Goal: Task Accomplishment & Management: Use online tool/utility

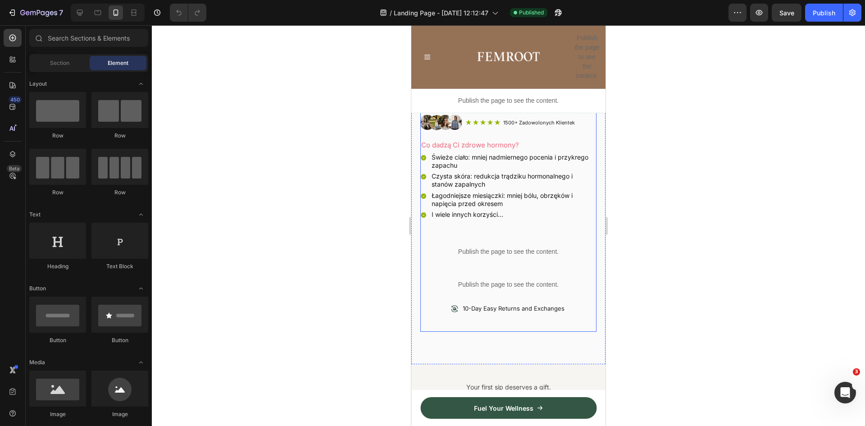
scroll to position [316, 0]
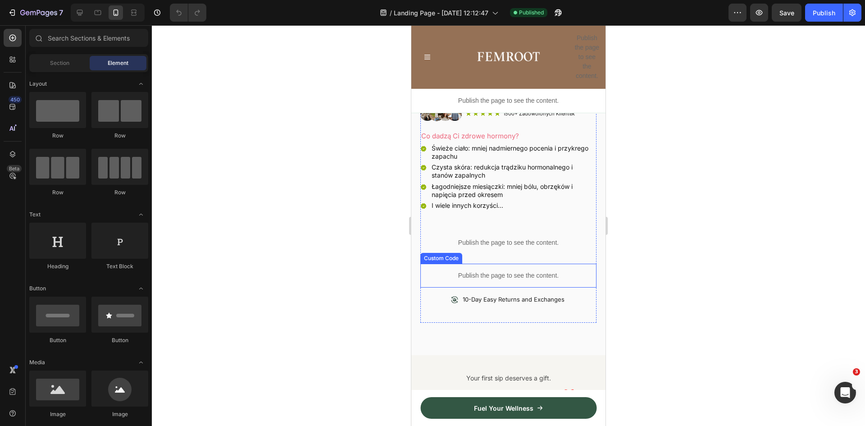
click at [485, 264] on div "Publish the page to see the content." at bounding box center [509, 276] width 176 height 24
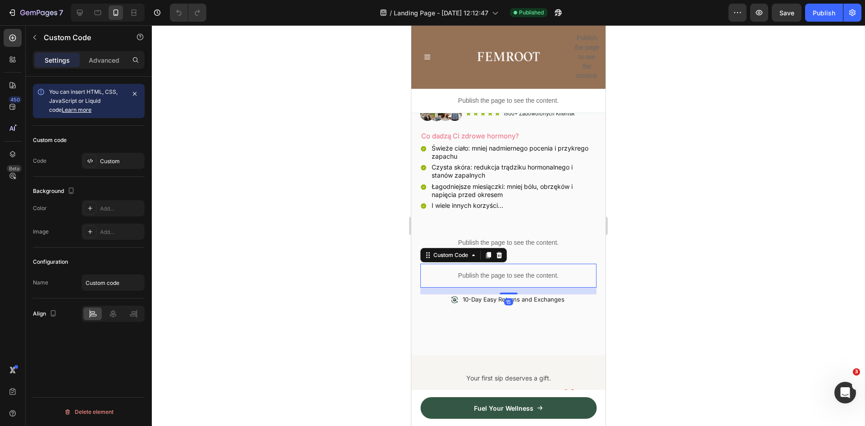
click at [485, 264] on div "Publish the page to see the content." at bounding box center [509, 276] width 176 height 24
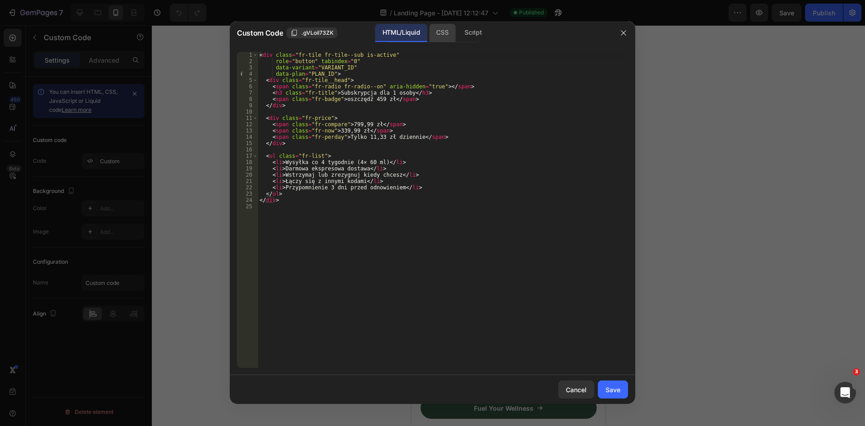
click at [450, 35] on div "CSS" at bounding box center [442, 33] width 27 height 18
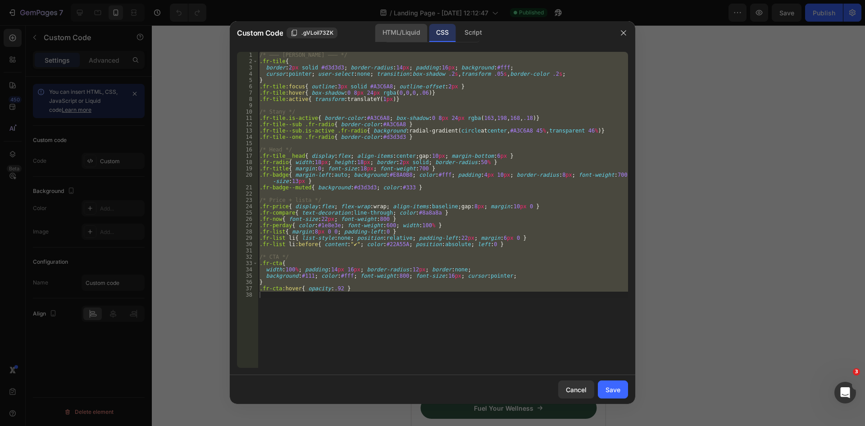
click at [412, 32] on div "HTML/Liquid" at bounding box center [401, 33] width 52 height 18
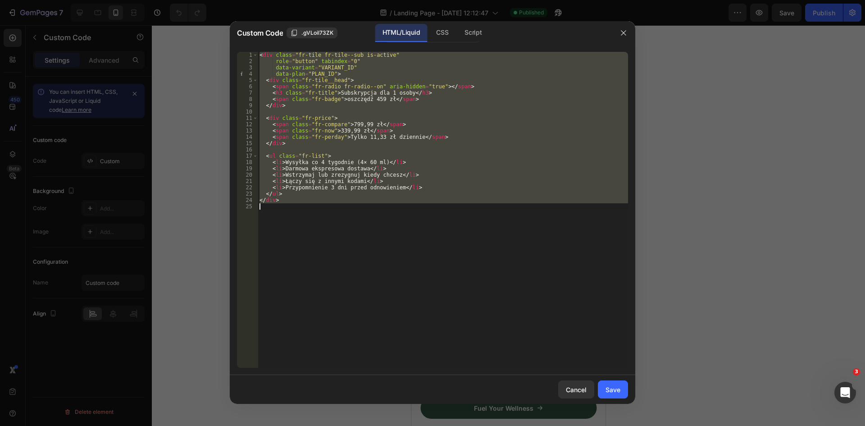
click at [490, 127] on div "< div class = "fr-tile fr-tile--sub is-active" role = "button" tabindex = "0" d…" at bounding box center [443, 210] width 371 height 316
type textarea "</div>"
paste textarea
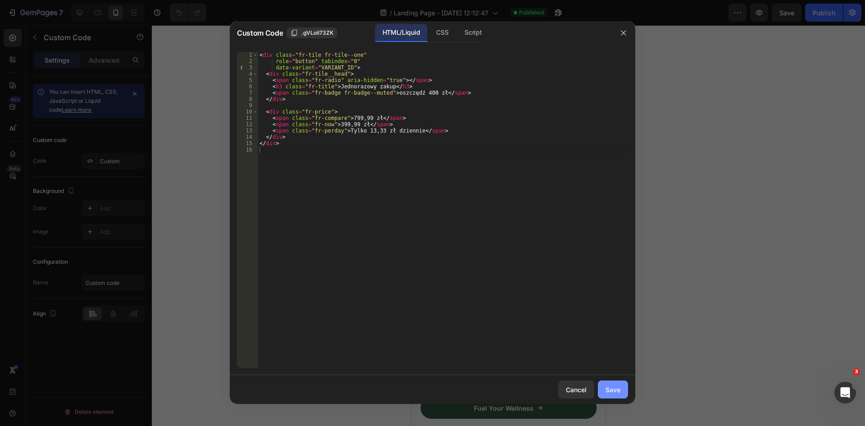
click at [619, 389] on div "Save" at bounding box center [613, 389] width 15 height 9
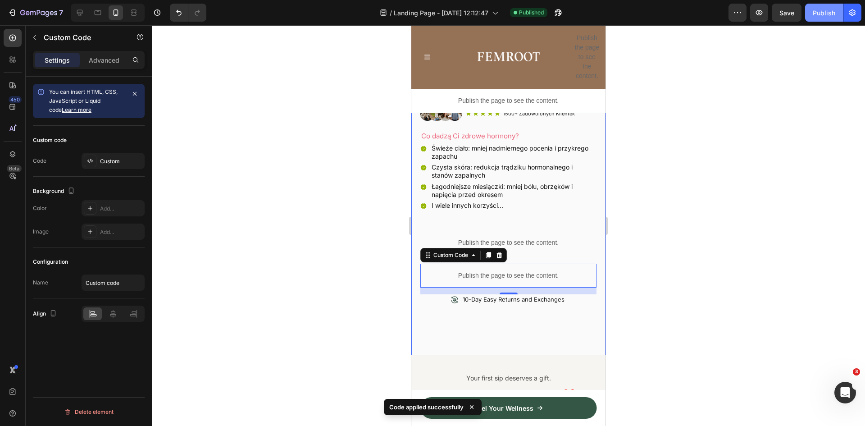
click at [830, 4] on button "Publish" at bounding box center [824, 13] width 38 height 18
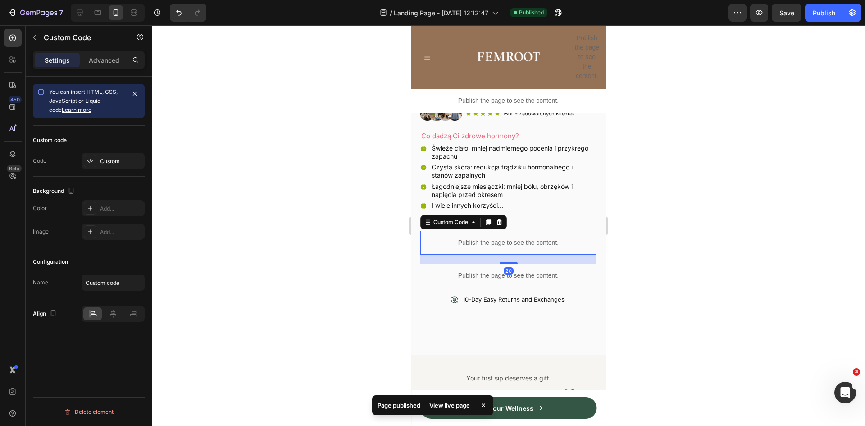
click at [531, 231] on div "Publish the page to see the content." at bounding box center [509, 243] width 176 height 24
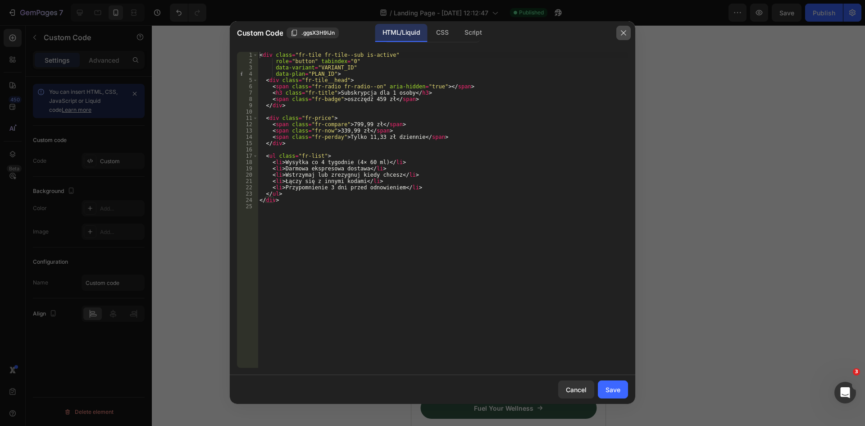
click at [624, 35] on icon "button" at bounding box center [623, 32] width 7 height 7
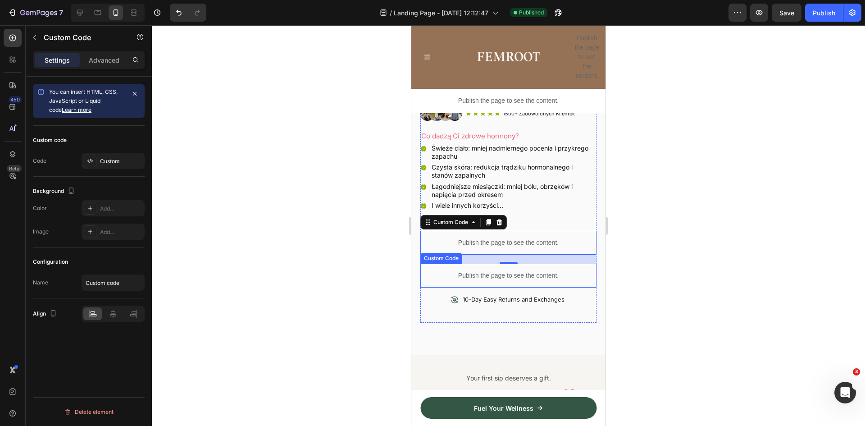
click at [479, 271] on p "Publish the page to see the content." at bounding box center [509, 275] width 176 height 9
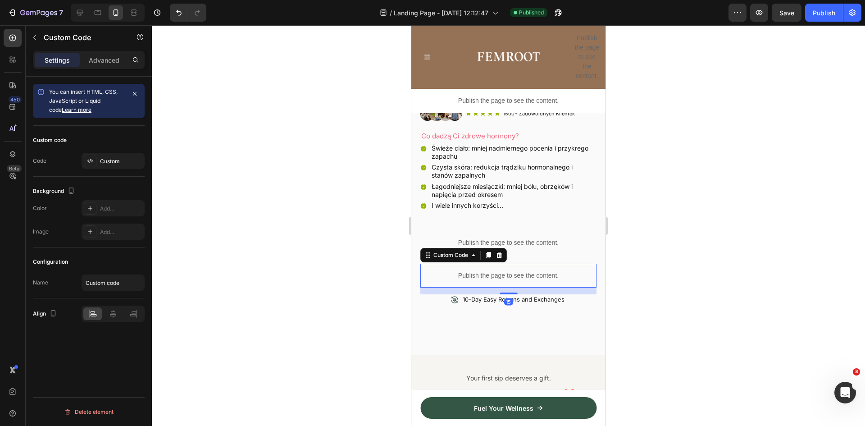
click at [479, 271] on p "Publish the page to see the content." at bounding box center [509, 275] width 176 height 9
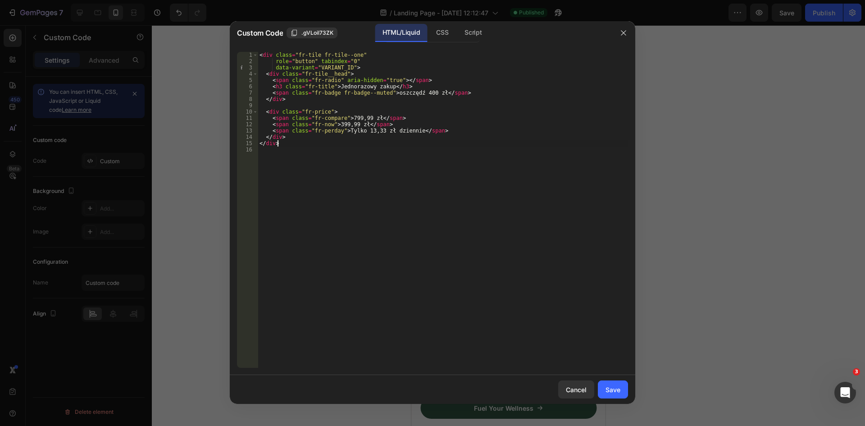
click at [403, 145] on div "< div class = "fr-tile fr-tile--one" role = "button" tabindex = "0" data-varian…" at bounding box center [443, 216] width 371 height 329
type textarea "</div>"
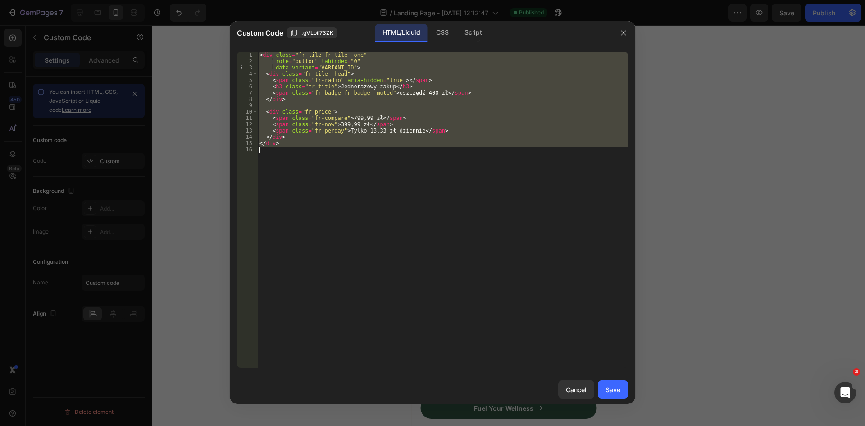
paste textarea
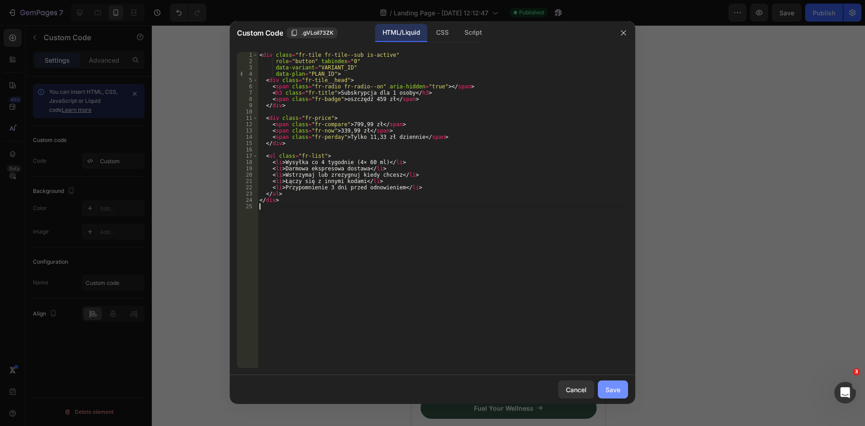
click at [618, 391] on div "Save" at bounding box center [613, 389] width 15 height 9
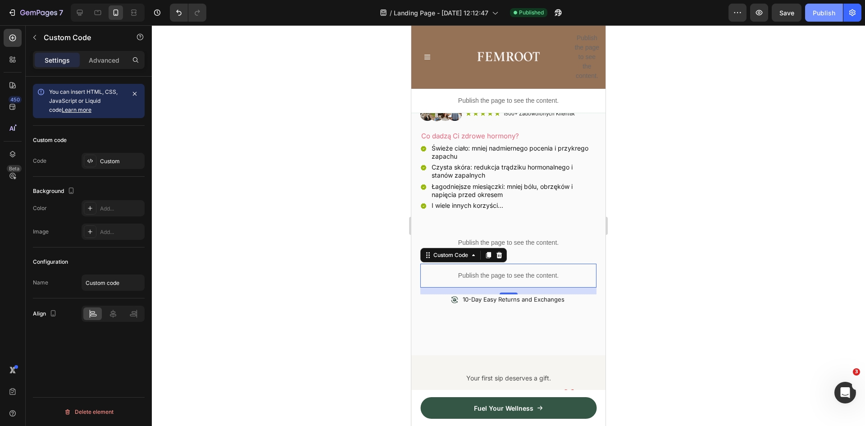
click at [824, 13] on div "Publish" at bounding box center [824, 12] width 23 height 9
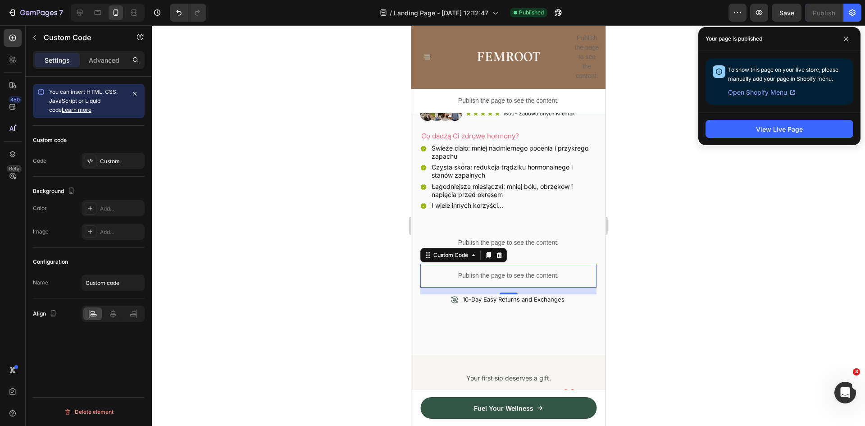
click at [475, 271] on p "Publish the page to see the content." at bounding box center [509, 275] width 176 height 9
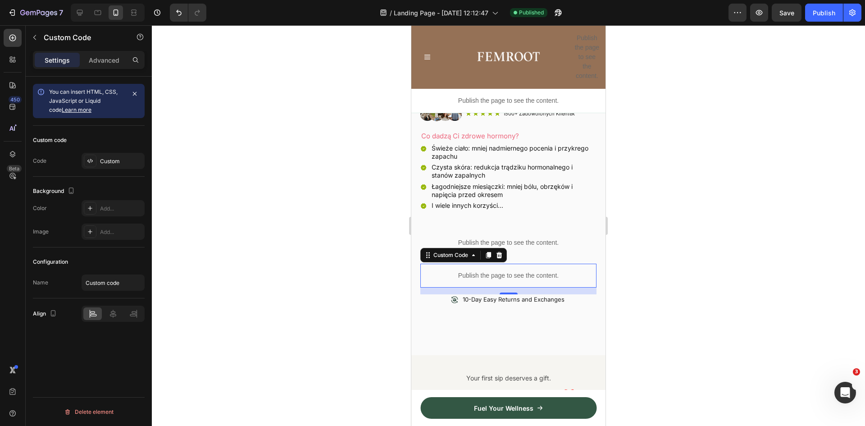
click at [475, 271] on p "Publish the page to see the content." at bounding box center [509, 275] width 176 height 9
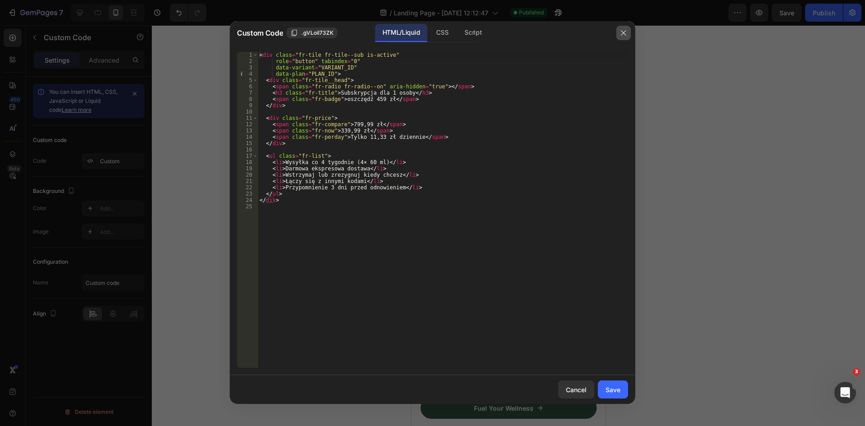
click at [622, 33] on icon "button" at bounding box center [623, 32] width 7 height 7
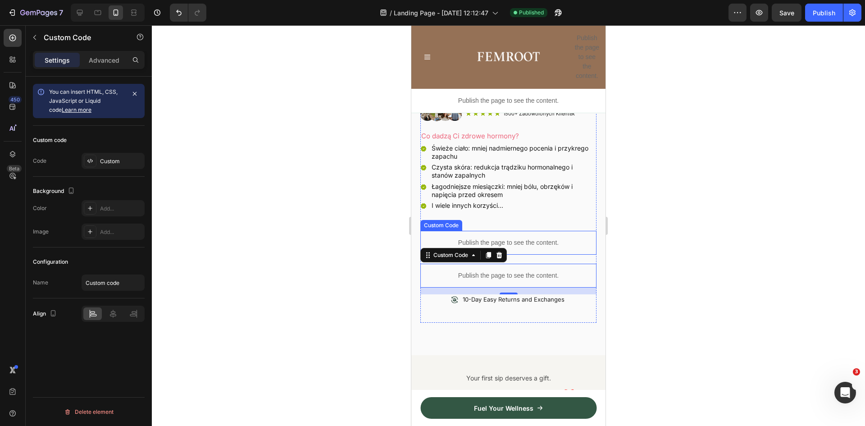
click at [506, 238] on p "Publish the page to see the content." at bounding box center [509, 242] width 176 height 9
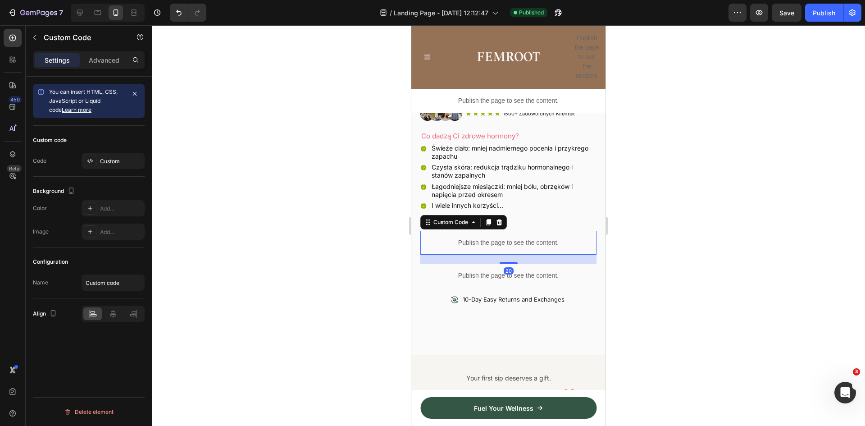
click at [506, 238] on p "Publish the page to see the content." at bounding box center [509, 242] width 176 height 9
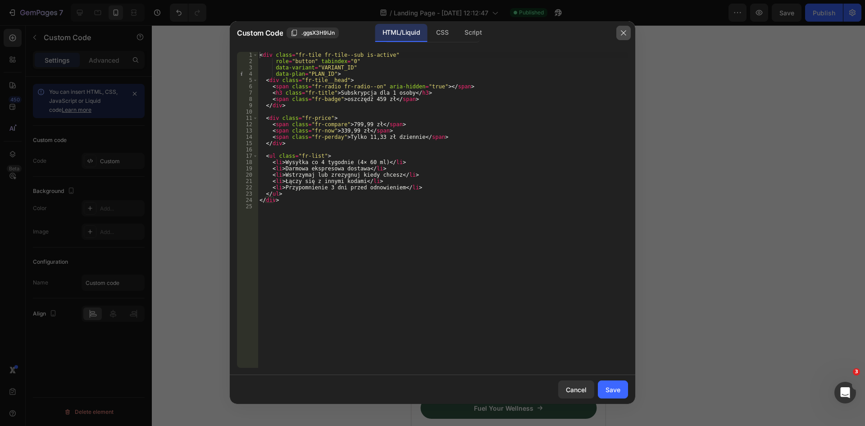
click at [627, 33] on icon "button" at bounding box center [623, 32] width 7 height 7
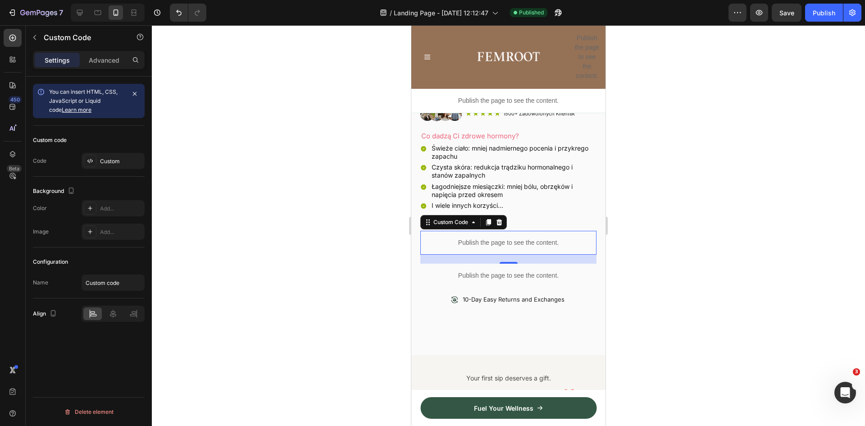
click at [493, 238] on p "Publish the page to see the content." at bounding box center [509, 242] width 176 height 9
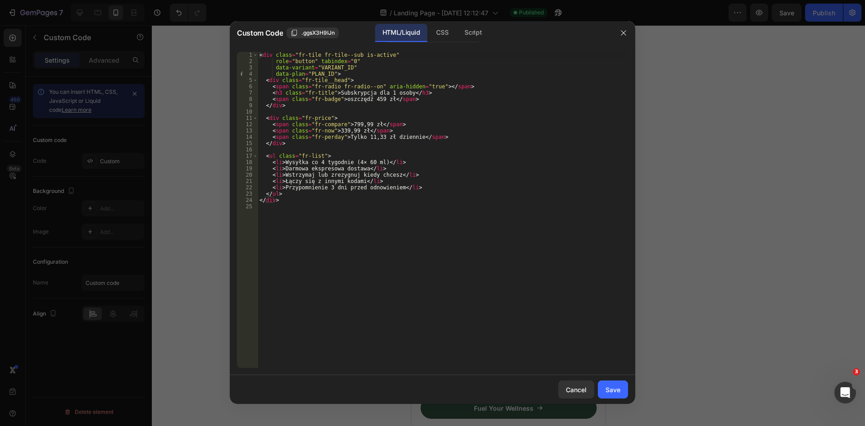
click at [362, 140] on div "< div class = "fr-tile fr-tile--sub is-active" role = "button" tabindex = "0" d…" at bounding box center [443, 216] width 371 height 329
type textarea "</div>"
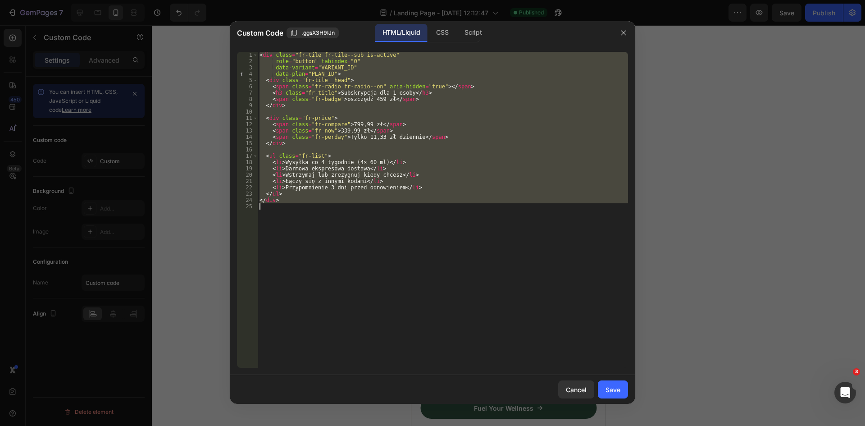
paste textarea
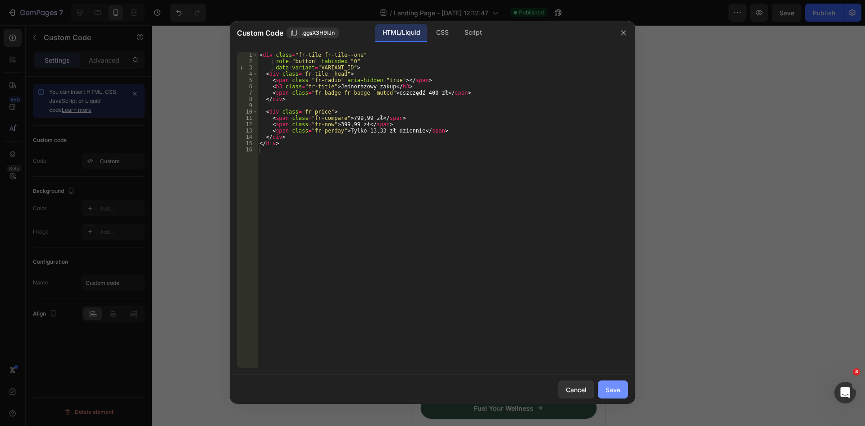
click at [615, 388] on div "Save" at bounding box center [613, 389] width 15 height 9
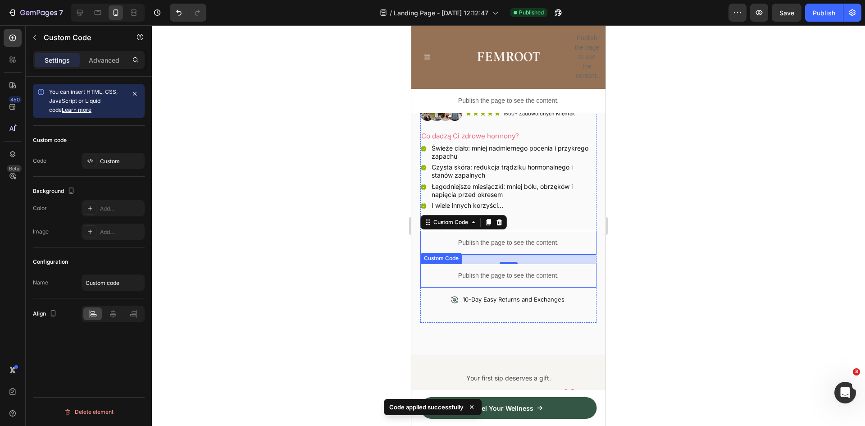
click at [485, 271] on p "Publish the page to see the content." at bounding box center [509, 275] width 176 height 9
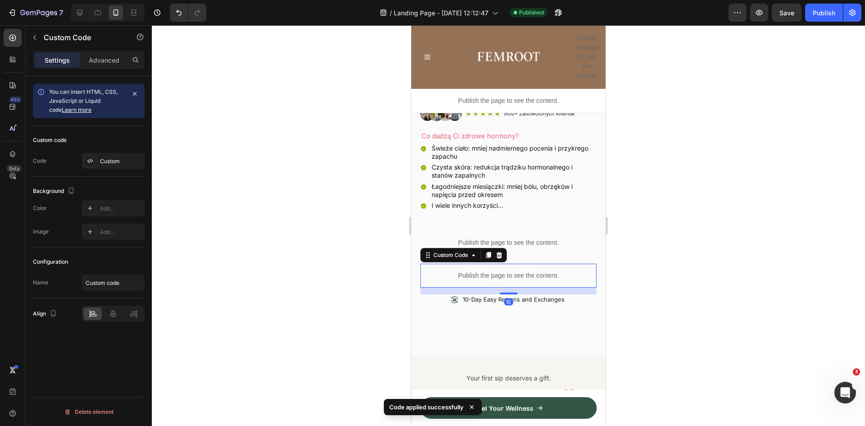
click at [485, 271] on p "Publish the page to see the content." at bounding box center [509, 275] width 176 height 9
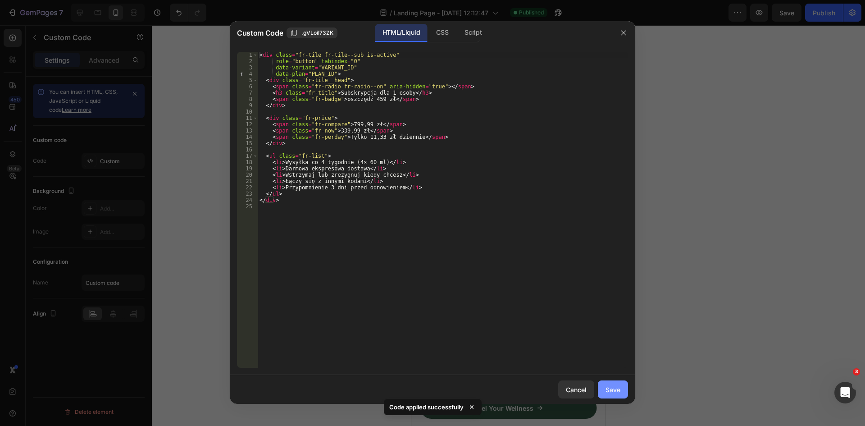
click at [615, 390] on div "Save" at bounding box center [613, 389] width 15 height 9
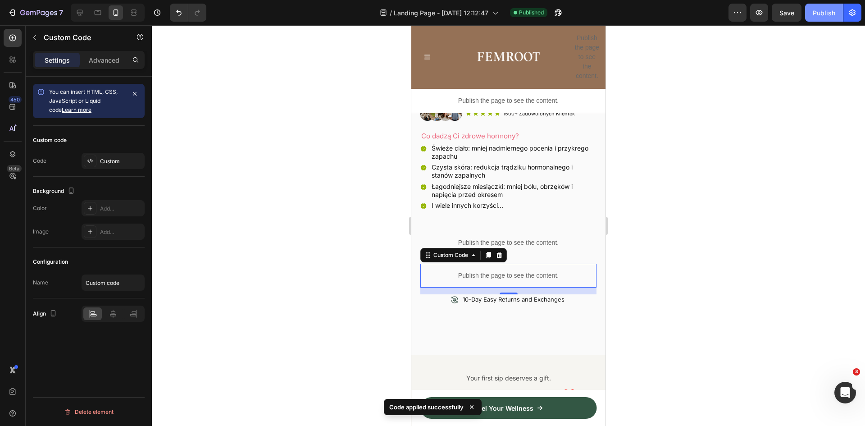
click at [827, 19] on button "Publish" at bounding box center [824, 13] width 38 height 18
click at [526, 238] on p "Publish the page to see the content." at bounding box center [509, 242] width 176 height 9
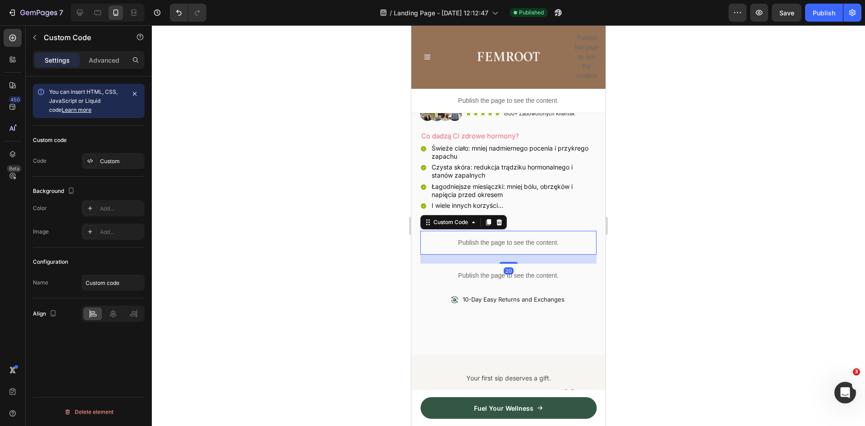
click at [526, 238] on p "Publish the page to see the content." at bounding box center [509, 242] width 176 height 9
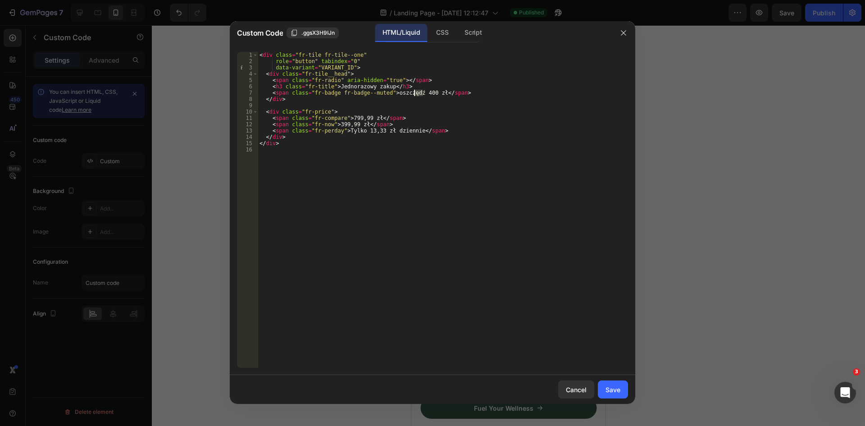
drag, startPoint x: 423, startPoint y: 92, endPoint x: 415, endPoint y: 92, distance: 7.7
click at [415, 92] on div "< div class = "fr-tile fr-tile--one" role = "button" tabindex = "0" data-varian…" at bounding box center [443, 216] width 371 height 329
click at [468, 121] on div "< div class = "fr-tile fr-tile--one" role = "button" tabindex = "0" data-varian…" at bounding box center [443, 216] width 371 height 329
drag, startPoint x: 343, startPoint y: 122, endPoint x: 335, endPoint y: 122, distance: 7.2
click at [335, 122] on div "< div class = "fr-tile fr-tile--one" role = "button" tabindex = "0" data-varian…" at bounding box center [443, 216] width 371 height 329
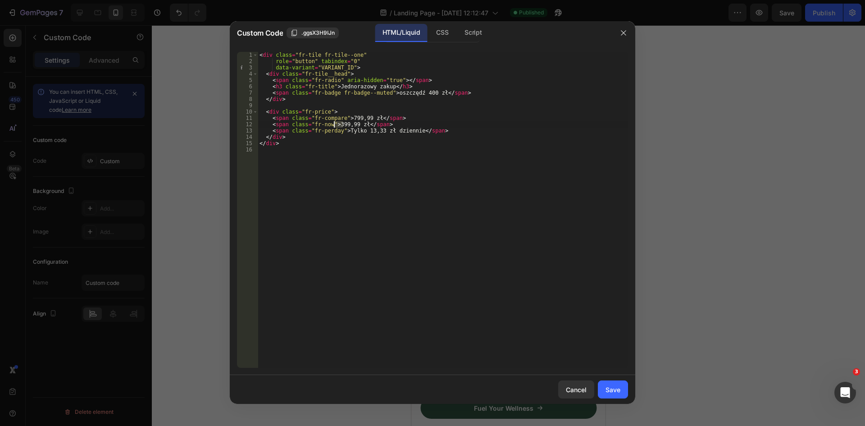
click at [340, 122] on div "< div class = "fr-tile fr-tile--one" role = "button" tabindex = "0" data-varian…" at bounding box center [443, 210] width 371 height 316
click at [338, 123] on div "< div class = "fr-tile fr-tile--one" role = "button" tabindex = "0" data-varian…" at bounding box center [443, 216] width 371 height 329
click at [336, 125] on div "< div class = "fr-tile fr-tile--one" role = "button" tabindex = "0" data-varian…" at bounding box center [443, 216] width 371 height 329
click at [391, 120] on div "< div class = "fr-tile fr-tile--one" role = "button" tabindex = "0" data-varian…" at bounding box center [443, 216] width 371 height 329
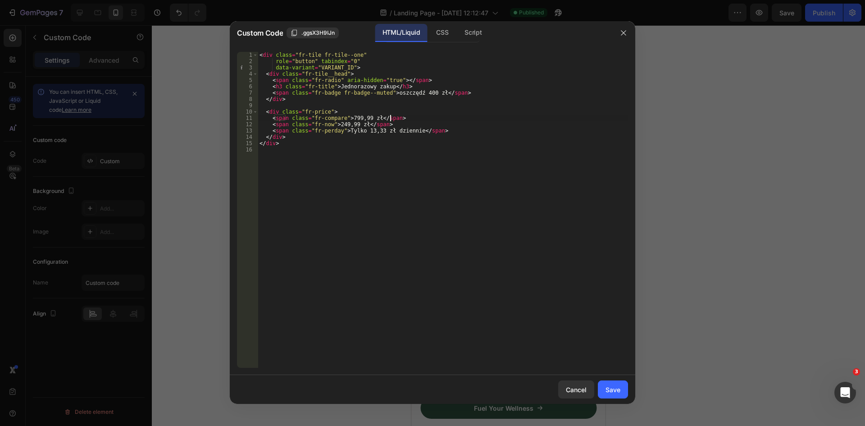
type textarea "<span class="fr-compare">799,99 zł</span>"
drag, startPoint x: 416, startPoint y: 116, endPoint x: 254, endPoint y: 117, distance: 162.7
click at [254, 117] on div "<span class="fr-compare">799,99 zł</span> 1 2 3 4 5 6 7 8 9 10 11 12 13 14 15 1…" at bounding box center [432, 210] width 391 height 316
click at [422, 117] on div "< div class = "fr-tile fr-tile--one" role = "button" tabindex = "0" data-varian…" at bounding box center [443, 210] width 371 height 316
drag, startPoint x: 406, startPoint y: 118, endPoint x: 268, endPoint y: 119, distance: 137.9
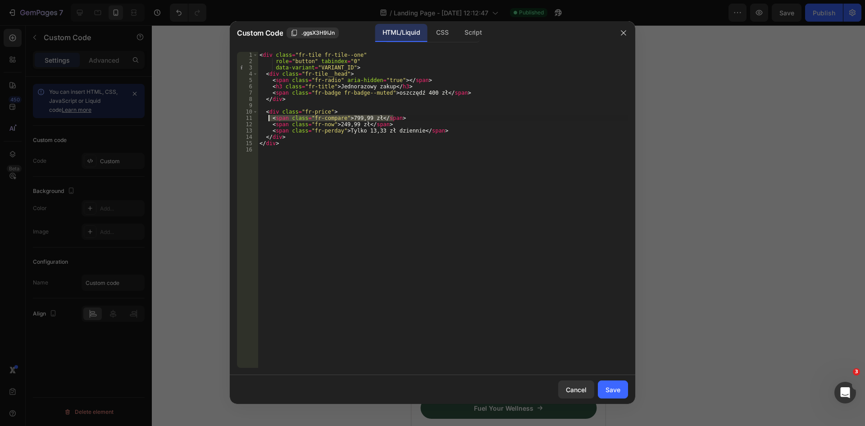
click at [268, 119] on div "< div class = "fr-tile fr-tile--one" role = "button" tabindex = "0" data-varian…" at bounding box center [443, 216] width 371 height 329
click at [394, 117] on div "< div class = "fr-tile fr-tile--one" role = "button" tabindex = "0" data-varian…" at bounding box center [443, 210] width 371 height 316
drag, startPoint x: 407, startPoint y: 116, endPoint x: 259, endPoint y: 118, distance: 147.4
click at [259, 118] on div "< div class = "fr-tile fr-tile--one" role = "button" tabindex = "0" data-varian…" at bounding box center [443, 216] width 371 height 329
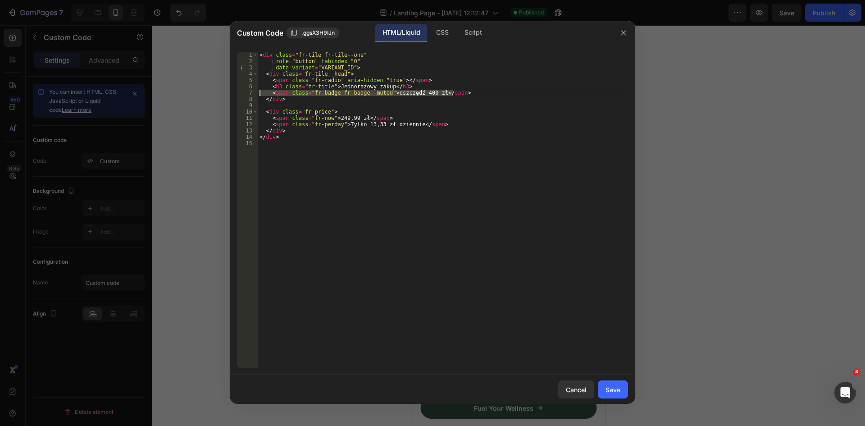
drag, startPoint x: 460, startPoint y: 91, endPoint x: 238, endPoint y: 95, distance: 222.7
click at [238, 95] on div "<div class="fr-price"> 1 2 3 4 5 6 7 8 9 10 11 12 13 14 15 < div class = "fr-ti…" at bounding box center [432, 210] width 391 height 316
type textarea "<span class="fr-badge fr-badge--muted">oszczędź 400 zł</span>"
type textarea "<h3 class="fr-title">Jednorazowy zakup</h3>"
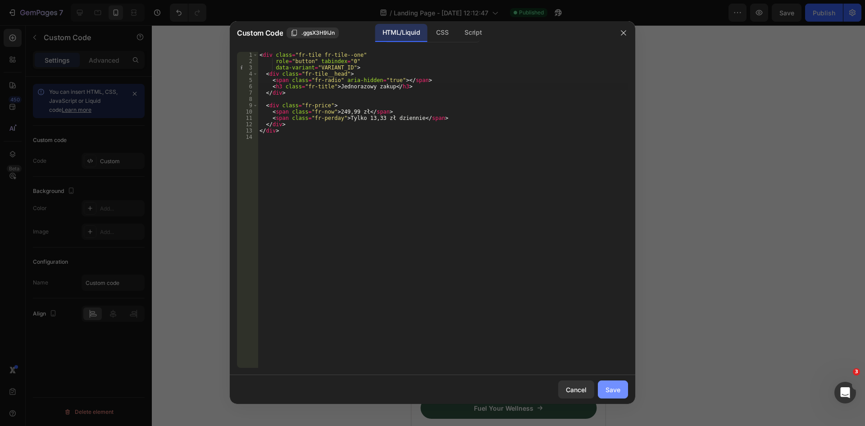
click at [619, 387] on div "Save" at bounding box center [613, 389] width 15 height 9
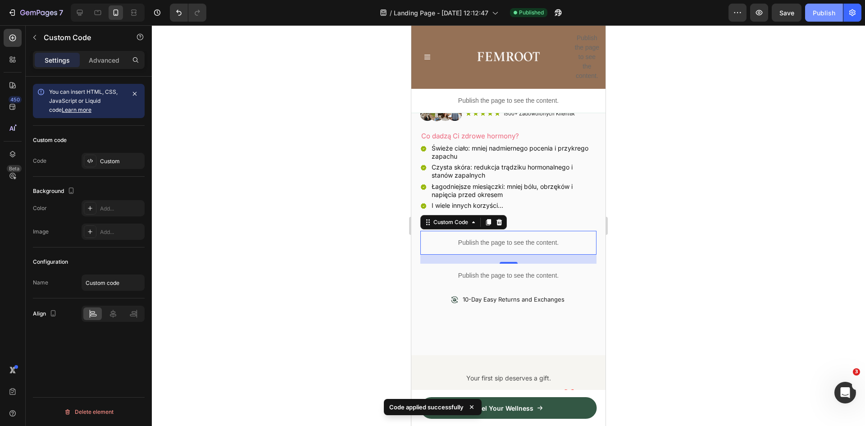
click at [831, 16] on div "Publish" at bounding box center [824, 12] width 23 height 9
click at [503, 238] on p "Publish the page to see the content." at bounding box center [509, 242] width 176 height 9
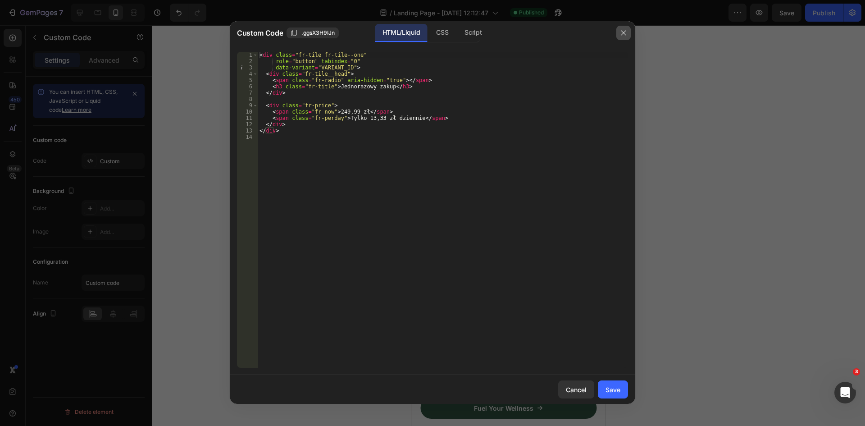
click at [627, 31] on icon "button" at bounding box center [623, 32] width 7 height 7
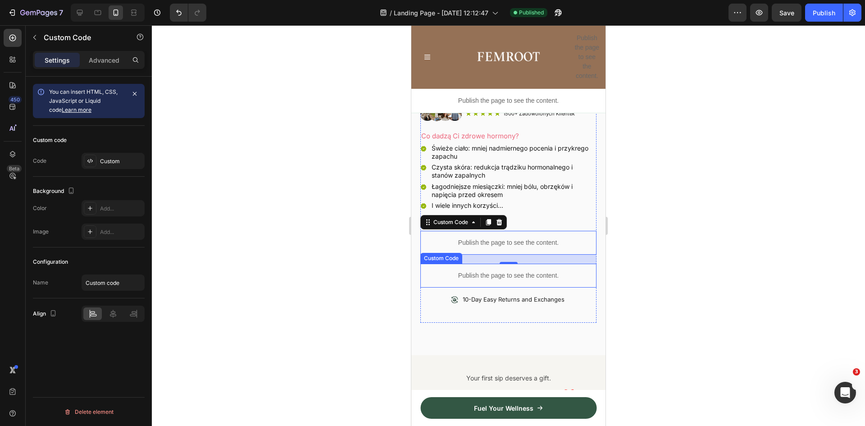
click at [487, 271] on p "Publish the page to see the content." at bounding box center [509, 275] width 176 height 9
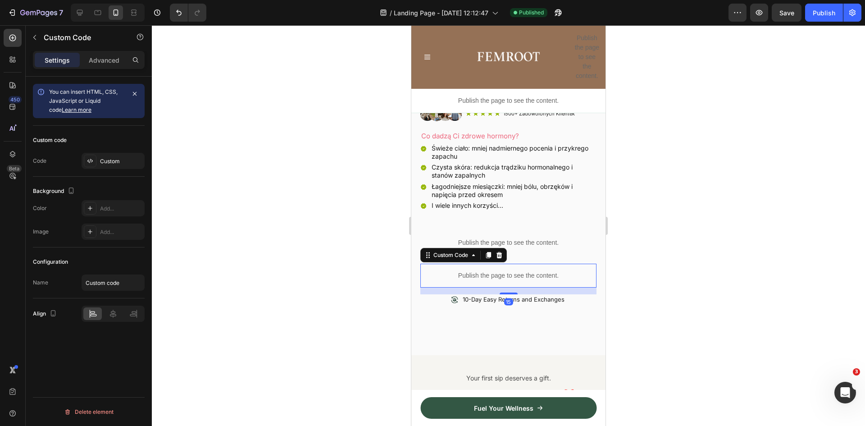
click at [487, 271] on p "Publish the page to see the content." at bounding box center [509, 275] width 176 height 9
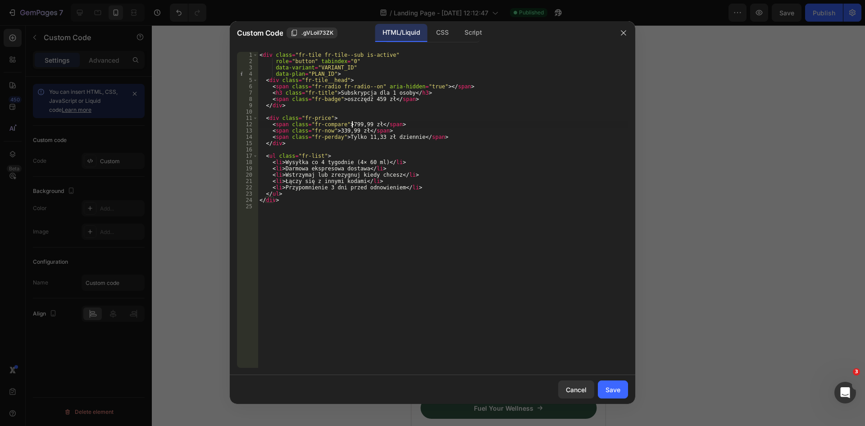
click at [353, 123] on div "< div class = "fr-tile fr-tile--sub is-active" role = "button" tabindex = "0" d…" at bounding box center [443, 216] width 371 height 329
click at [346, 123] on div "< div class = "fr-tile fr-tile--sub is-active" role = "button" tabindex = "0" d…" at bounding box center [443, 216] width 371 height 329
drag, startPoint x: 356, startPoint y: 124, endPoint x: 346, endPoint y: 124, distance: 9.9
click at [346, 124] on div "< div class = "fr-tile fr-tile--sub is-active" role = "button" tabindex = "0" d…" at bounding box center [443, 216] width 371 height 329
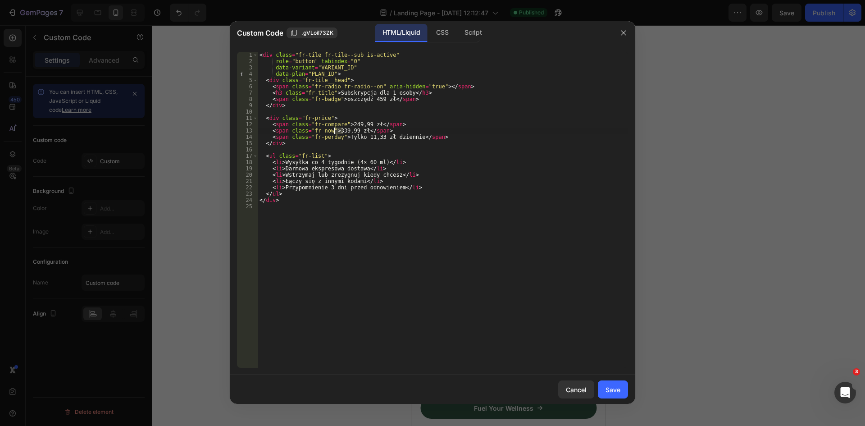
drag, startPoint x: 342, startPoint y: 129, endPoint x: 333, endPoint y: 129, distance: 8.6
click at [333, 129] on div "< div class = "fr-tile fr-tile--sub is-active" role = "button" tabindex = "0" d…" at bounding box center [443, 216] width 371 height 329
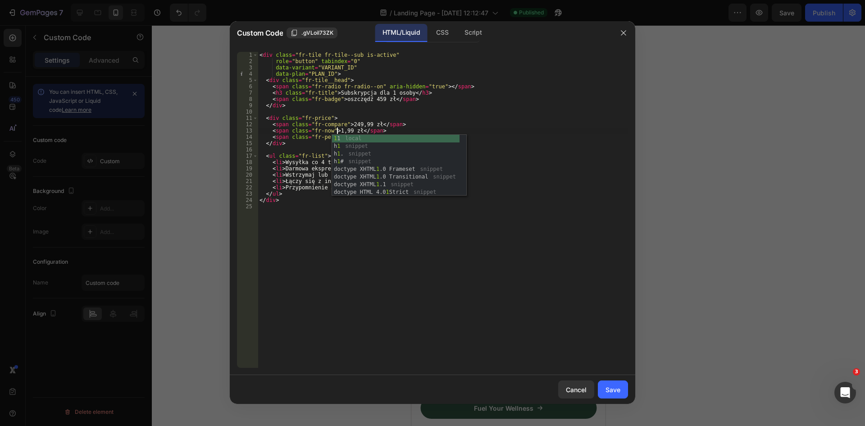
scroll to position [0, 7]
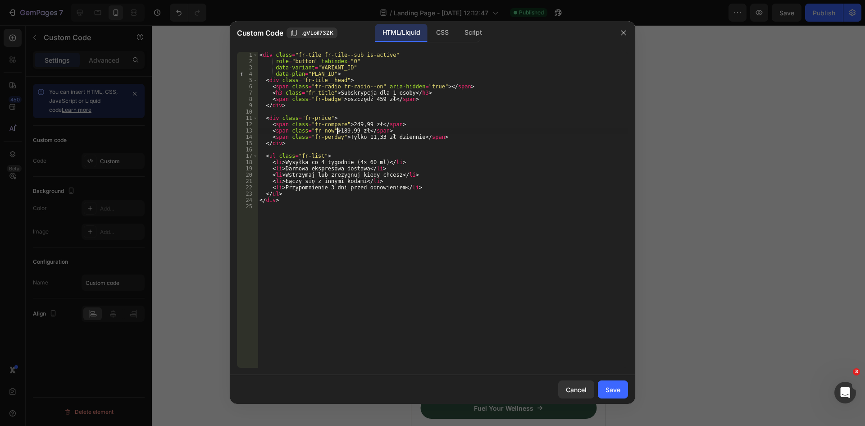
click at [338, 130] on div "< div class = "fr-tile fr-tile--sub is-active" role = "button" tabindex = "0" d…" at bounding box center [443, 216] width 371 height 329
drag, startPoint x: 375, startPoint y: 98, endPoint x: 366, endPoint y: 98, distance: 9.0
click at [366, 98] on div "< div class = "fr-tile fr-tile--sub is-active" role = "button" tabindex = "0" d…" at bounding box center [443, 216] width 371 height 329
click at [444, 104] on div "< div class = "fr-tile fr-tile--sub is-active" role = "button" tabindex = "0" d…" at bounding box center [443, 216] width 371 height 329
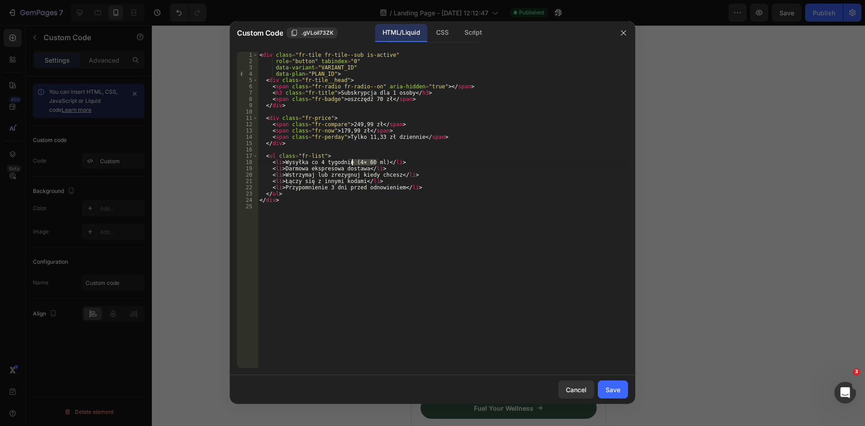
drag, startPoint x: 375, startPoint y: 161, endPoint x: 353, endPoint y: 161, distance: 22.1
click at [353, 161] on div "< div class = "fr-tile fr-tile--sub is-active" role = "button" tabindex = "0" d…" at bounding box center [443, 216] width 371 height 329
click at [356, 162] on div "< div class = "fr-tile fr-tile--sub is-active" role = "button" tabindex = "0" d…" at bounding box center [443, 210] width 371 height 316
drag, startPoint x: 375, startPoint y: 160, endPoint x: 361, endPoint y: 161, distance: 13.2
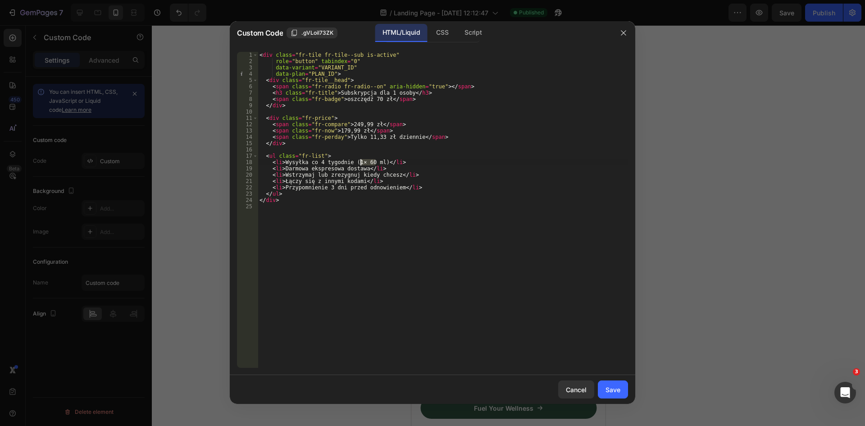
click at [361, 161] on div "< div class = "fr-tile fr-tile--sub is-active" role = "button" tabindex = "0" d…" at bounding box center [443, 216] width 371 height 329
click at [326, 187] on div "< div class = "fr-tile fr-tile--sub is-active" role = "button" tabindex = "0" d…" at bounding box center [443, 216] width 371 height 329
click at [328, 171] on div "< div class = "fr-tile fr-tile--sub is-active" role = "button" tabindex = "0" d…" at bounding box center [443, 216] width 371 height 329
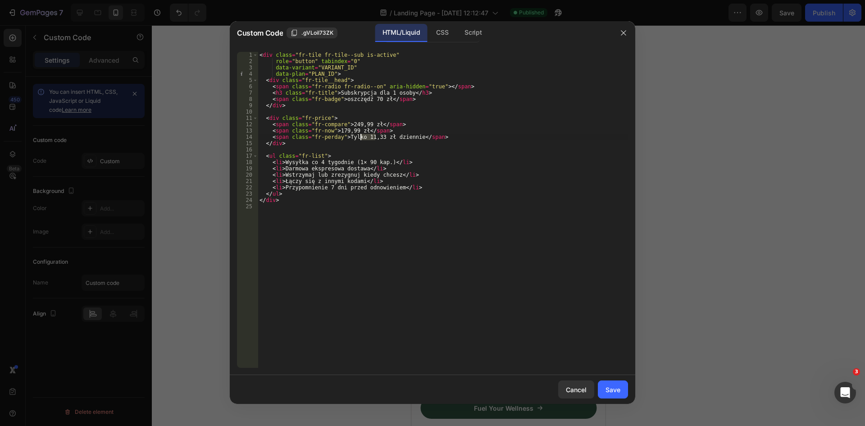
drag, startPoint x: 376, startPoint y: 136, endPoint x: 447, endPoint y: 136, distance: 71.2
click at [362, 136] on div "< div class = "fr-tile fr-tile--sub is-active" role = "button" tabindex = "0" d…" at bounding box center [443, 216] width 371 height 329
click at [440, 124] on div "< div class = "fr-tile fr-tile--sub is-active" role = "button" tabindex = "0" d…" at bounding box center [443, 216] width 371 height 329
click at [432, 133] on div "< div class = "fr-tile fr-tile--sub is-active" role = "button" tabindex = "0" d…" at bounding box center [443, 216] width 371 height 329
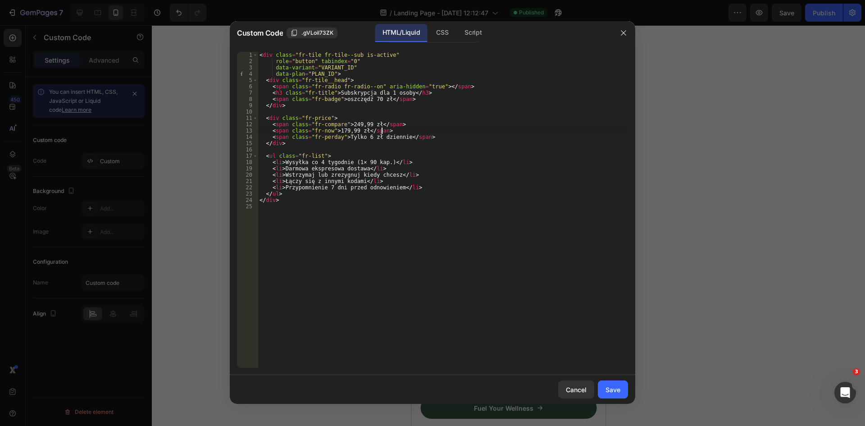
type textarea "<span class="fr-now">179,99 zł</span>"
click at [620, 388] on div "Save" at bounding box center [613, 389] width 15 height 9
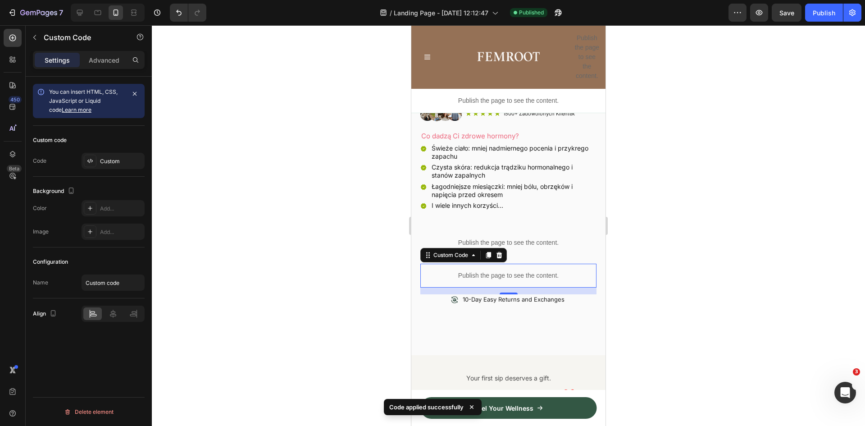
click at [823, 7] on button "Publish" at bounding box center [824, 13] width 38 height 18
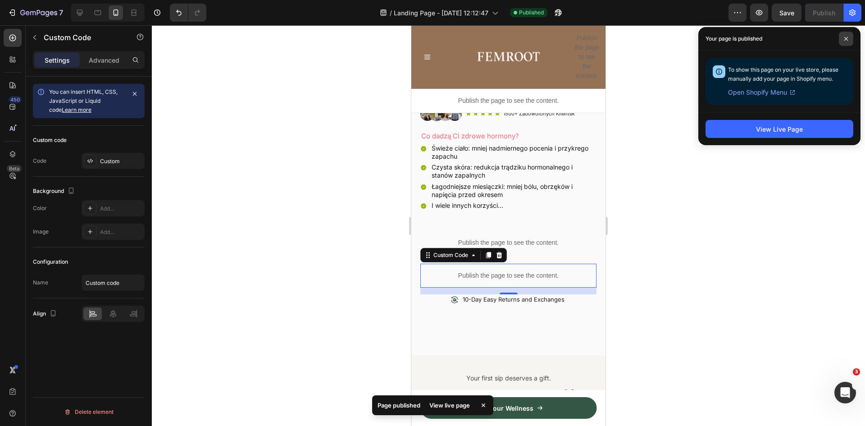
click at [849, 36] on span at bounding box center [846, 39] width 14 height 14
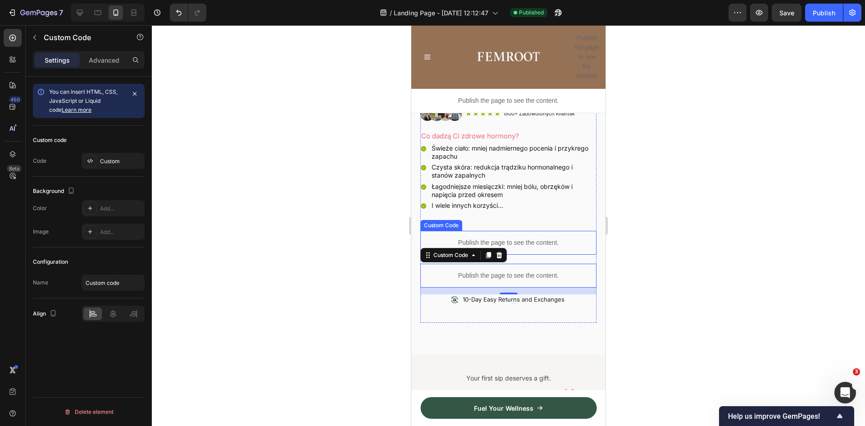
click at [533, 238] on p "Publish the page to see the content." at bounding box center [509, 242] width 176 height 9
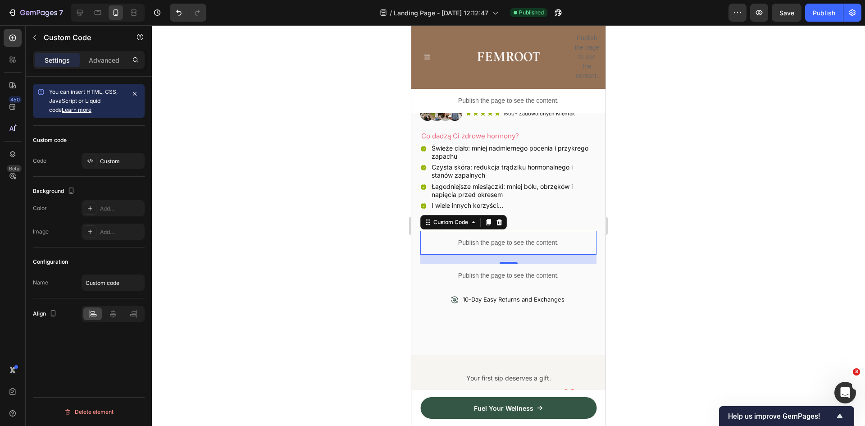
click at [485, 238] on p "Publish the page to see the content." at bounding box center [509, 242] width 176 height 9
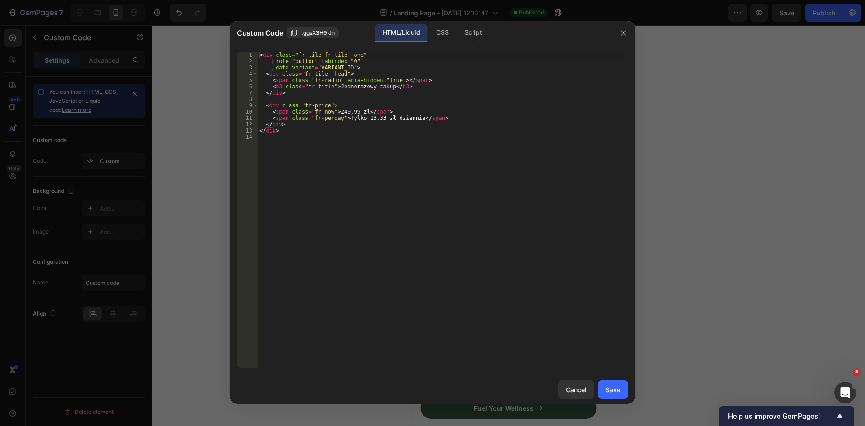
click at [429, 165] on div "< div class = "fr-tile fr-tile--one" role = "button" tabindex = "0" data-varian…" at bounding box center [443, 216] width 371 height 329
type textarea "</div>"
paste textarea
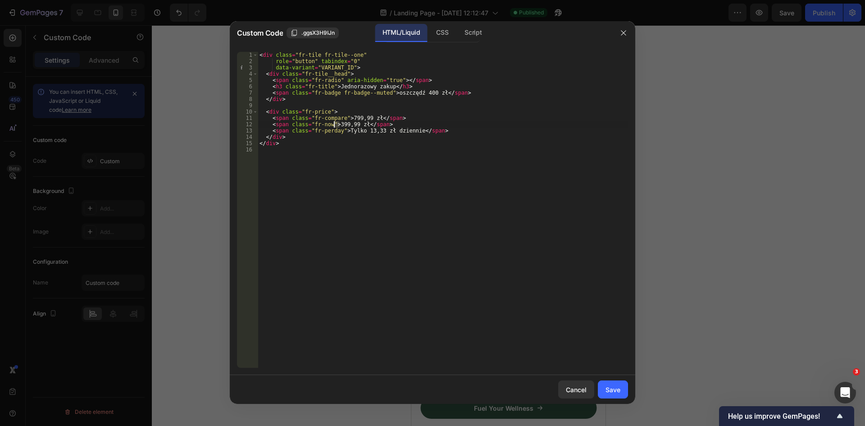
drag, startPoint x: 340, startPoint y: 122, endPoint x: 334, endPoint y: 122, distance: 5.9
click at [334, 122] on div "< div class = "fr-tile fr-tile--one" role = "button" tabindex = "0" data-varian…" at bounding box center [443, 216] width 371 height 329
drag, startPoint x: 401, startPoint y: 119, endPoint x: 244, endPoint y: 118, distance: 156.9
click at [244, 118] on div "<span class="fr-now">249,99 zł</span> 1 2 3 4 5 6 7 8 9 10 11 12 13 14 15 16 < …" at bounding box center [432, 210] width 391 height 316
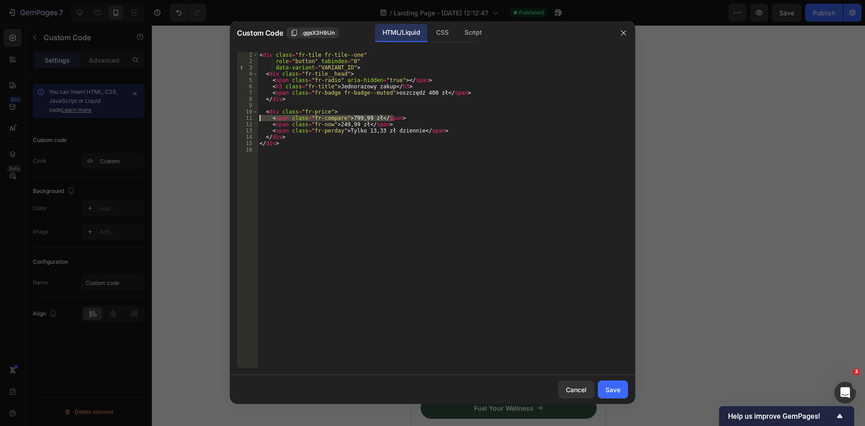
type textarea "<span class="fr-compare">799,99 zł</span>"
drag, startPoint x: 384, startPoint y: 87, endPoint x: 346, endPoint y: 88, distance: 37.9
click at [346, 88] on div "< div class = "fr-tile fr-tile--one" role = "button" tabindex = "0" data-varian…" at bounding box center [443, 216] width 371 height 329
click at [418, 94] on div "< div class = "fr-tile fr-tile--one" role = "button" tabindex = "0" data-varian…" at bounding box center [443, 216] width 371 height 329
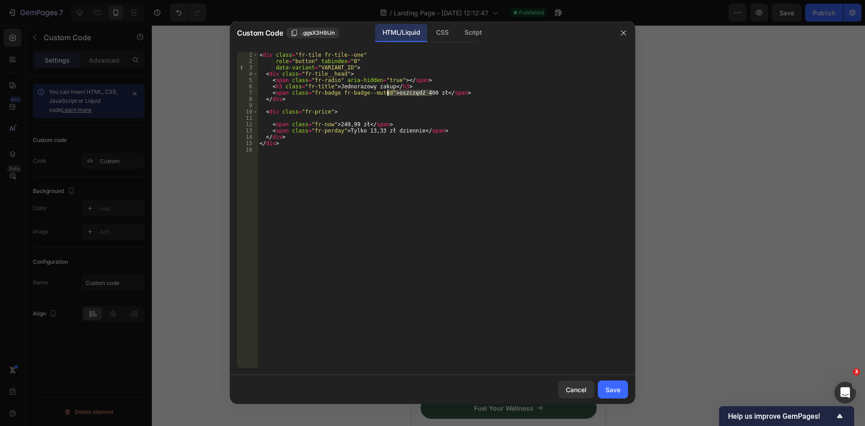
drag, startPoint x: 433, startPoint y: 92, endPoint x: 389, endPoint y: 93, distance: 44.2
click at [389, 93] on div "< div class = "fr-tile fr-tile--one" role = "button" tabindex = "0" data-varian…" at bounding box center [443, 216] width 371 height 329
type textarea "<span class="fr-badge fr-badge--muted">Brak oszczędności</span>"
click at [611, 387] on div "Save" at bounding box center [613, 389] width 15 height 9
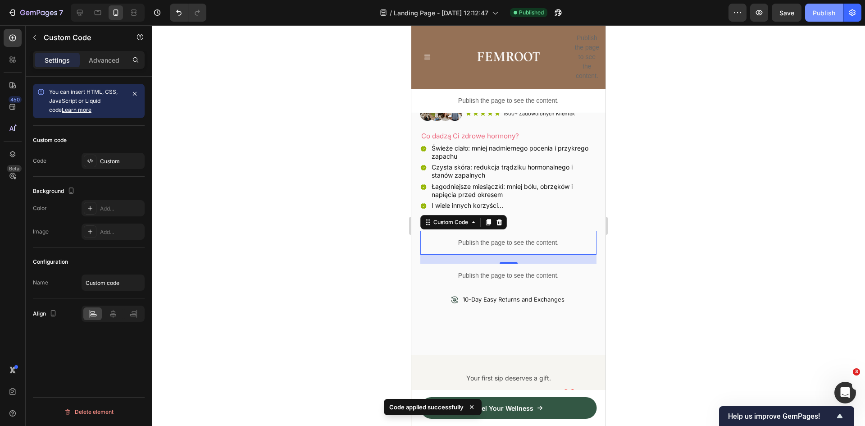
click at [829, 10] on div "Publish" at bounding box center [824, 12] width 23 height 9
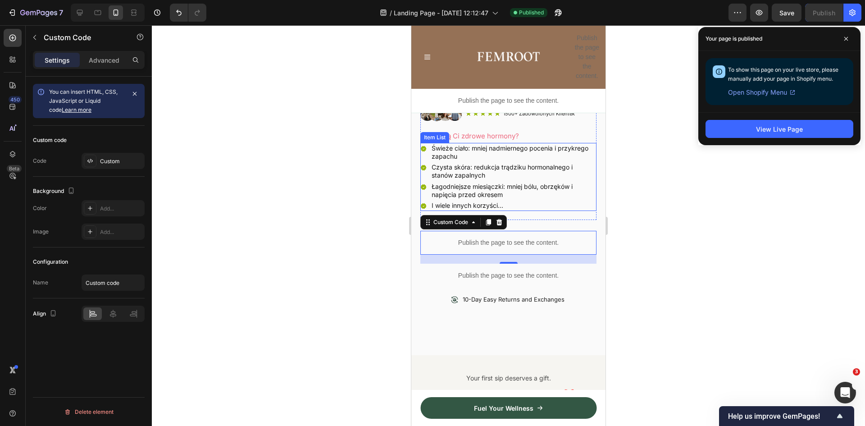
click at [425, 146] on icon at bounding box center [424, 148] width 6 height 5
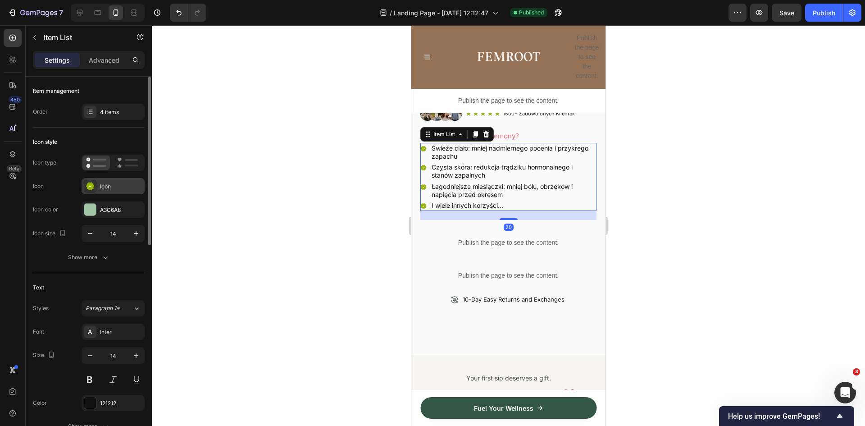
click at [89, 186] on icon at bounding box center [90, 186] width 8 height 8
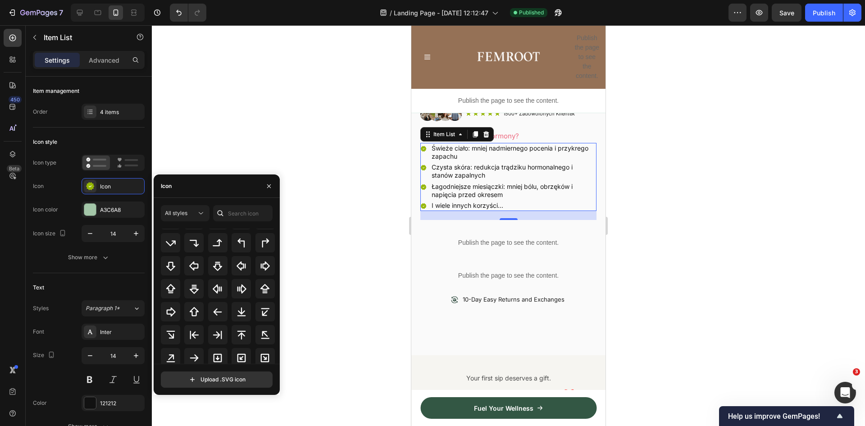
scroll to position [0, 0]
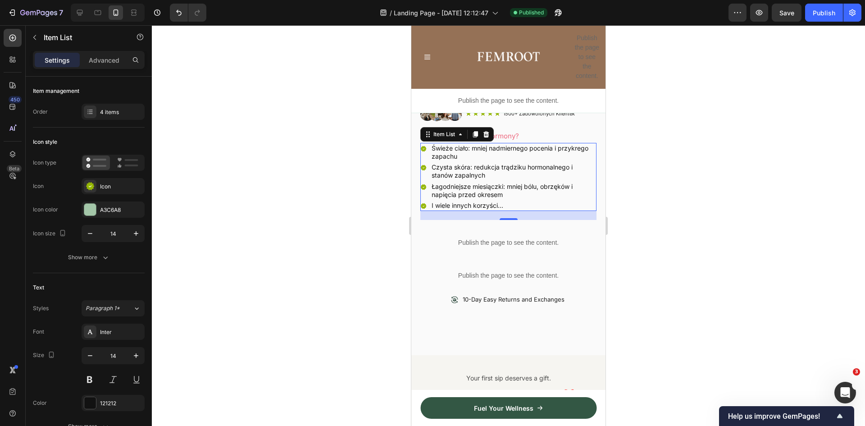
click at [393, 135] on div at bounding box center [509, 225] width 714 height 401
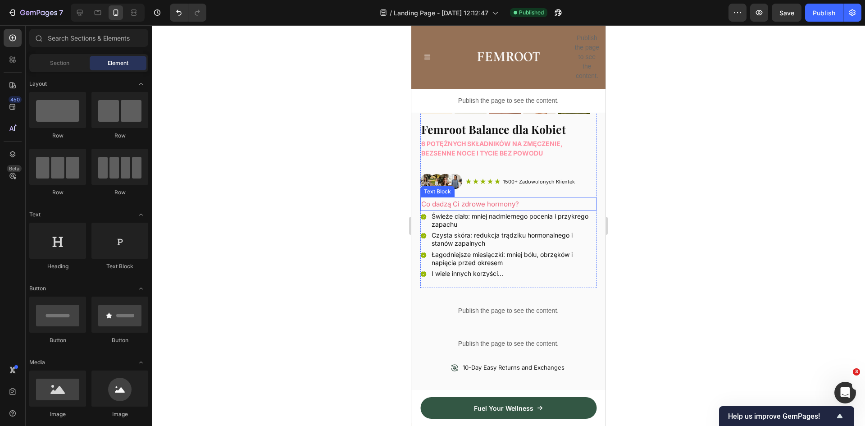
scroll to position [180, 0]
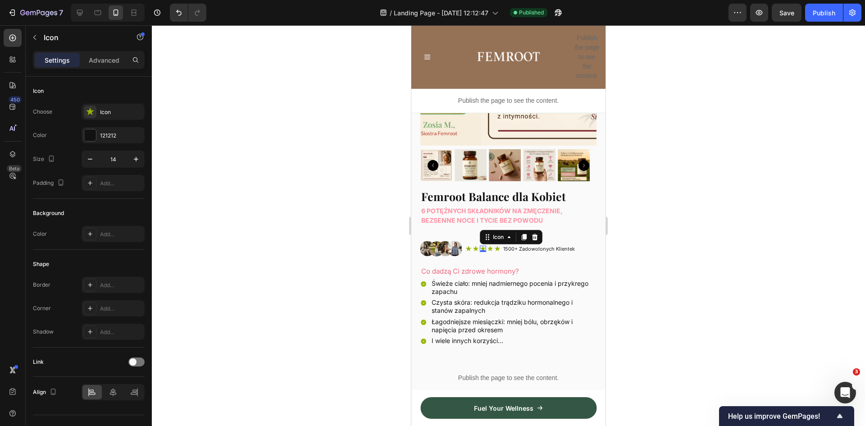
click at [483, 246] on icon at bounding box center [482, 248] width 5 height 5
click at [89, 111] on icon at bounding box center [90, 111] width 8 height 7
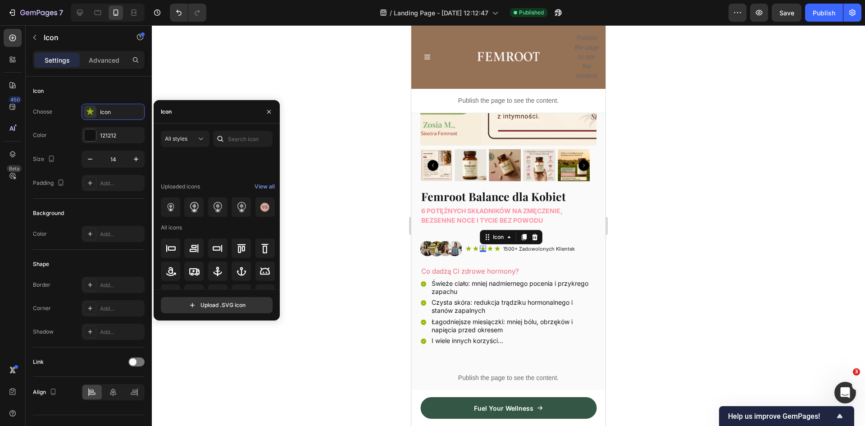
scroll to position [0, 0]
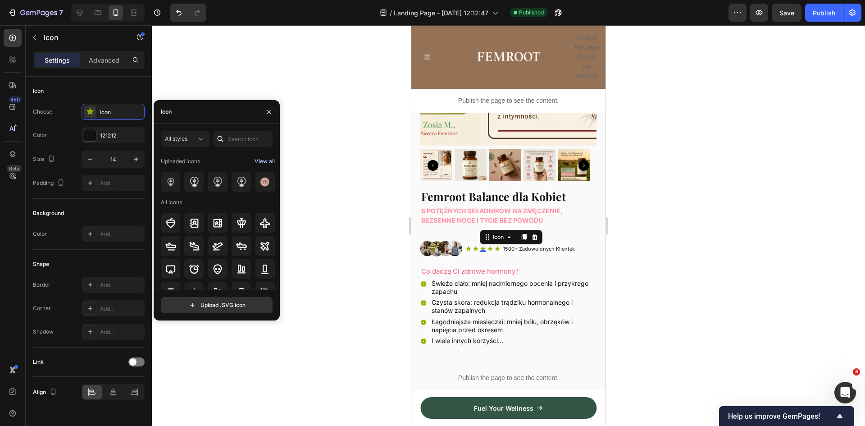
click at [269, 161] on div "View all" at bounding box center [265, 161] width 20 height 11
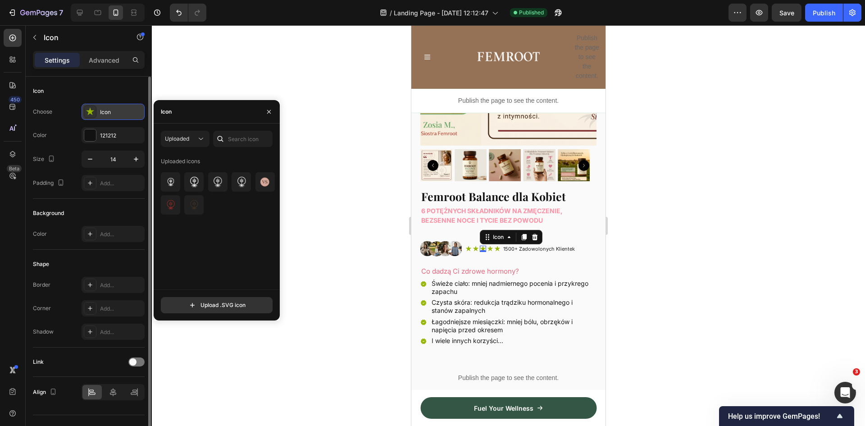
click at [89, 110] on icon at bounding box center [90, 111] width 9 height 9
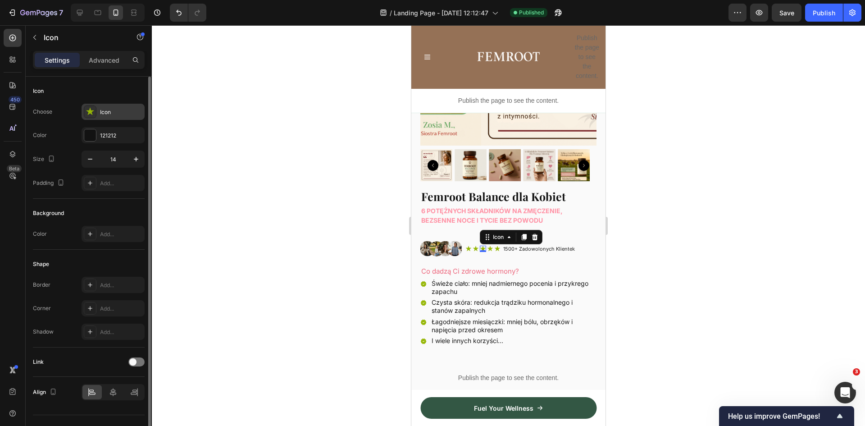
click at [91, 109] on icon at bounding box center [90, 111] width 9 height 9
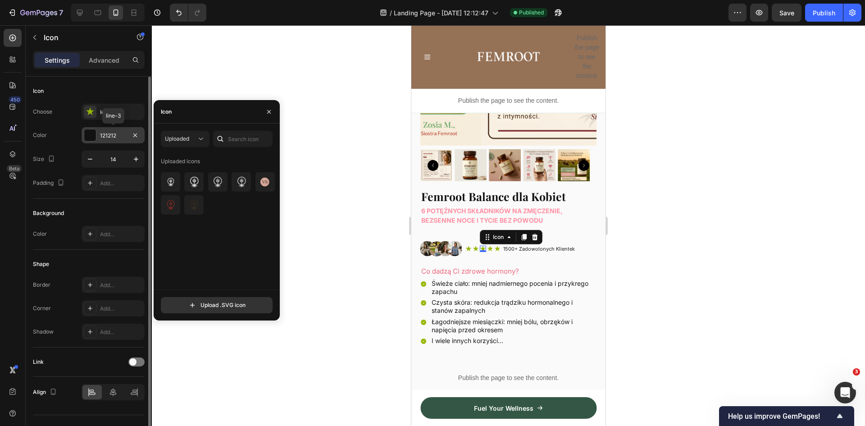
click at [90, 134] on div at bounding box center [90, 135] width 12 height 12
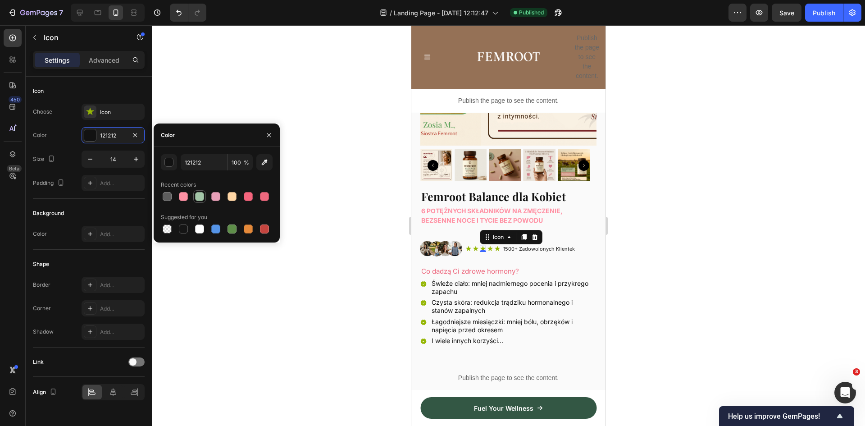
click at [200, 194] on div at bounding box center [199, 196] width 9 height 9
type input "A3C6A8"
click at [99, 78] on div "Icon Choose Icon Color A3C6A8 Size 14 Padding Add..." at bounding box center [89, 138] width 112 height 122
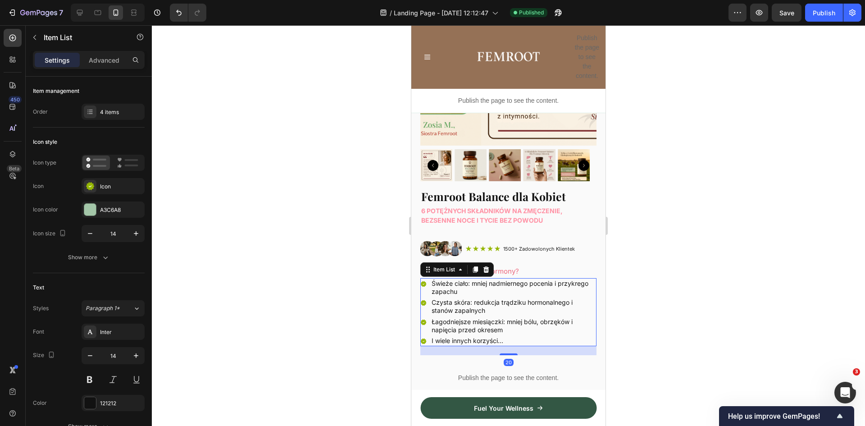
click at [422, 281] on icon at bounding box center [424, 283] width 6 height 5
click at [568, 298] on p "Czysta skóra: redukcja trądziku hormonalnego i stanów zapalnych" at bounding box center [514, 306] width 164 height 16
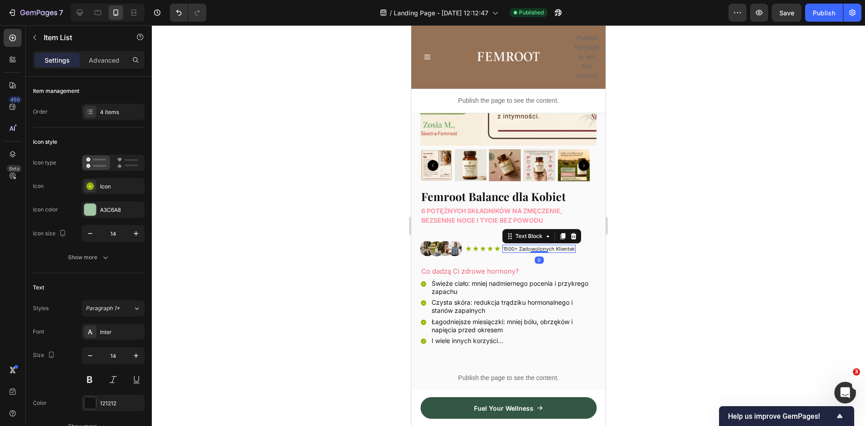
click at [567, 245] on div "1500+ Zadowolonych Klientek" at bounding box center [539, 249] width 73 height 8
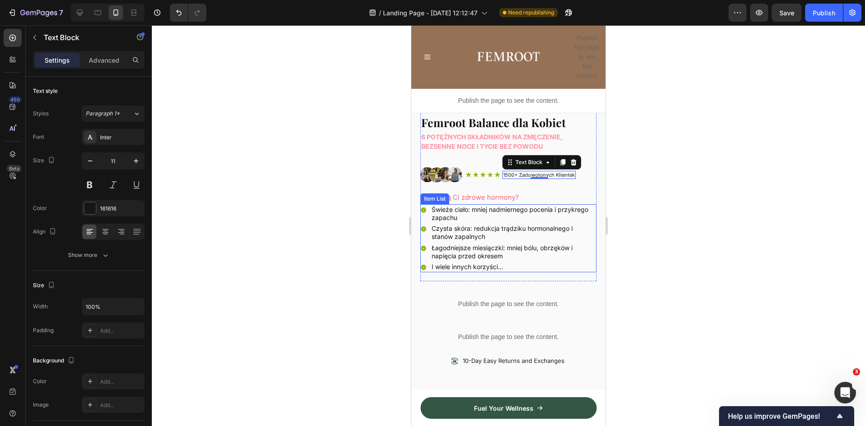
scroll to position [270, 0]
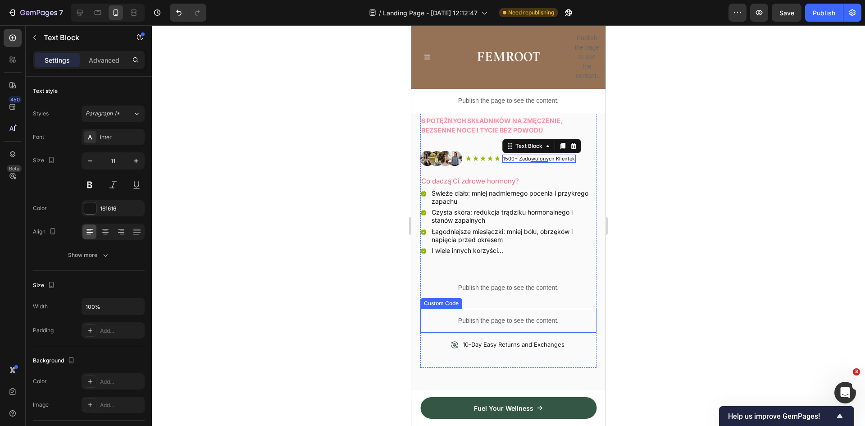
click at [492, 309] on div "Publish the page to see the content." at bounding box center [509, 321] width 176 height 24
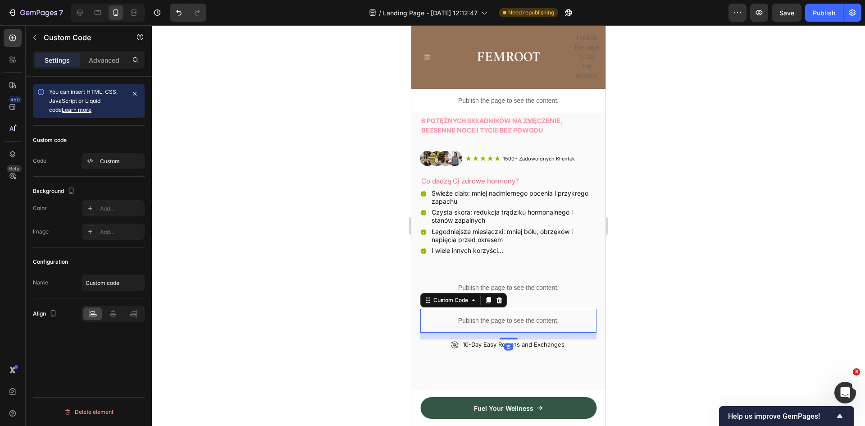
click at [492, 309] on div "Publish the page to see the content." at bounding box center [509, 321] width 176 height 24
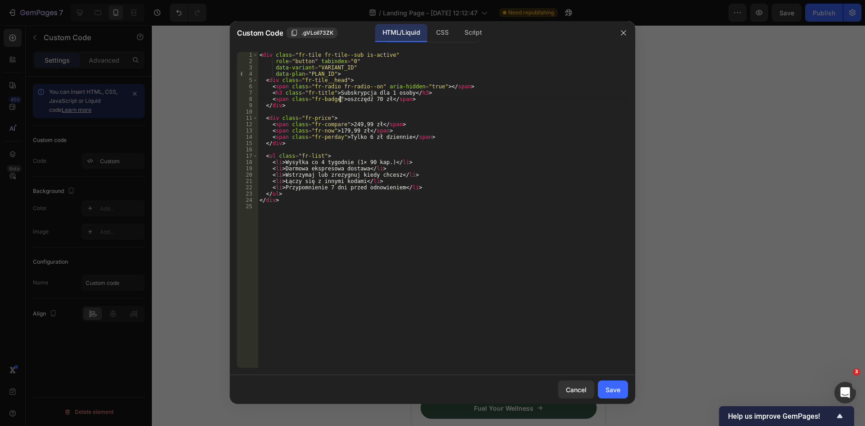
click at [340, 98] on div "< div class = "fr-tile fr-tile--sub is-active" role = "button" tabindex = "0" d…" at bounding box center [443, 216] width 371 height 329
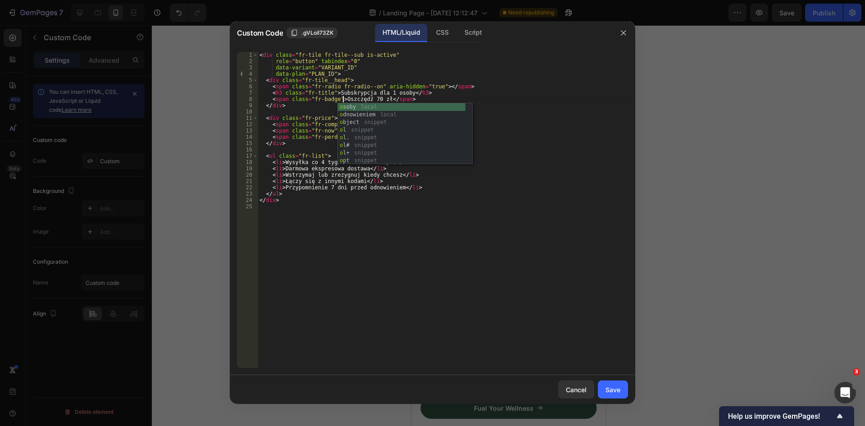
click at [479, 76] on div "< div class = "fr-tile fr-tile--sub is-active" role = "button" tabindex = "0" d…" at bounding box center [443, 216] width 371 height 329
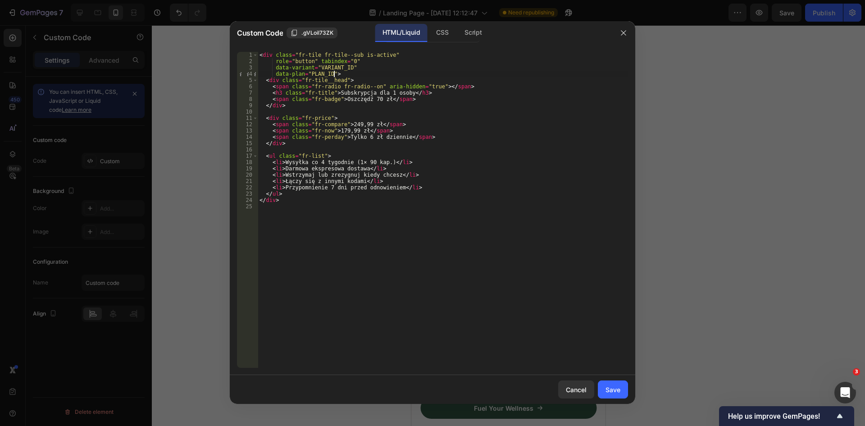
scroll to position [0, 6]
type textarea "data-plan="PLAN_ID">"
click at [614, 389] on div "Save" at bounding box center [613, 389] width 15 height 9
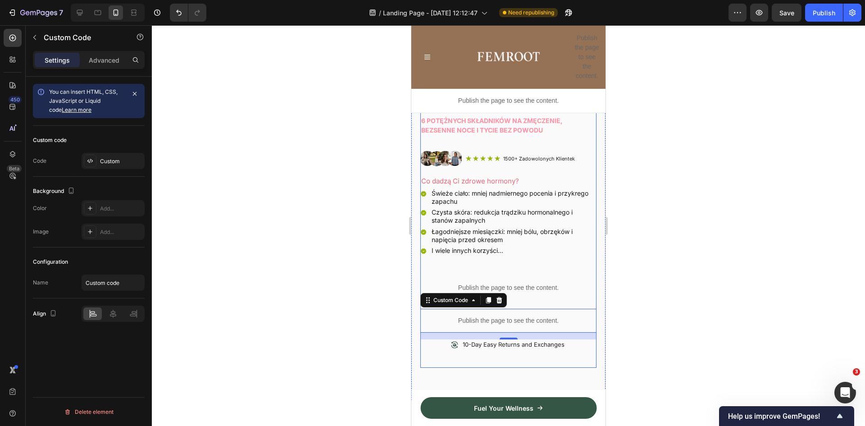
click at [513, 316] on p "Publish the page to see the content." at bounding box center [509, 320] width 176 height 9
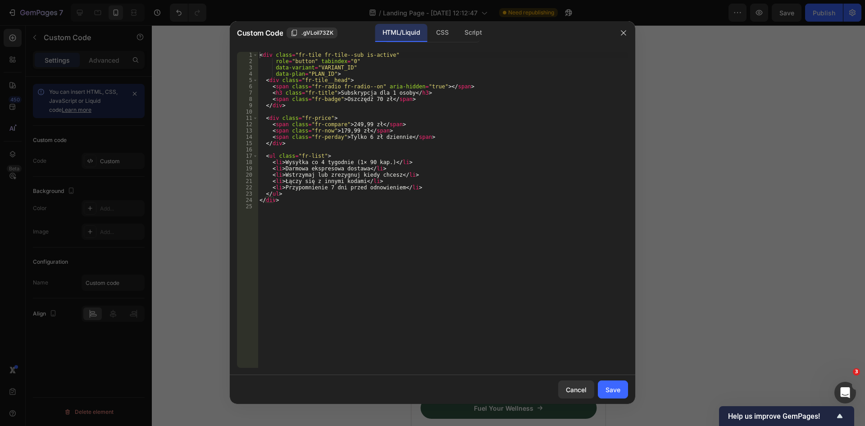
click at [403, 136] on div "< div class = "fr-tile fr-tile--sub is-active" role = "button" tabindex = "0" d…" at bounding box center [443, 216] width 371 height 329
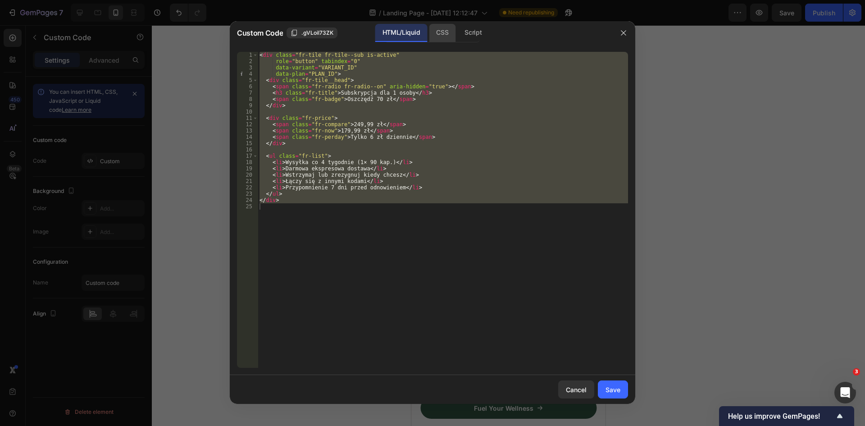
click at [446, 31] on div "CSS" at bounding box center [442, 33] width 27 height 18
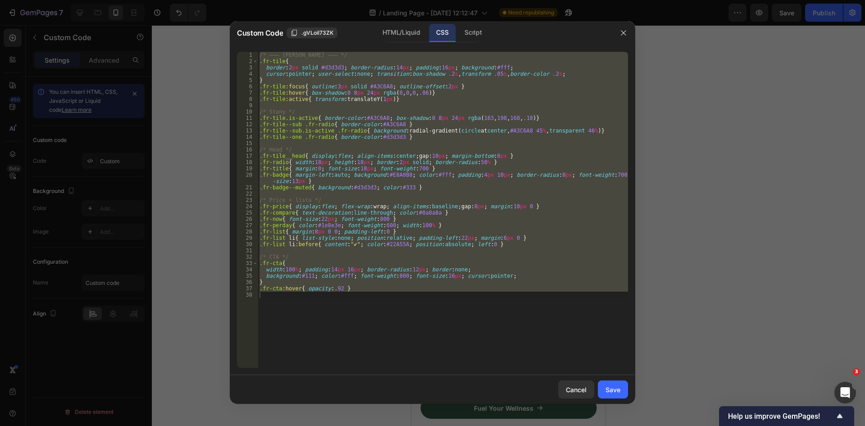
click at [425, 128] on div "/* ——— [PERSON_NAME] ——— */ .fr-tile { border : 2 px solid #d3d3d3 ; border-rad…" at bounding box center [443, 210] width 371 height 316
click at [485, 32] on div "Script" at bounding box center [474, 33] width 32 height 18
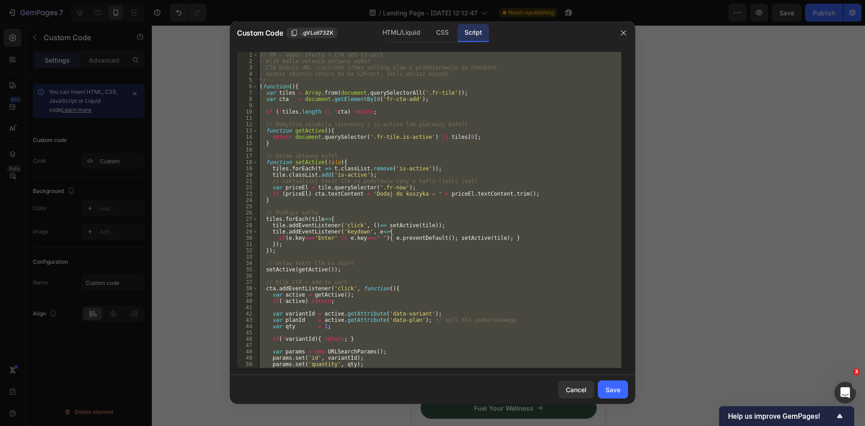
click at [438, 111] on div "/* FR — wybór oferty + CTA add-to-cart - klik kafla ustawia aktywny wybór - CTA…" at bounding box center [440, 210] width 364 height 316
click at [396, 32] on div "HTML/Liquid" at bounding box center [401, 33] width 52 height 18
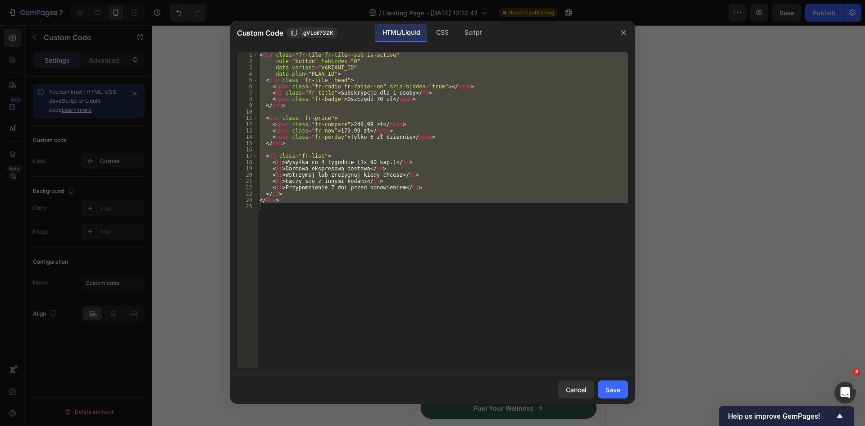
type textarea "</div>"
click at [425, 149] on div "< div class = "fr-tile fr-tile--sub is-active" role = "button" tabindex = "0" d…" at bounding box center [443, 210] width 371 height 316
type textarea "</div>"
paste textarea
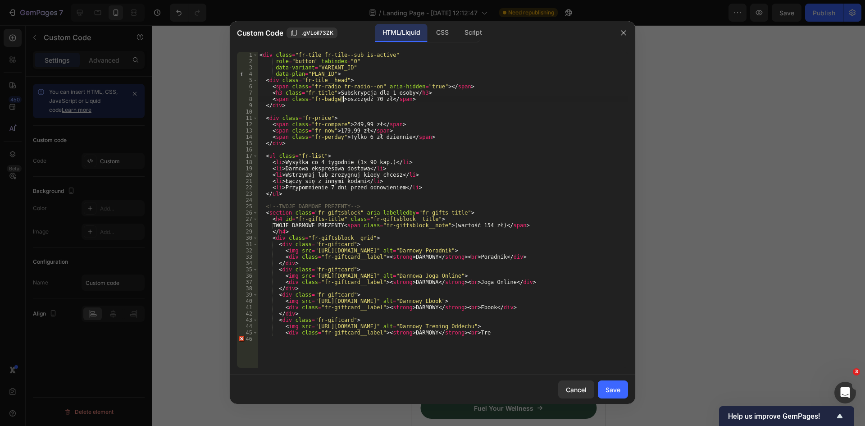
click at [342, 99] on div "< div class = "fr-tile fr-tile--sub is-active" role = "button" tabindex = "0" d…" at bounding box center [443, 216] width 371 height 329
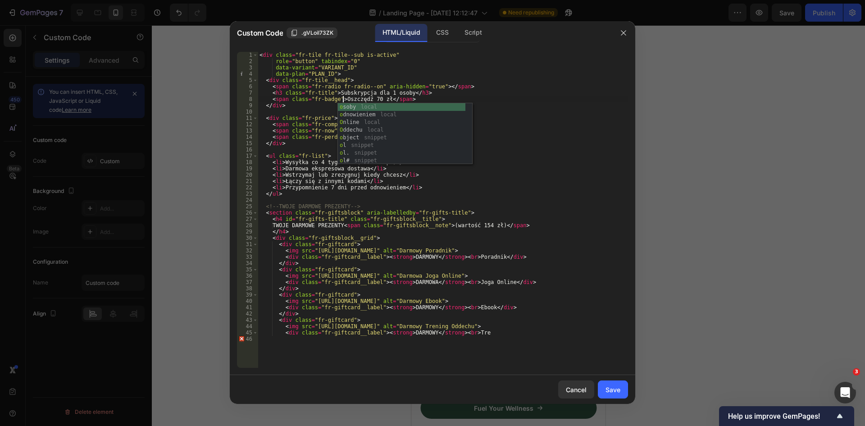
click at [453, 92] on div "< div class = "fr-tile fr-tile--sub is-active" role = "button" tabindex = "0" d…" at bounding box center [443, 216] width 371 height 329
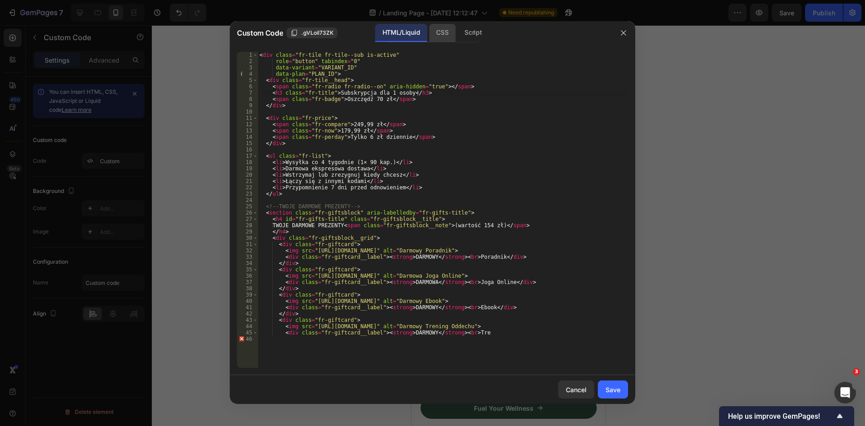
click at [441, 37] on div "CSS" at bounding box center [442, 33] width 27 height 18
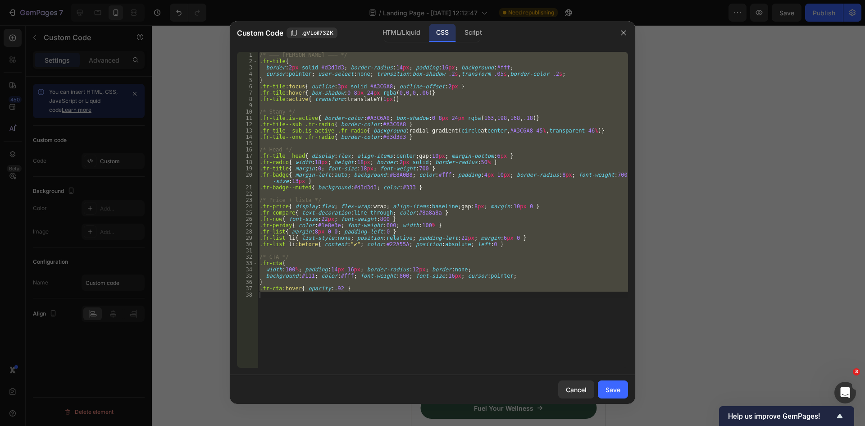
scroll to position [0, 6]
click at [390, 133] on div "/* ——— [PERSON_NAME] ——— */ .fr-tile { border : 2 px solid #d3d3d3 ; border-rad…" at bounding box center [443, 210] width 371 height 316
type textarea ".fr-cta:hover{ opacity:.92 }"
paste textarea
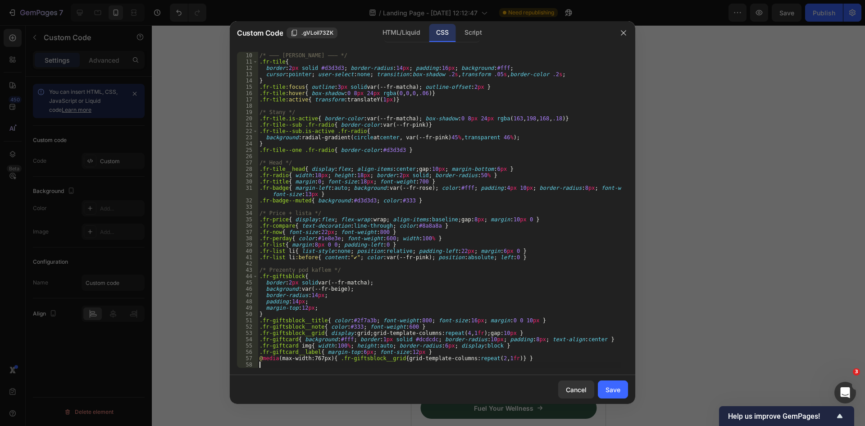
scroll to position [56, 0]
click at [623, 390] on button "Save" at bounding box center [613, 389] width 30 height 18
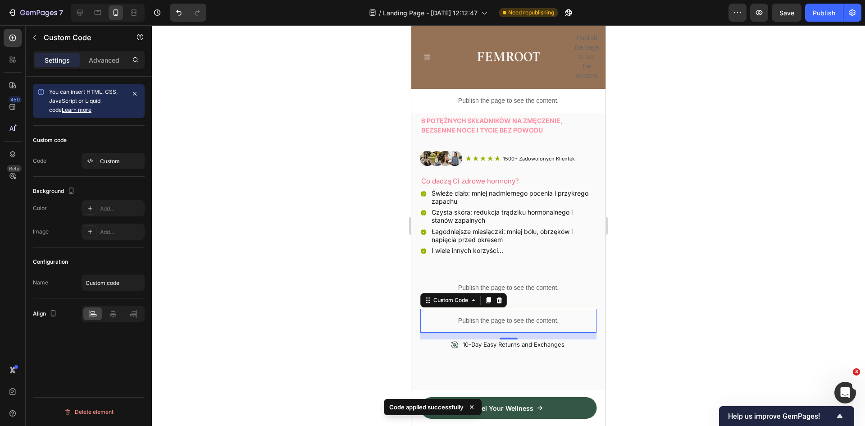
click at [512, 316] on p "Publish the page to see the content." at bounding box center [509, 320] width 176 height 9
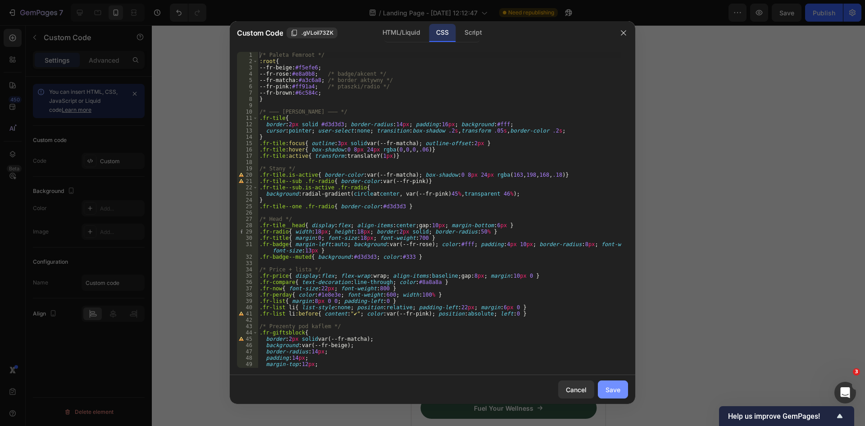
click at [608, 391] on div "Save" at bounding box center [613, 389] width 15 height 9
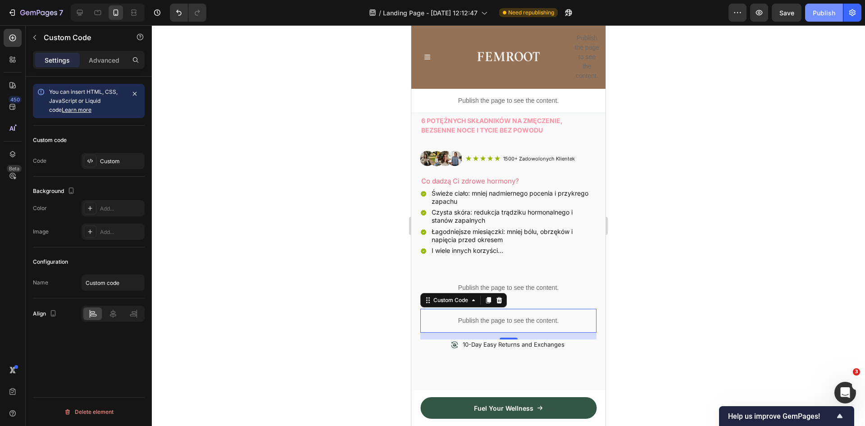
click at [825, 20] on button "Publish" at bounding box center [824, 13] width 38 height 18
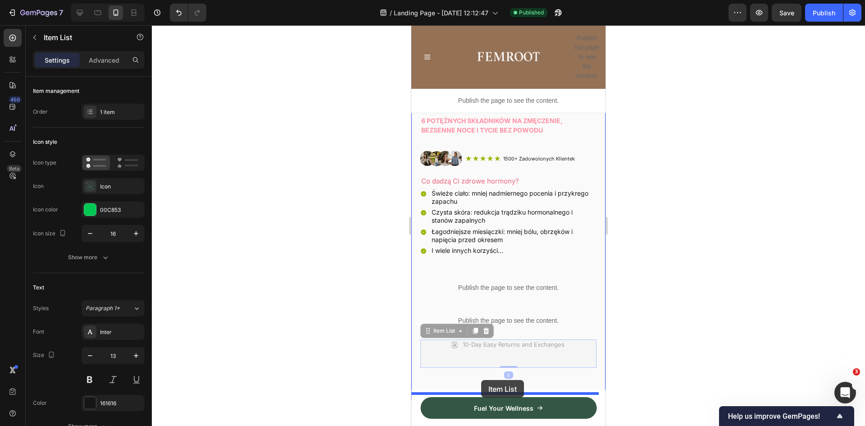
drag, startPoint x: 479, startPoint y: 341, endPoint x: 481, endPoint y: 380, distance: 39.3
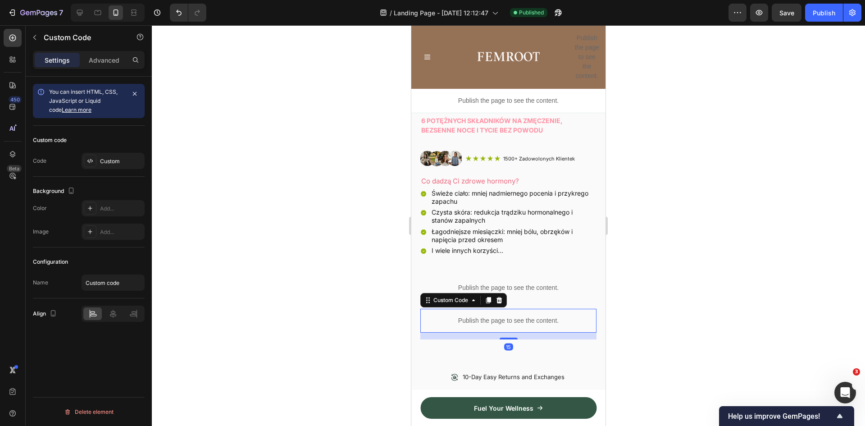
click at [443, 316] on p "Publish the page to see the content." at bounding box center [509, 320] width 176 height 9
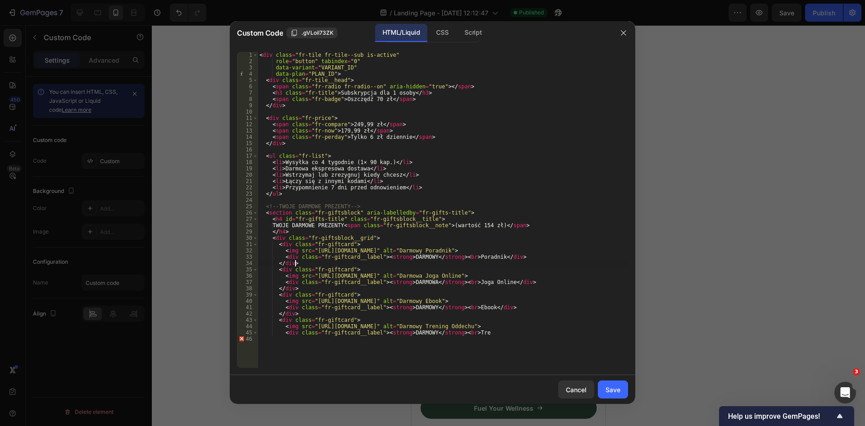
click at [435, 261] on div "< div class = "fr-tile fr-tile--sub is-active" role = "button" tabindex = "0" d…" at bounding box center [443, 216] width 371 height 329
click at [445, 31] on div "CSS" at bounding box center [442, 33] width 27 height 18
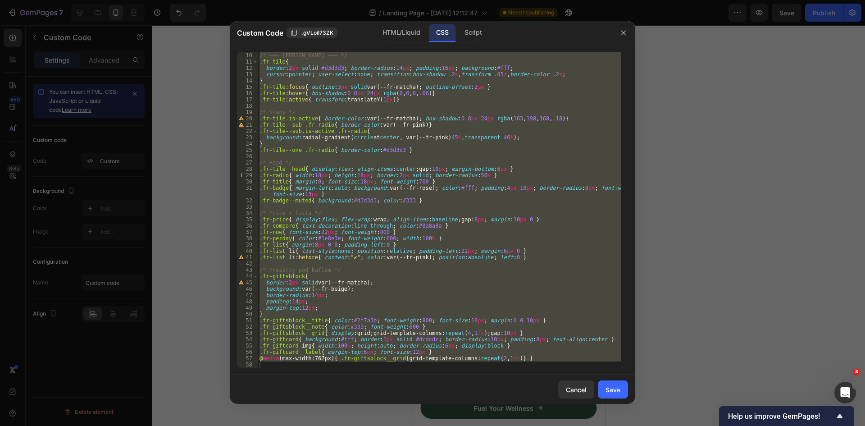
type textarea "@media(max-width:767px){ .fr-giftsblock__grid{ grid-template-columns:repeat(2,1…"
click at [338, 364] on div "/* ——— [PERSON_NAME] ——— */ .fr-tile { border : 2 px solid #d3d3d3 ; border-rad…" at bounding box center [440, 210] width 364 height 316
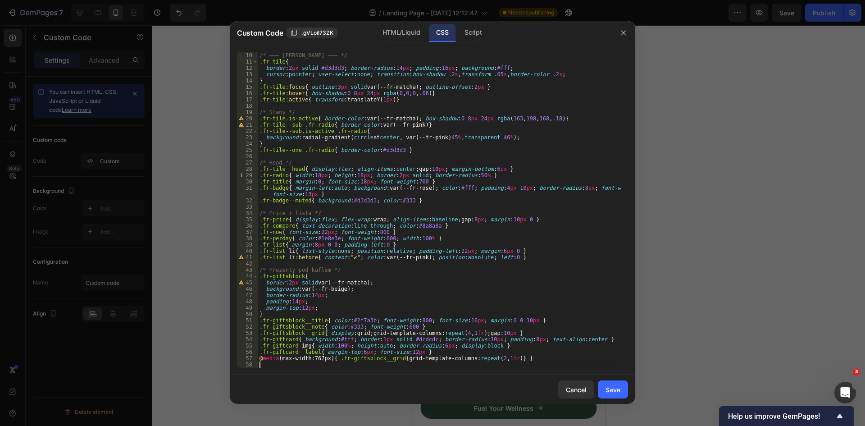
scroll to position [580, 0]
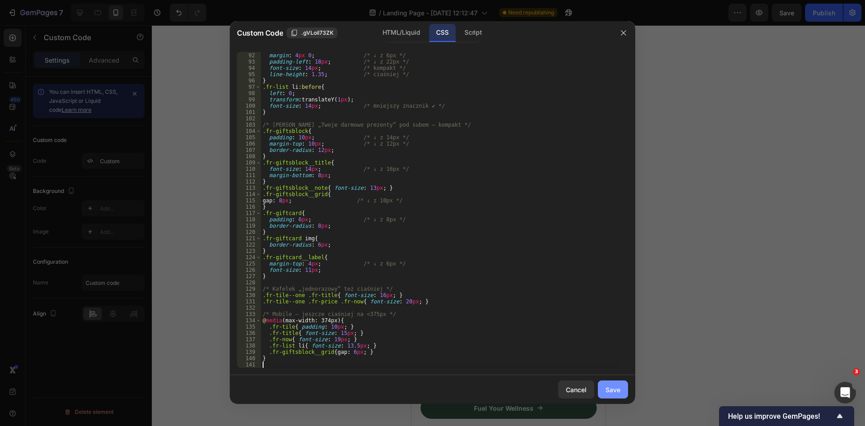
click at [611, 393] on div "Save" at bounding box center [613, 389] width 15 height 9
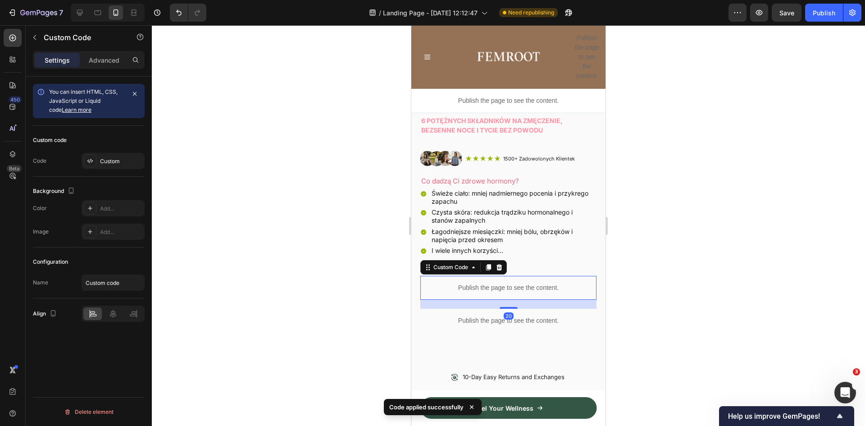
click at [522, 276] on div "Publish the page to see the content." at bounding box center [509, 288] width 176 height 24
click at [520, 284] on p "Publish the page to see the content." at bounding box center [509, 287] width 176 height 9
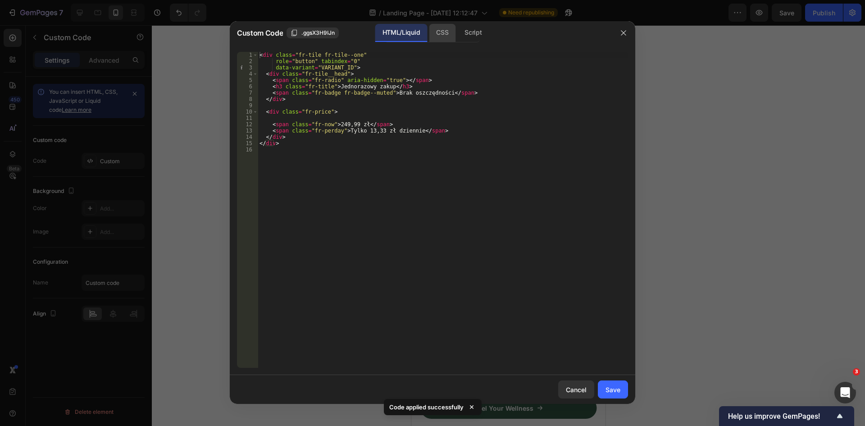
click at [437, 37] on div "CSS" at bounding box center [442, 33] width 27 height 18
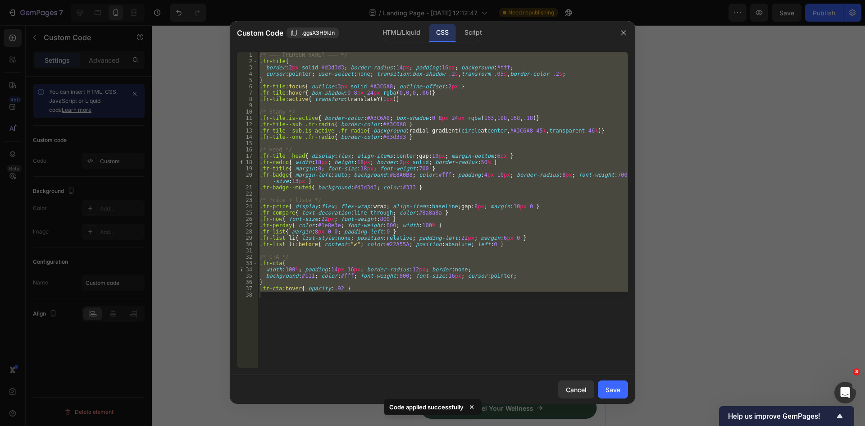
type textarea ".fr-cta:hover{ opacity:.92 }"
click at [374, 299] on div "/* ——— [PERSON_NAME] ——— */ .fr-tile { border : 2 px solid #d3d3d3 ; border-rad…" at bounding box center [443, 210] width 371 height 316
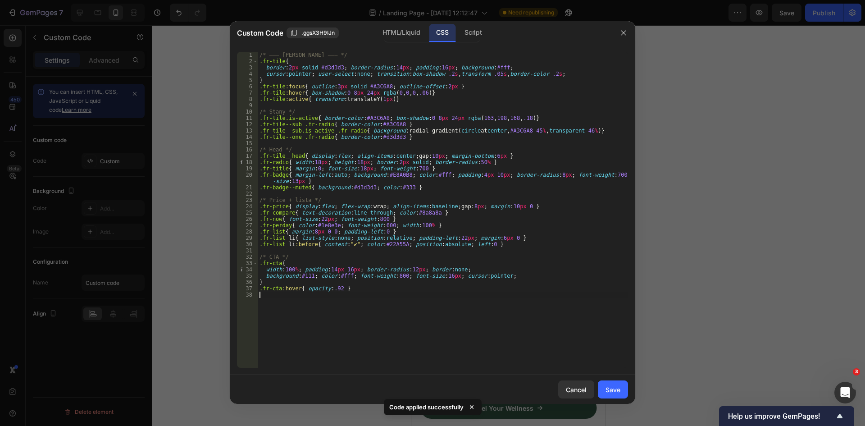
scroll to position [454, 0]
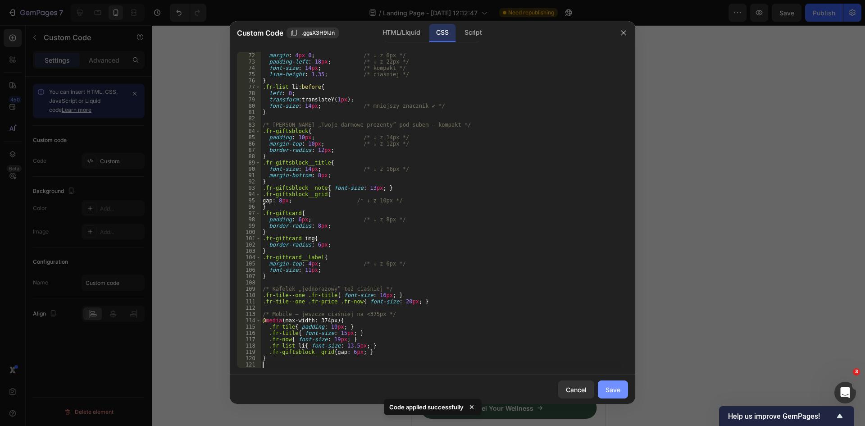
click at [604, 387] on button "Save" at bounding box center [613, 389] width 30 height 18
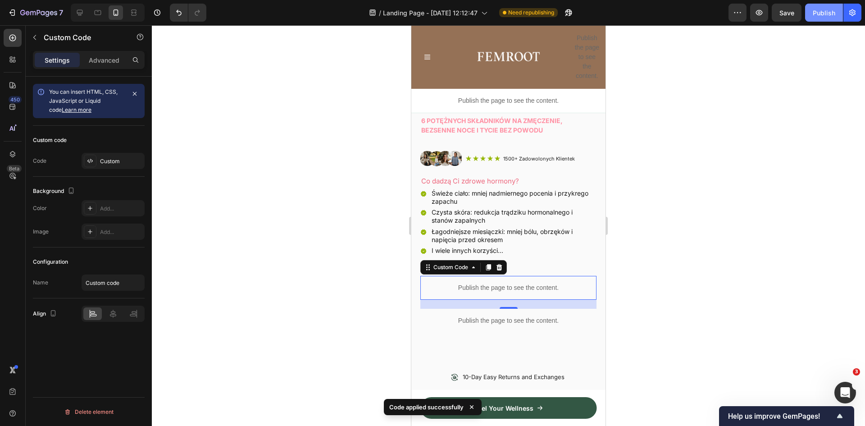
click at [834, 11] on div "Publish" at bounding box center [824, 12] width 23 height 9
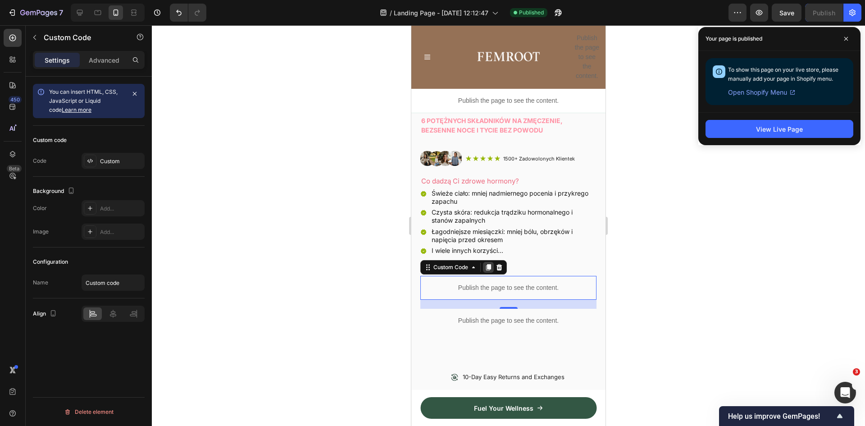
click at [489, 264] on icon at bounding box center [488, 267] width 5 height 6
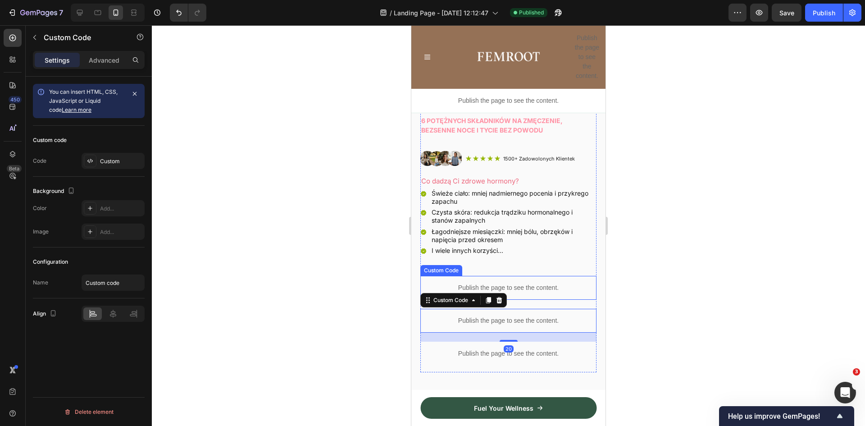
click at [523, 283] on p "Publish the page to see the content." at bounding box center [509, 287] width 176 height 9
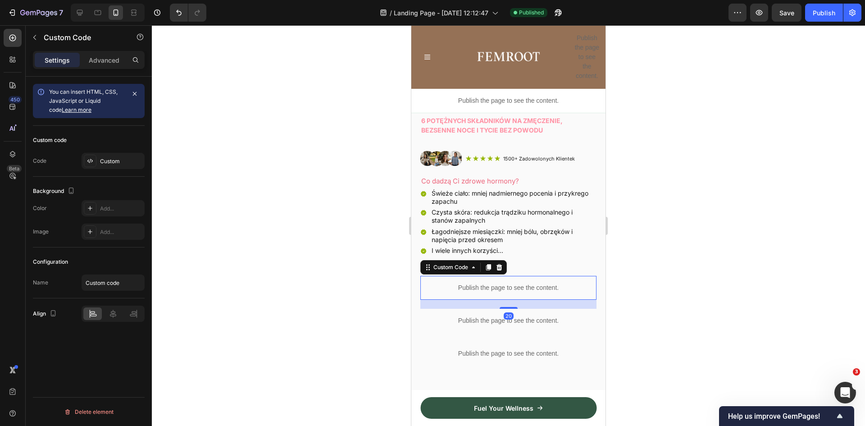
click at [495, 283] on p "Publish the page to see the content." at bounding box center [509, 287] width 176 height 9
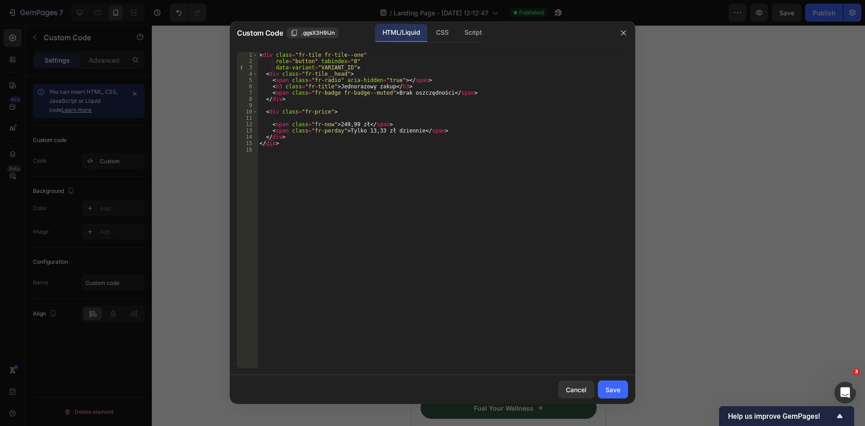
click at [411, 128] on div "< div class = "fr-tile fr-tile--one" role = "button" tabindex = "0" data-varian…" at bounding box center [443, 216] width 371 height 329
type textarea "</div>"
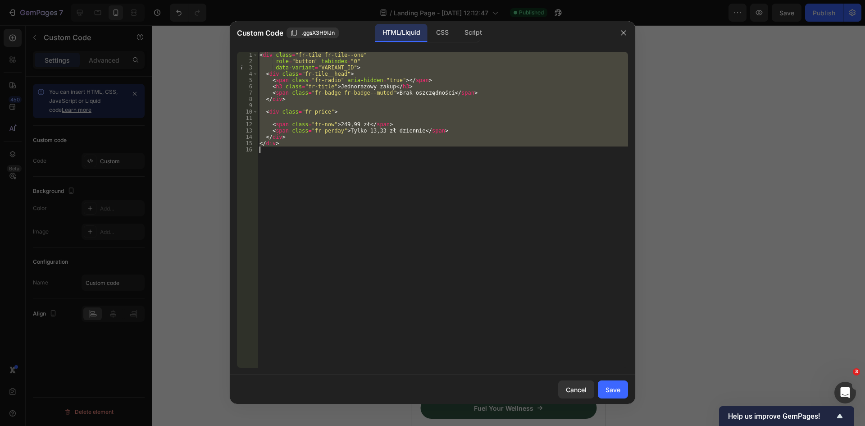
paste textarea
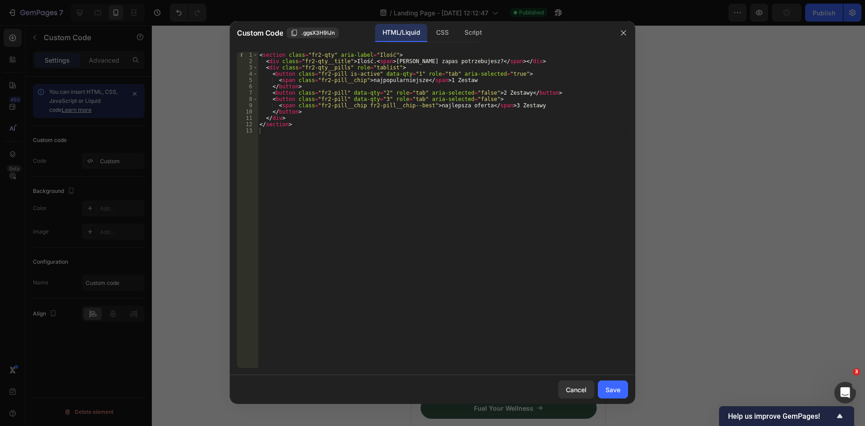
drag, startPoint x: 439, startPoint y: 34, endPoint x: 446, endPoint y: 64, distance: 30.5
click at [439, 34] on div "CSS" at bounding box center [442, 33] width 27 height 18
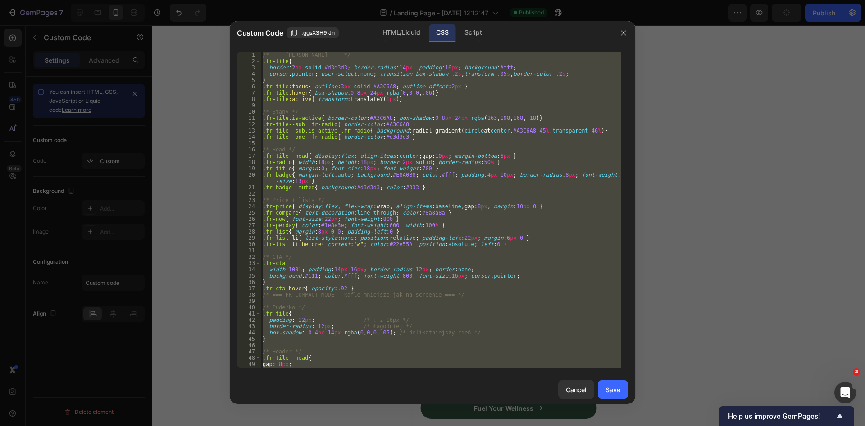
click at [449, 121] on div "/* ——— [PERSON_NAME] ——— */ .fr-tile { border : 2 px solid #d3d3d3 ; border-rad…" at bounding box center [441, 210] width 361 height 316
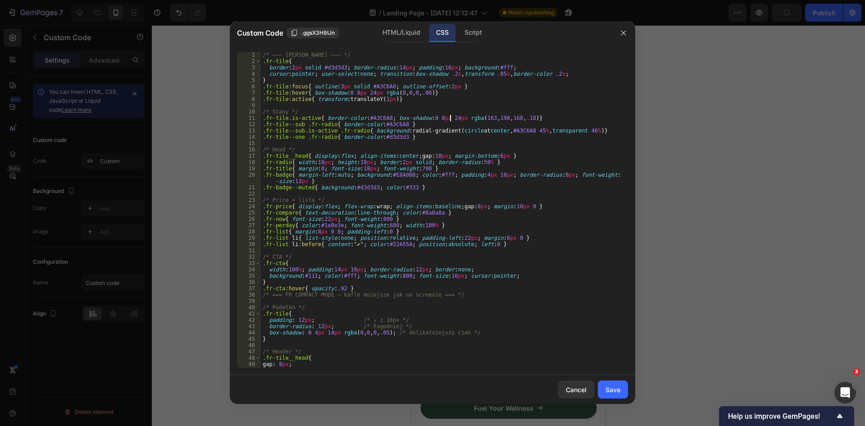
type textarea "}"
paste textarea
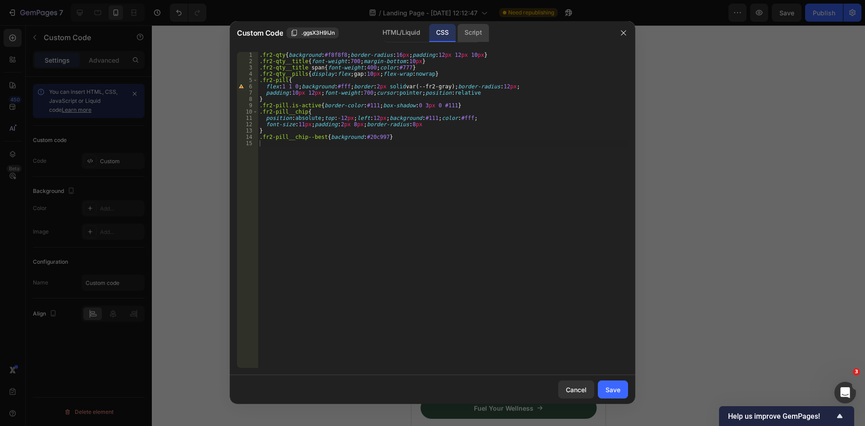
click at [468, 38] on div "Script" at bounding box center [474, 33] width 32 height 18
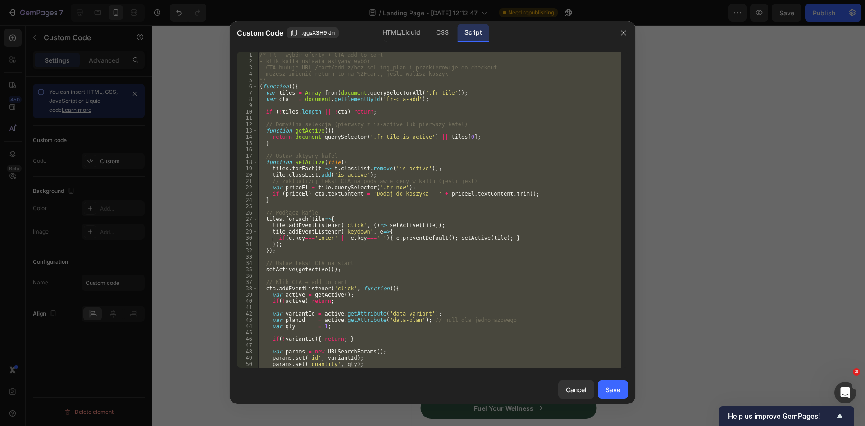
click at [447, 114] on div "/* FR — wybór oferty + CTA add-to-cart - klik kafla ustawia aktywny wybór - CTA…" at bounding box center [440, 210] width 364 height 316
type textarea "})();"
paste textarea
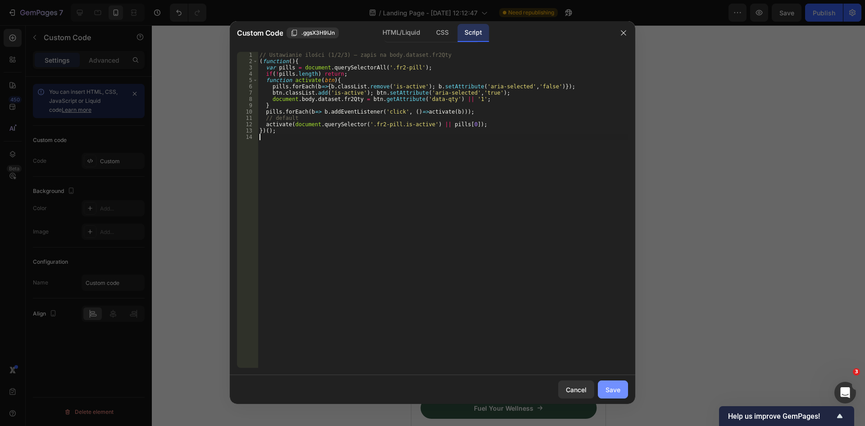
click at [618, 385] on div "Save" at bounding box center [613, 389] width 15 height 9
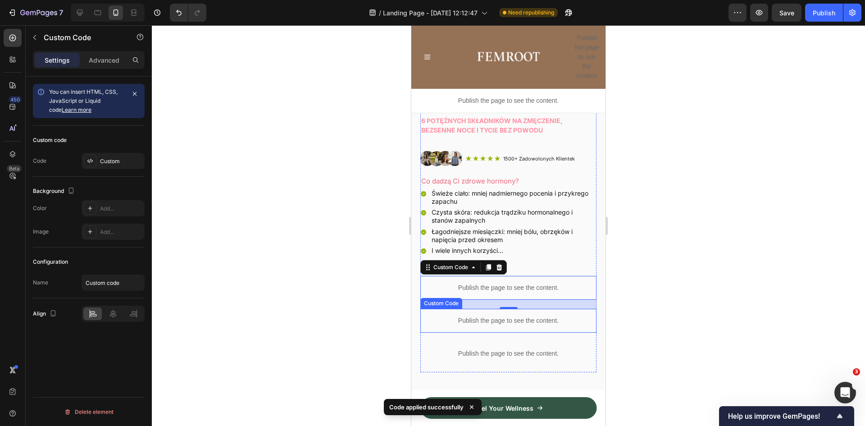
click at [499, 319] on p "Publish the page to see the content." at bounding box center [509, 320] width 176 height 9
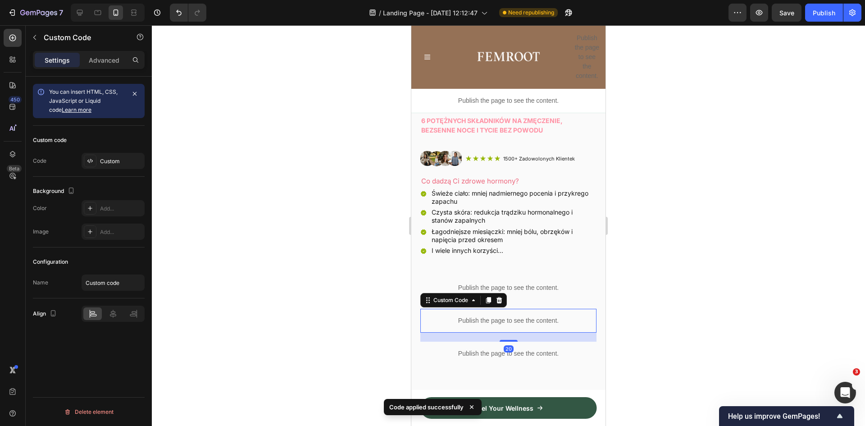
click at [499, 319] on p "Publish the page to see the content." at bounding box center [509, 320] width 176 height 9
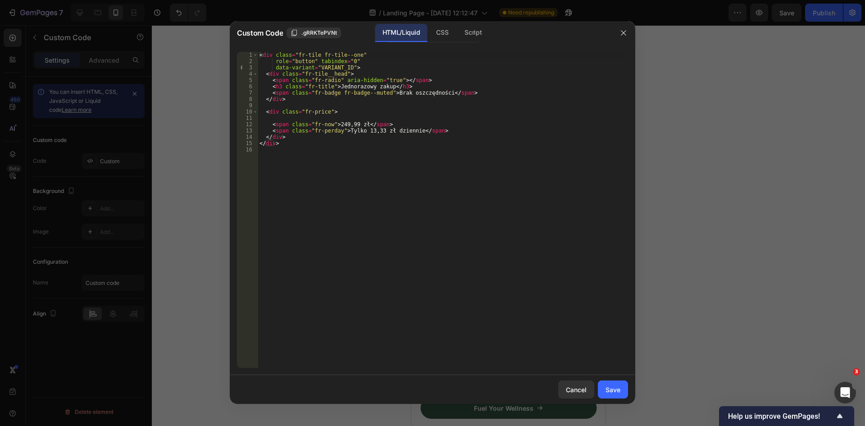
click at [460, 169] on div "< div class = "fr-tile fr-tile--one" role = "button" tabindex = "0" data-varian…" at bounding box center [443, 216] width 371 height 329
type textarea "</div>"
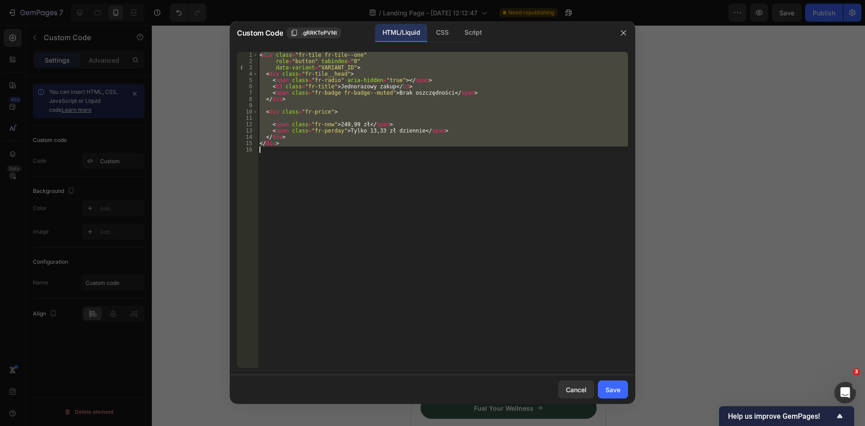
paste textarea
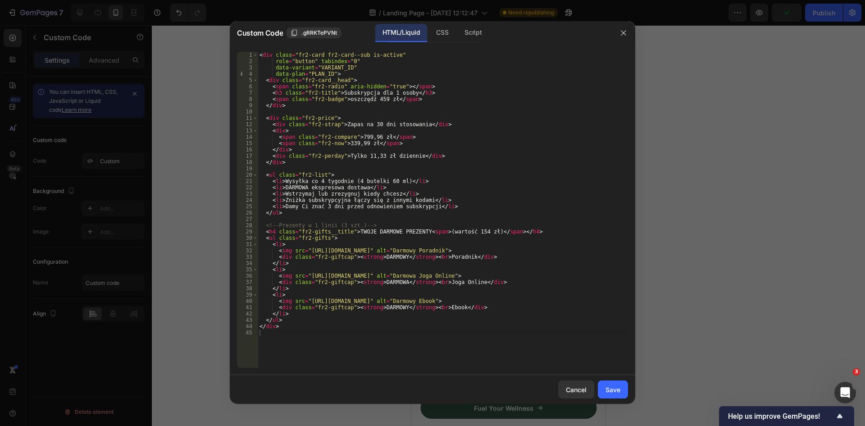
drag, startPoint x: 444, startPoint y: 39, endPoint x: 441, endPoint y: 50, distance: 11.7
click at [444, 39] on div "CSS" at bounding box center [442, 33] width 27 height 18
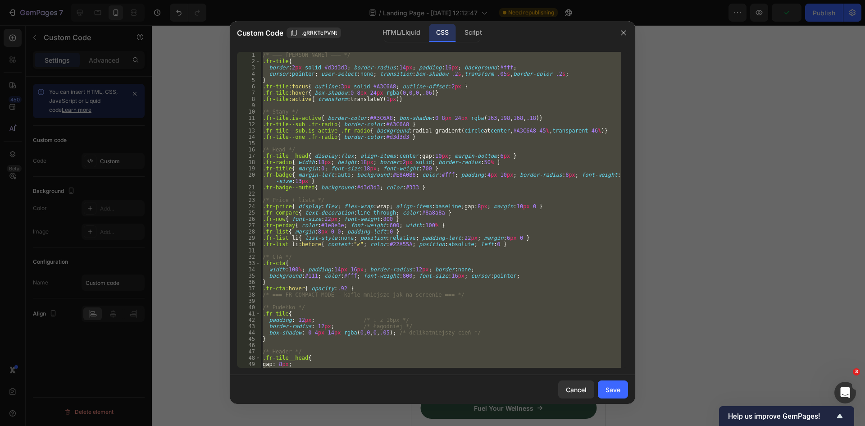
click at [420, 122] on div "/* ——— [PERSON_NAME] ——— */ .fr-tile { border : 2 px solid #d3d3d3 ; border-rad…" at bounding box center [441, 210] width 361 height 316
type textarea "}"
paste textarea
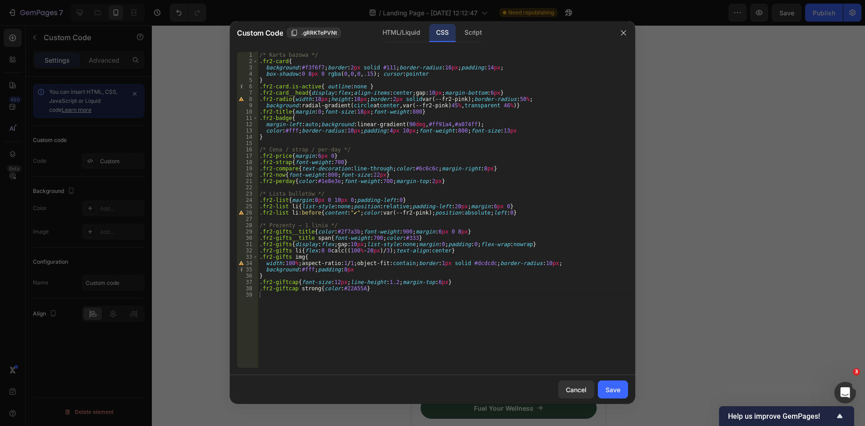
drag, startPoint x: 469, startPoint y: 38, endPoint x: 464, endPoint y: 73, distance: 35.0
click at [469, 38] on div "Script" at bounding box center [474, 33] width 32 height 18
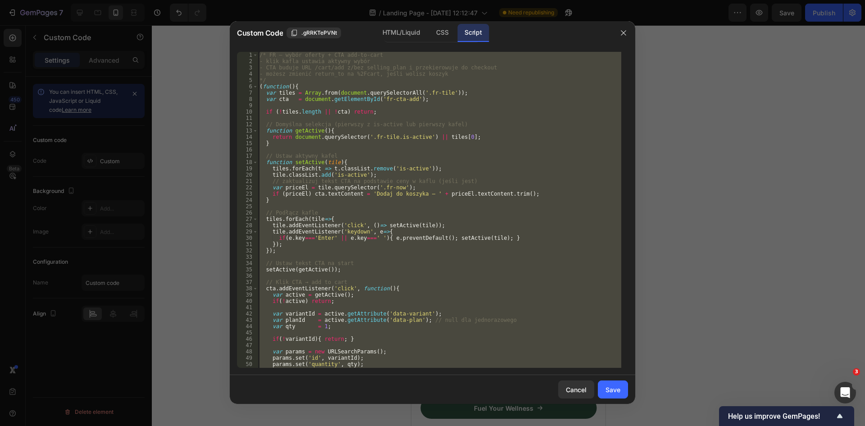
click at [435, 146] on div "/* FR — wybór oferty + CTA add-to-cart - klik kafla ustawia aktywny wybór - CTA…" at bounding box center [440, 210] width 364 height 316
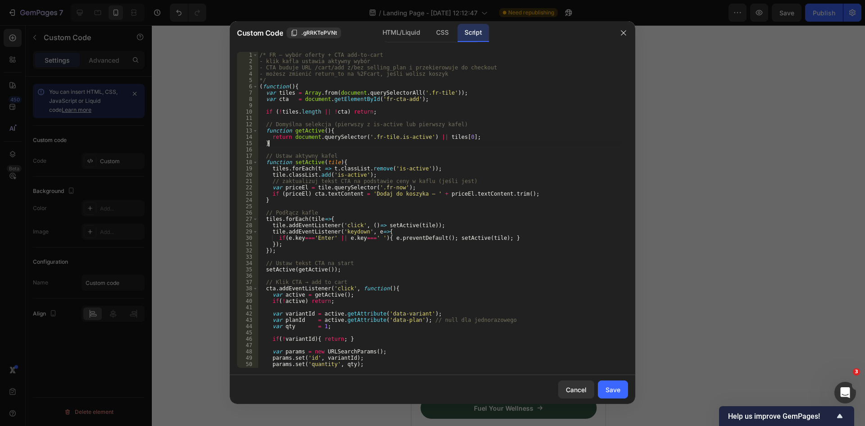
type textarea "})();"
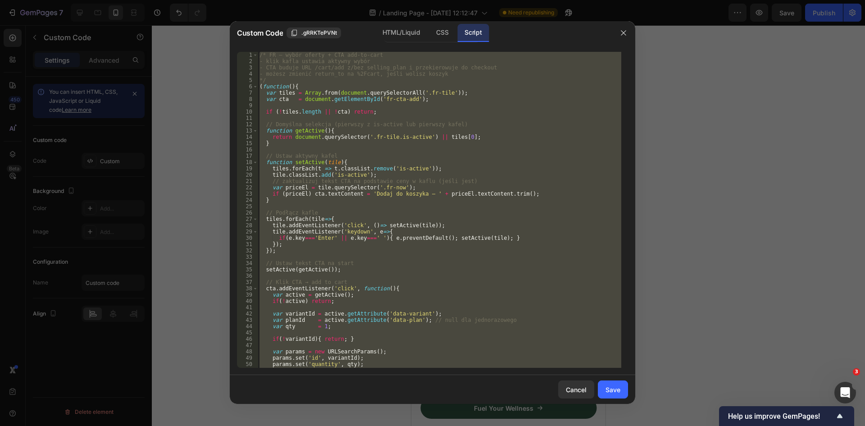
paste textarea
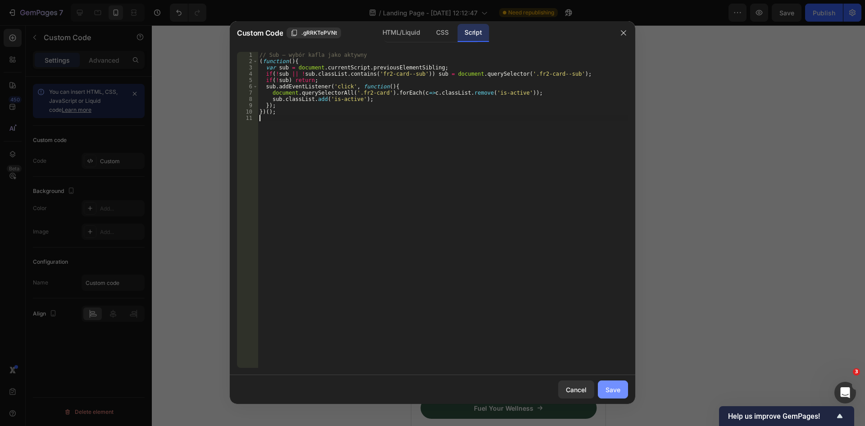
click at [613, 385] on div "Save" at bounding box center [613, 389] width 15 height 9
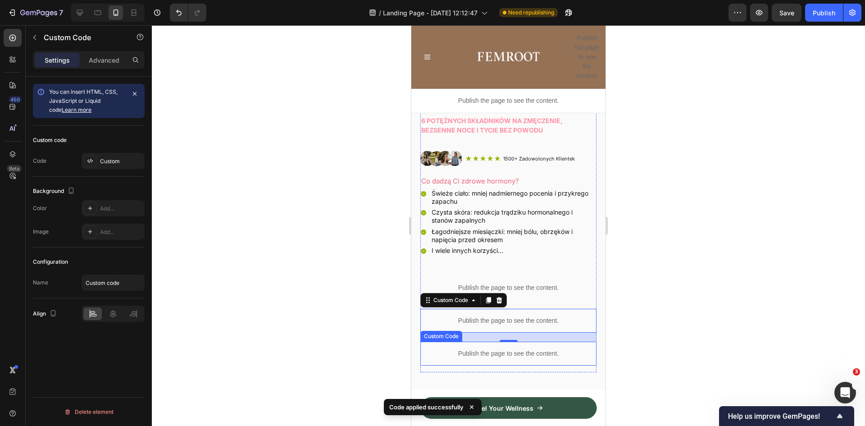
click at [513, 349] on p "Publish the page to see the content." at bounding box center [509, 353] width 176 height 9
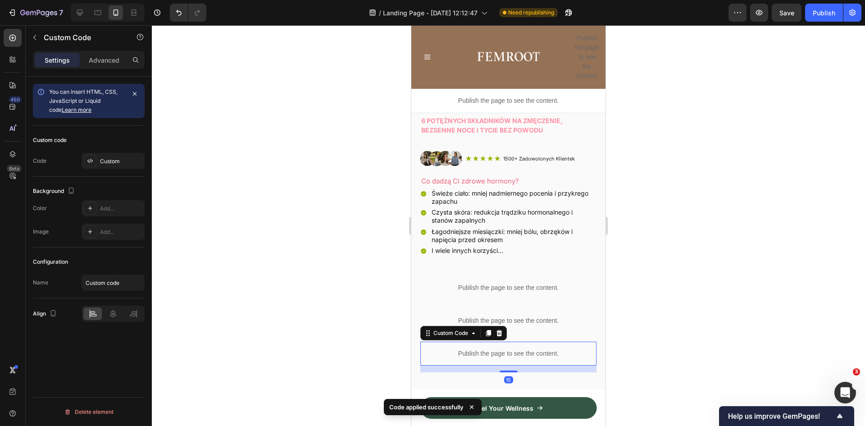
click at [513, 349] on p "Publish the page to see the content." at bounding box center [509, 353] width 176 height 9
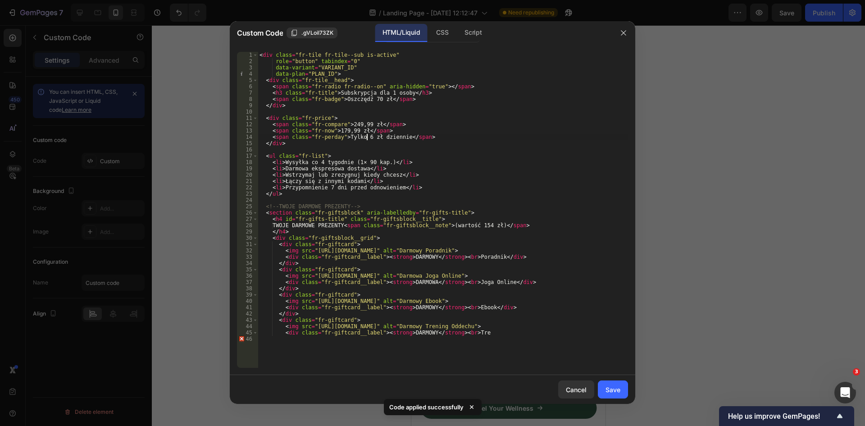
click at [366, 140] on div "< div class = "fr-tile fr-tile--sub is-active" role = "button" tabindex = "0" d…" at bounding box center [443, 216] width 371 height 329
click at [371, 212] on div "< div class = "fr-tile fr-tile--sub is-active" role = "button" tabindex = "0" d…" at bounding box center [443, 216] width 371 height 329
type textarea "<div class="fr-giftcard__label"><strong>DARMOWY</strong><br>Tre"
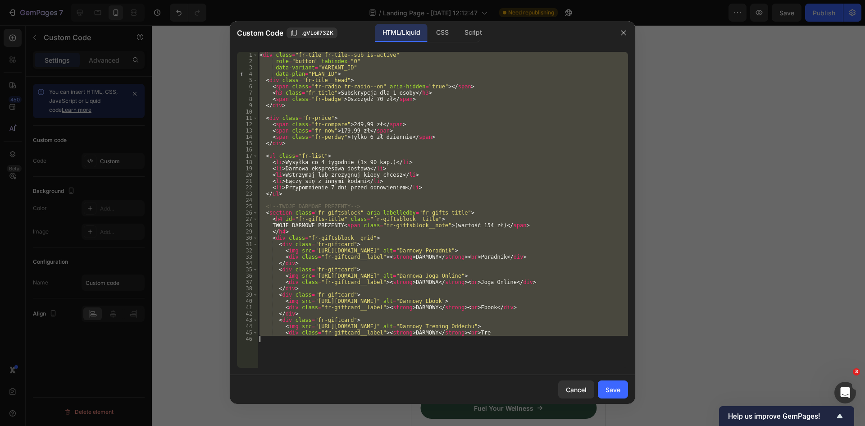
paste textarea
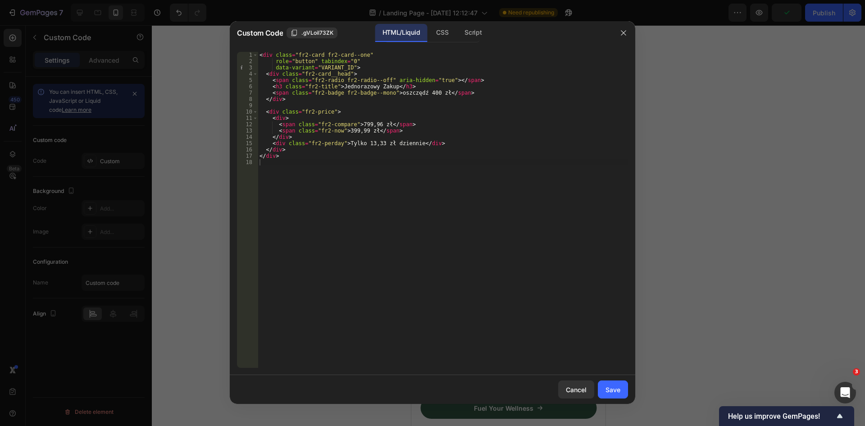
drag, startPoint x: 444, startPoint y: 37, endPoint x: 453, endPoint y: 59, distance: 23.8
click at [444, 37] on div "CSS" at bounding box center [442, 33] width 27 height 18
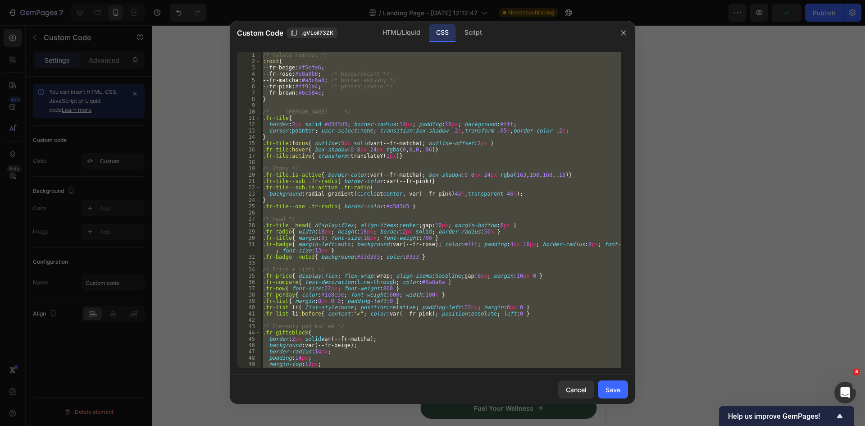
click at [463, 133] on div "/* Paleta Femroot */ :root { --fr-beige : #f5efe6 ; --fr-rose : #e8a0b8 ; /* ba…" at bounding box center [441, 210] width 361 height 316
type textarea "}"
paste textarea
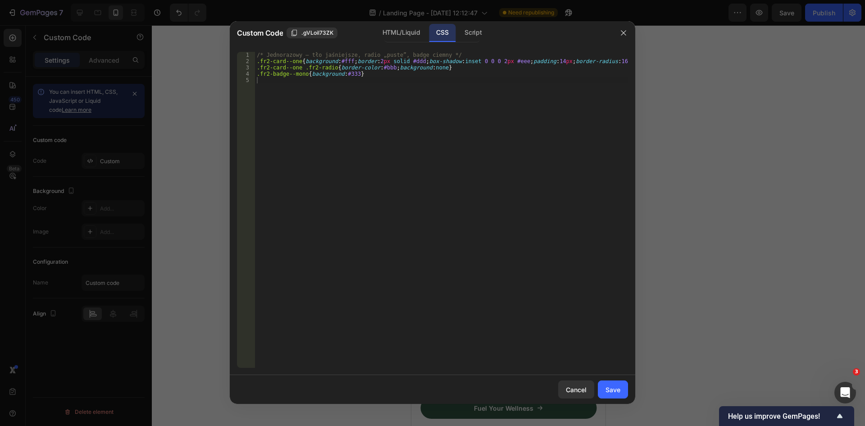
drag, startPoint x: 472, startPoint y: 36, endPoint x: 482, endPoint y: 59, distance: 25.2
click at [472, 36] on div "Script" at bounding box center [474, 33] width 32 height 18
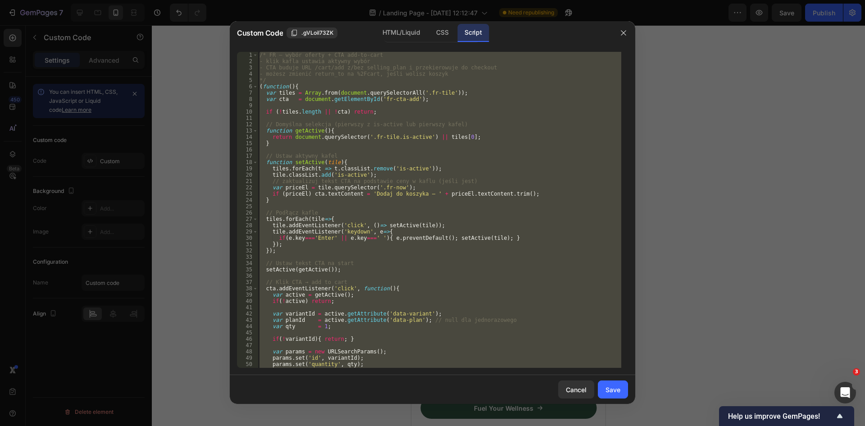
click at [488, 154] on div "/* FR — wybór oferty + CTA add-to-cart - klik kafla ustawia aktywny wybór - CTA…" at bounding box center [440, 210] width 364 height 316
type textarea "})();"
paste textarea
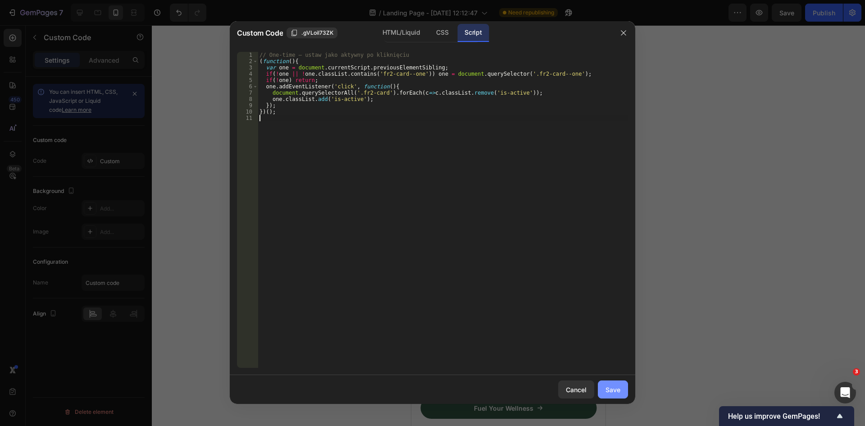
click at [617, 386] on div "Save" at bounding box center [613, 389] width 15 height 9
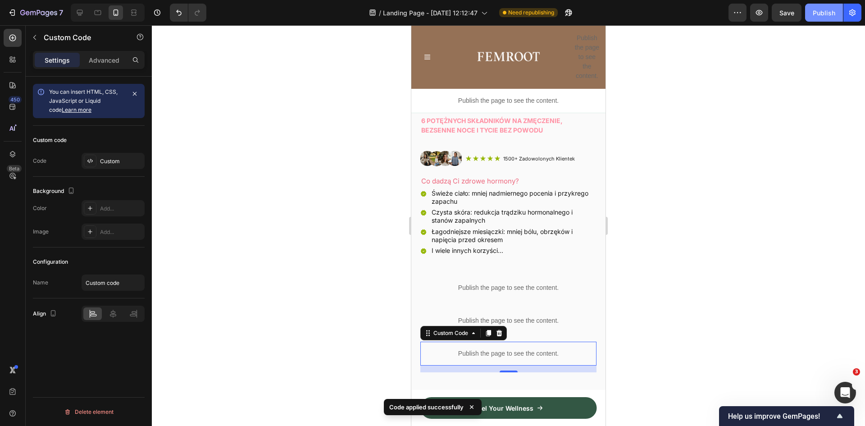
click at [819, 12] on div "Publish" at bounding box center [824, 12] width 23 height 9
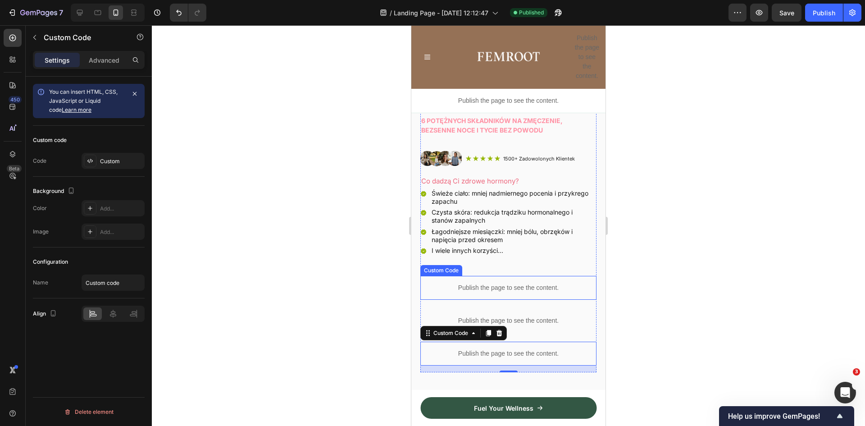
click at [503, 276] on div "Publish the page to see the content." at bounding box center [509, 288] width 176 height 24
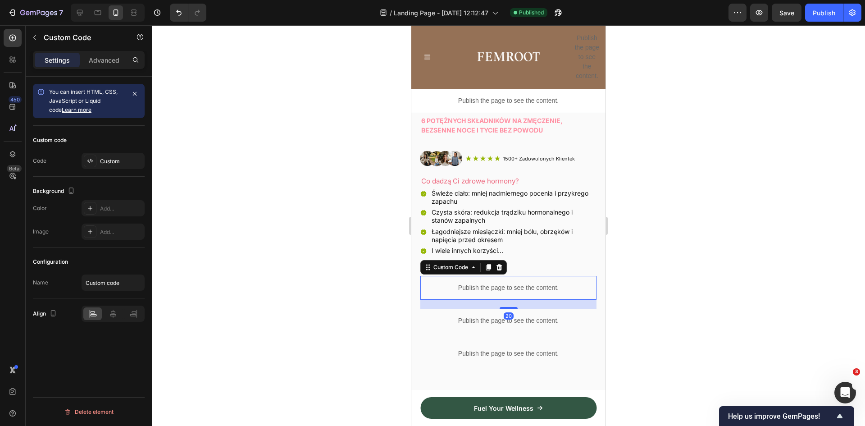
click at [503, 276] on div "Publish the page to see the content." at bounding box center [509, 288] width 176 height 24
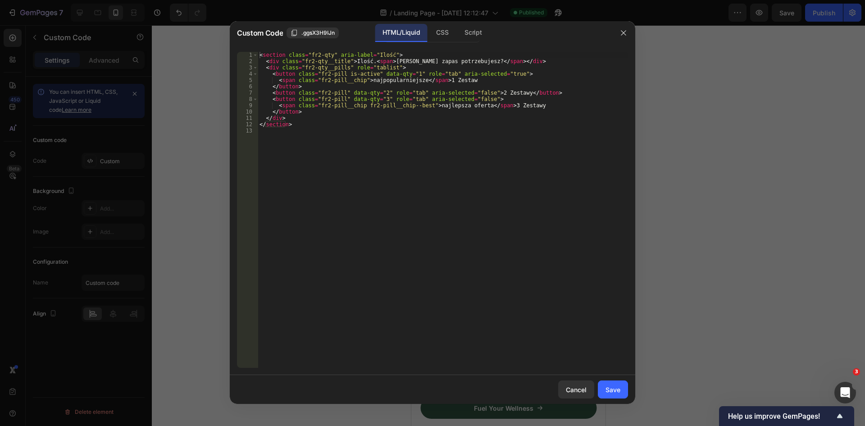
click at [388, 142] on div "< section class = "fr2-qty" aria-label = "Ilość" > < div class = "fr2-qty__titl…" at bounding box center [443, 216] width 371 height 329
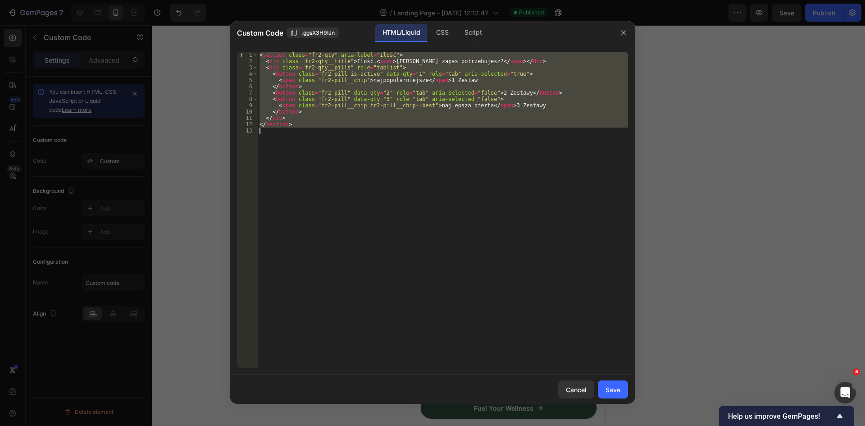
paste textarea
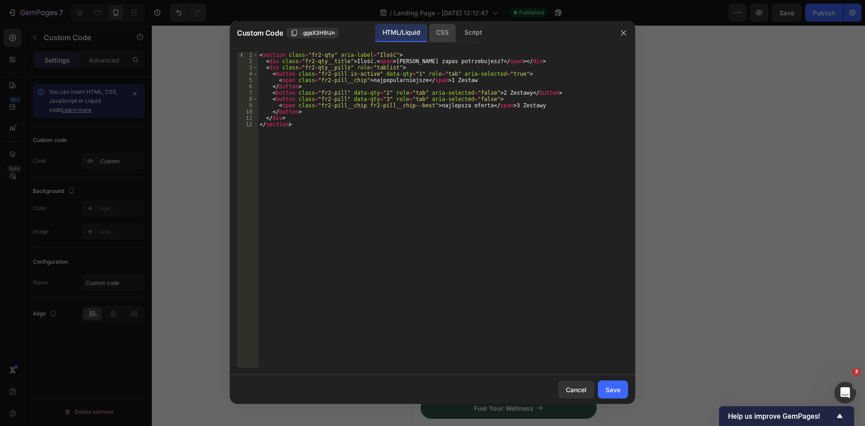
click at [443, 33] on div "CSS" at bounding box center [442, 33] width 27 height 18
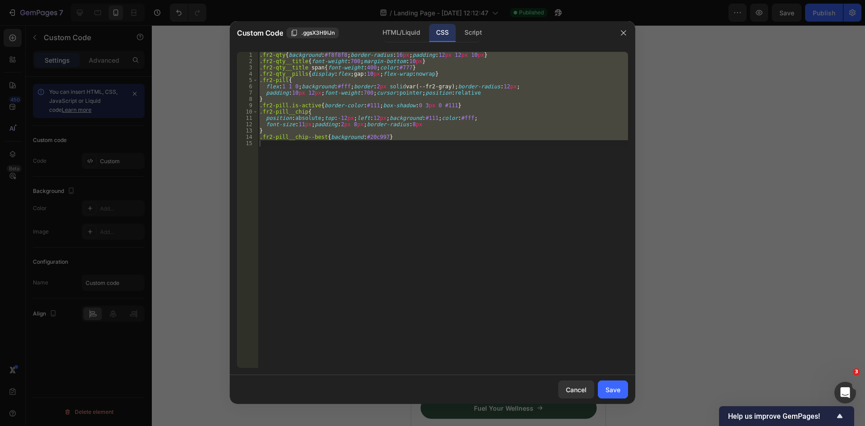
click at [428, 104] on div ".fr2-qty { background : #f8f8f8 ; border-radius : 16 px ; padding : 12 px 12 px…" at bounding box center [443, 210] width 371 height 316
paste textarea "</style>"
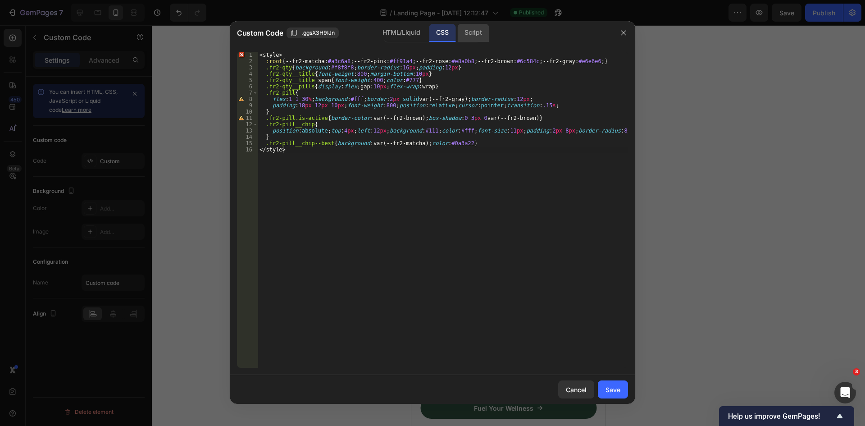
click at [490, 32] on div "HTML/Liquid CSS Script" at bounding box center [519, 33] width 188 height 18
click at [479, 32] on div "Script" at bounding box center [474, 33] width 32 height 18
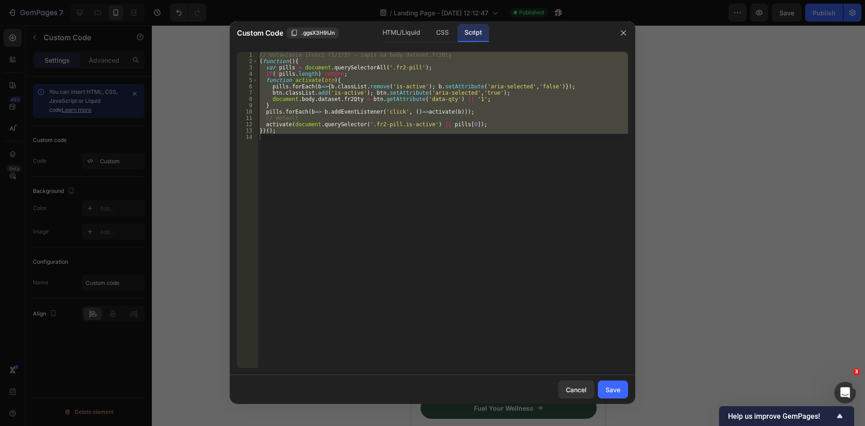
click at [421, 96] on div "// Ustawianie ilości (1/2/3) – zapis na body.dataset.fr2Qty ( function ( ) { va…" at bounding box center [443, 210] width 371 height 316
paste textarea "})();"
type textarea "})();"
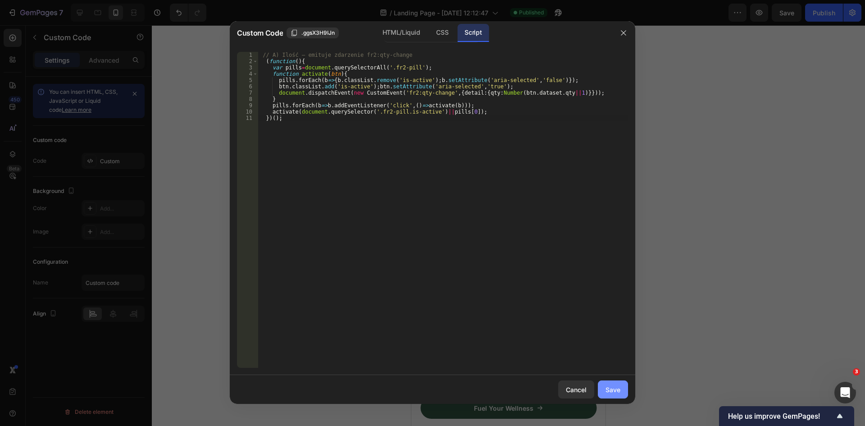
click at [610, 385] on div "Save" at bounding box center [613, 389] width 15 height 9
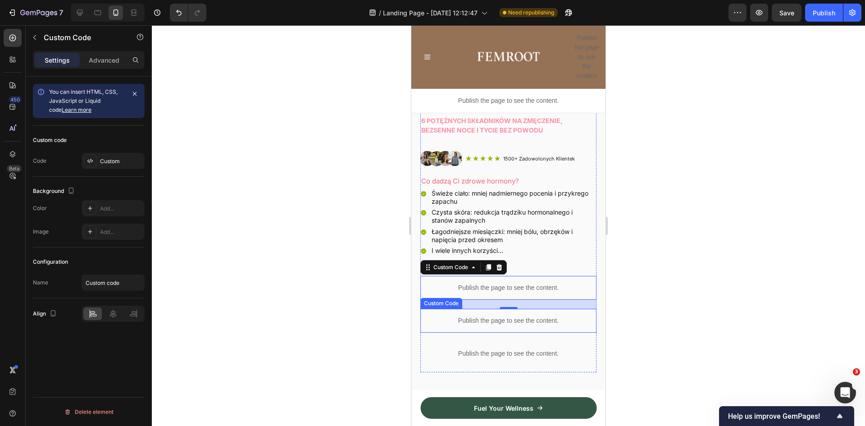
click at [491, 316] on p "Publish the page to see the content." at bounding box center [509, 320] width 176 height 9
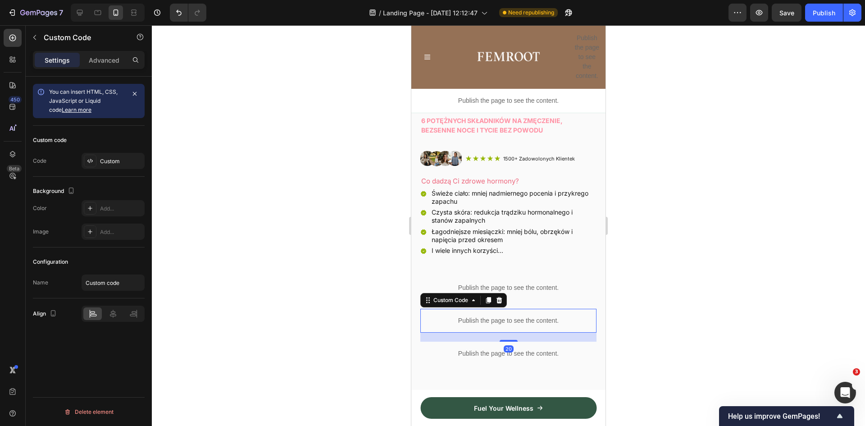
click at [491, 316] on p "Publish the page to see the content." at bounding box center [509, 320] width 176 height 9
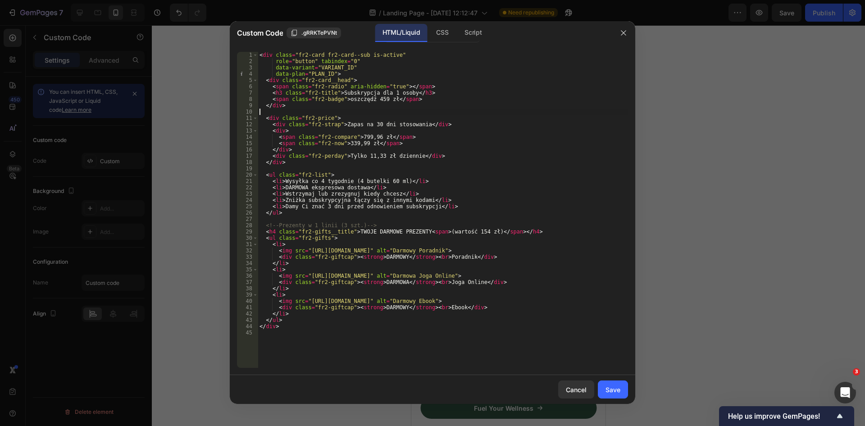
click at [374, 110] on div "< div class = "fr2-card fr2-card--sub is-active" role = "button" tabindex = "0"…" at bounding box center [443, 216] width 371 height 329
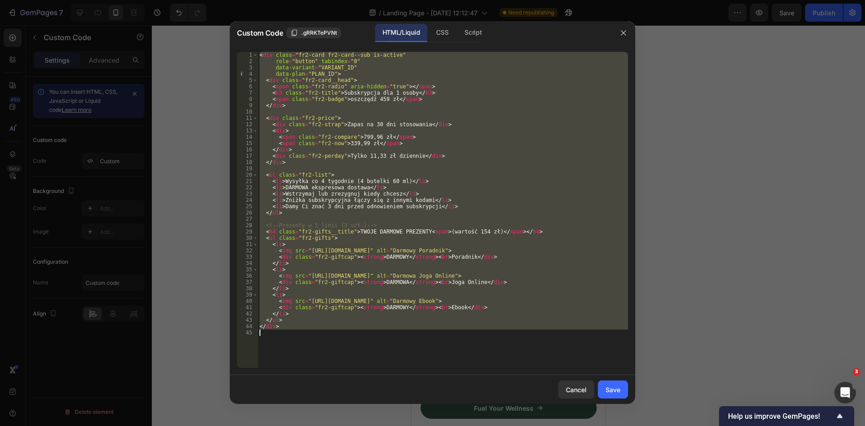
paste textarea "</ul>"
type textarea "</ul>"
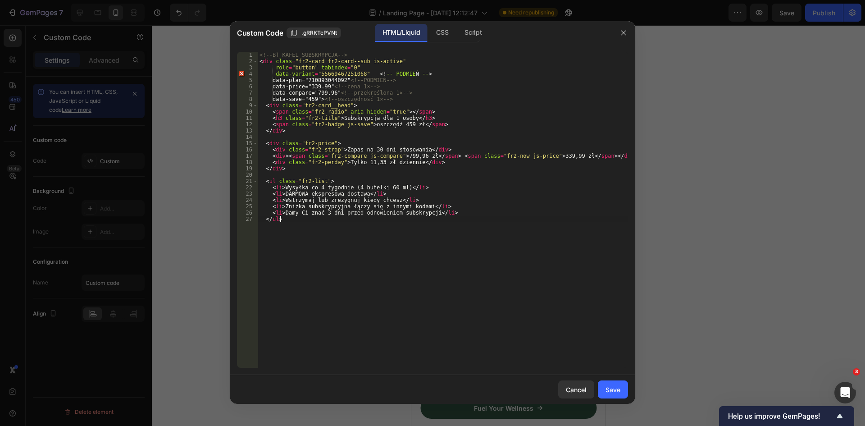
click at [389, 247] on div "<!-- B) KAFEL SUBSKRYPCJA --> < div class = "fr2-card fr2-card--sub is-active" …" at bounding box center [443, 216] width 371 height 329
paste textarea "</div>"
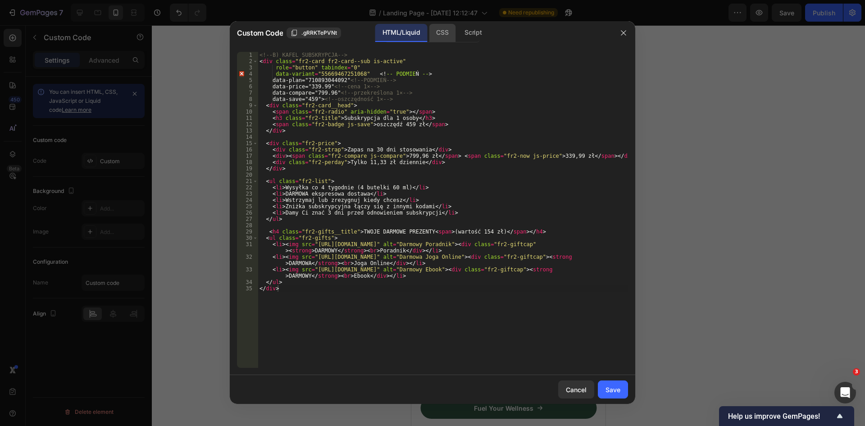
click at [442, 34] on div "CSS" at bounding box center [442, 33] width 27 height 18
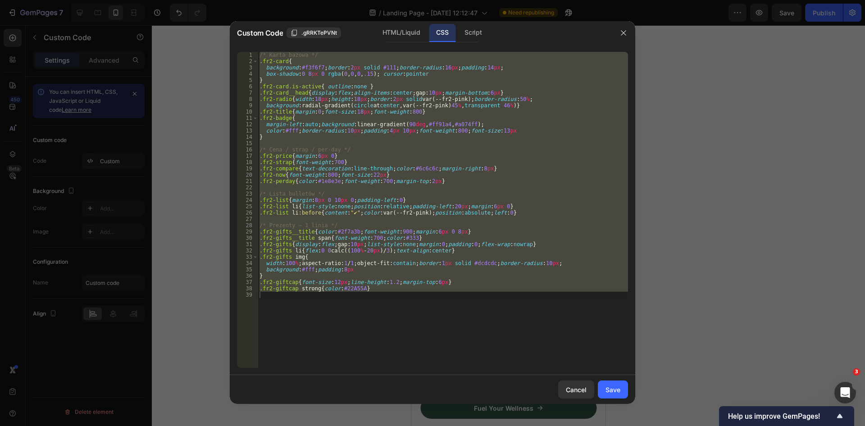
click at [441, 127] on div "/* Karta bazowa */ .fr2-card { background : #f3f6f7 ; border : 2 px solid #111 …" at bounding box center [443, 210] width 371 height 316
paste textarea "</style>"
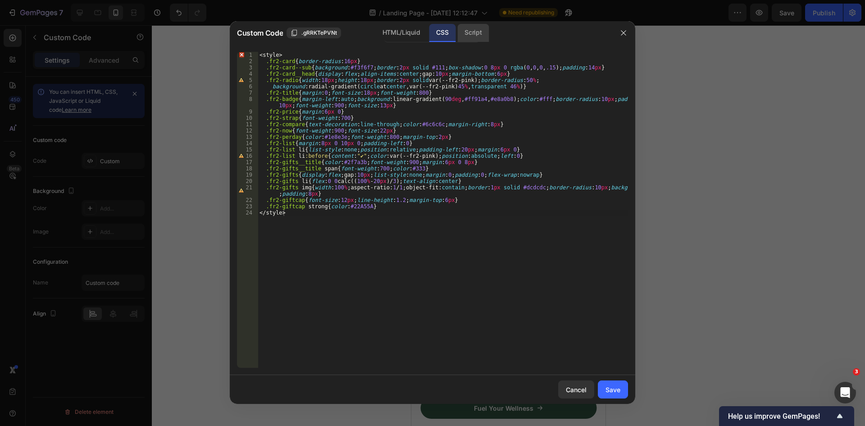
click at [480, 31] on div "Script" at bounding box center [474, 33] width 32 height 18
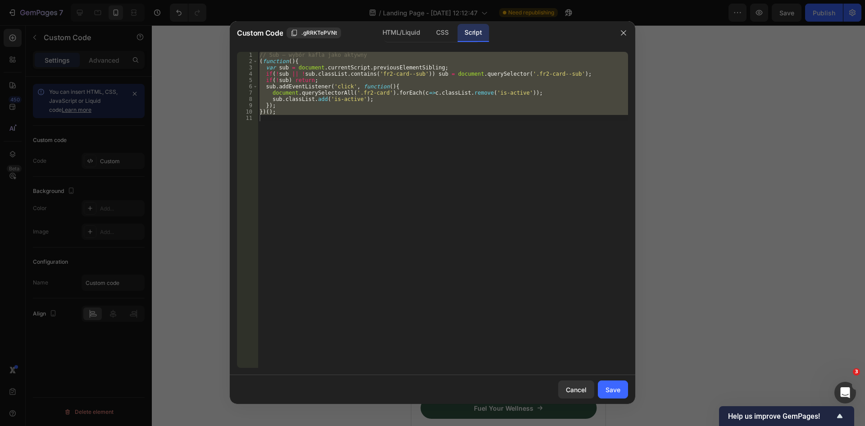
click at [453, 112] on div "// Sub – wybór kafla jako aktywny ( function ( ) { var sub = document . current…" at bounding box center [443, 210] width 371 height 316
paste textarea "})();"
type textarea "})();"
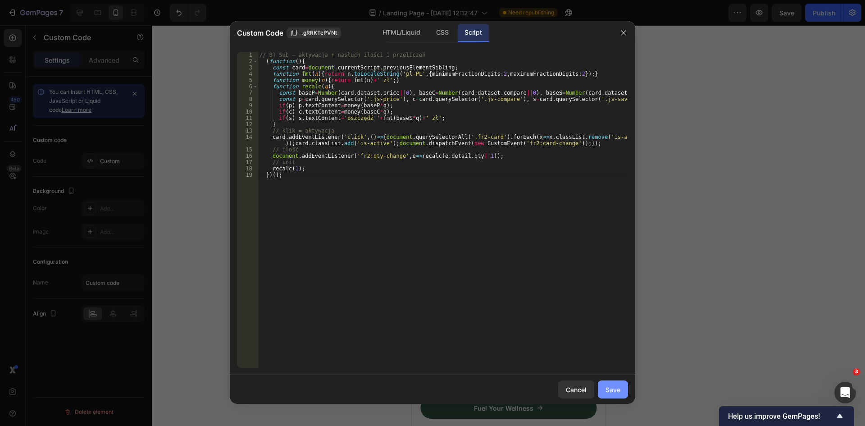
click at [618, 389] on div "Save" at bounding box center [613, 389] width 15 height 9
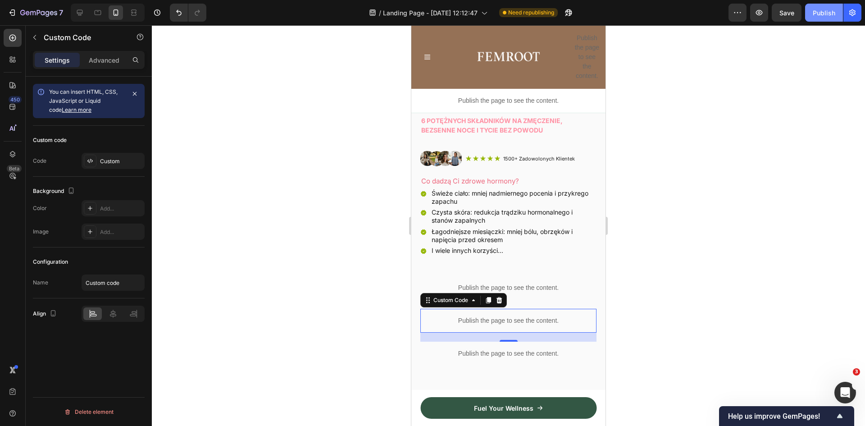
click at [815, 9] on div "Publish" at bounding box center [824, 12] width 23 height 9
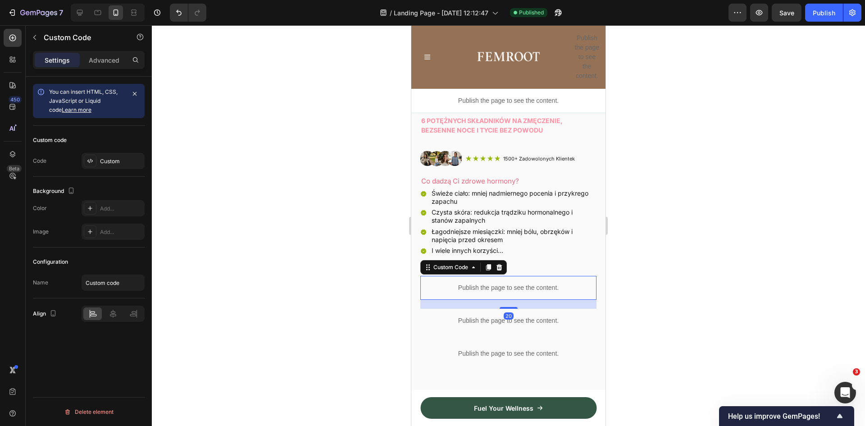
click at [530, 276] on div "Publish the page to see the content." at bounding box center [509, 288] width 176 height 24
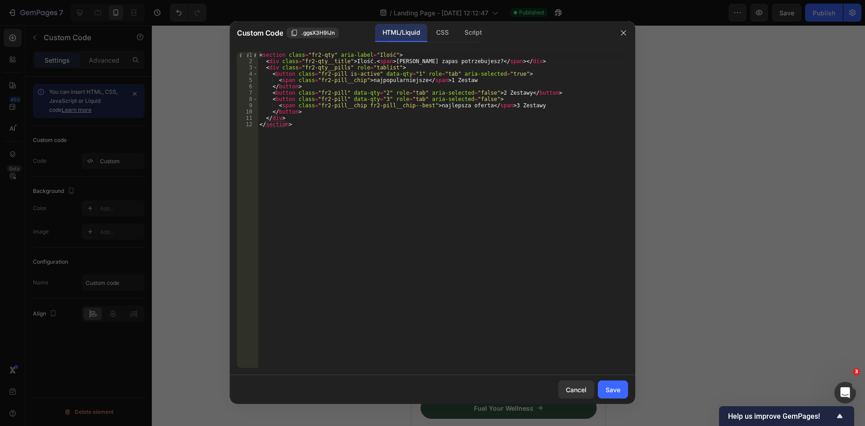
click at [389, 92] on div "< section class = "fr2-qty" aria-label = "Ilość" > < div class = "fr2-qty__titl…" at bounding box center [443, 216] width 371 height 329
type textarea "</div> </section>"
paste textarea
click at [446, 31] on div "CSS" at bounding box center [442, 33] width 27 height 18
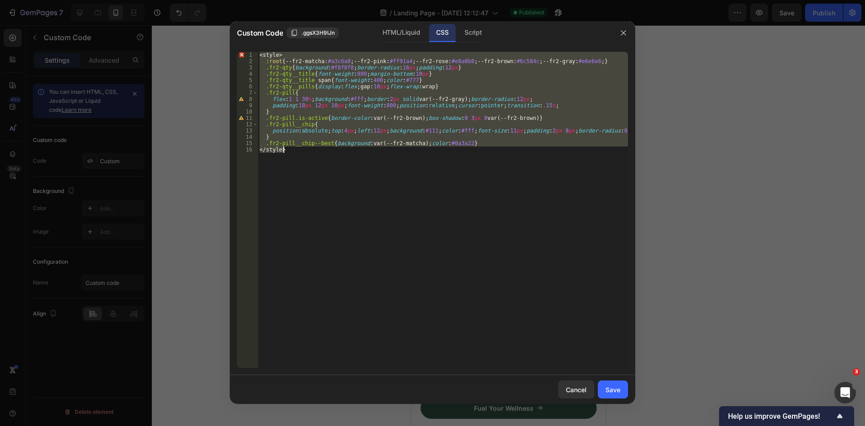
click at [417, 117] on div "< style > :root { --fr2-matcha : #a3c6a8 ; --fr2-pink : #ff91a4 ; --fr2-rose : …" at bounding box center [443, 210] width 371 height 316
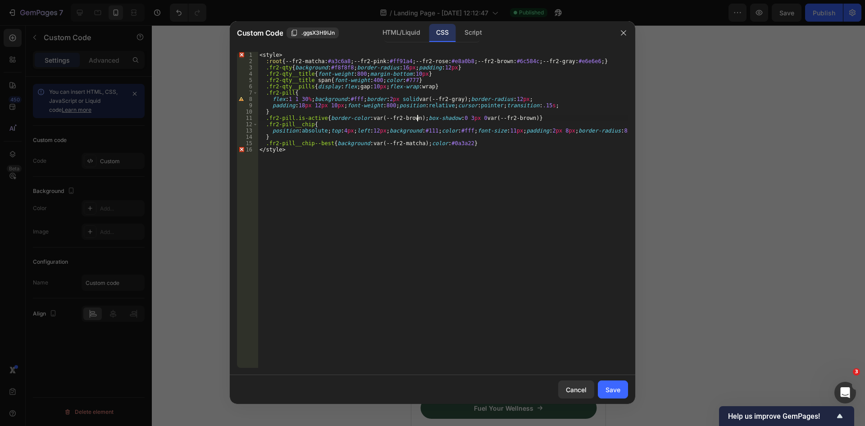
type textarea ".fr2-pill__chip--best{background:var(--fr2-matcha);color:#0a3a22} </style>"
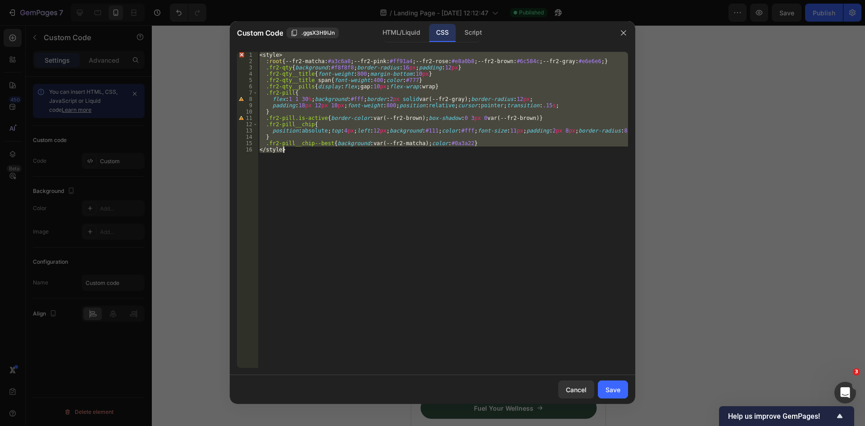
paste textarea
click at [304, 58] on div "< style > :root { --fr2-matcha : #a3c6a8 ; --fr2-pink : #ff91a4 ; --fr2-rose : …" at bounding box center [443, 210] width 371 height 316
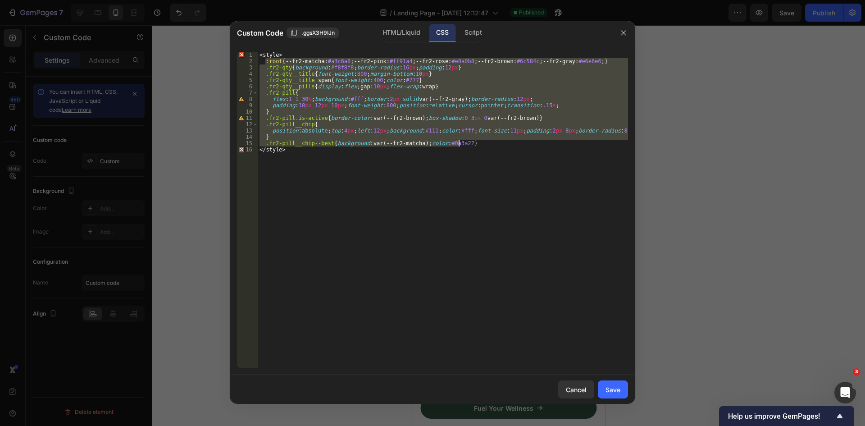
drag, startPoint x: 265, startPoint y: 61, endPoint x: 495, endPoint y: 146, distance: 245.6
click at [495, 146] on div "< style > :root { --fr2-matcha : #a3c6a8 ; --fr2-pink : #ff91a4 ; --fr2-rose : …" at bounding box center [443, 216] width 371 height 329
type textarea "} .fr2-pill__chip--best{background:var(--fr2-matcha);color:#0a3a22}"
paste textarea
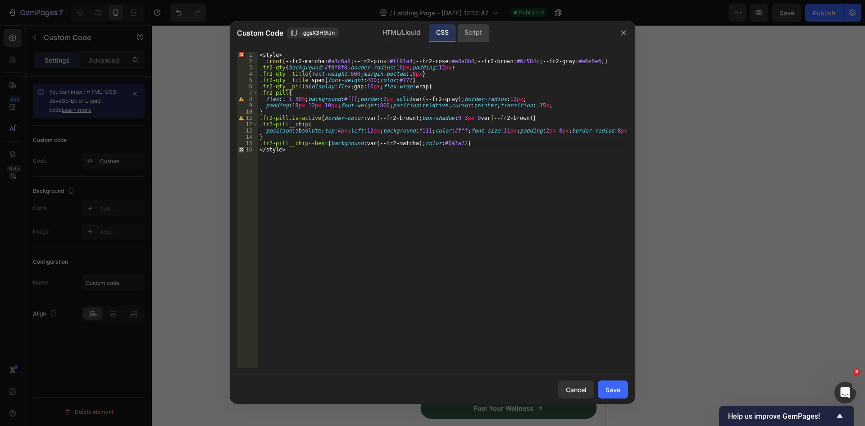
click at [478, 35] on div "Script" at bounding box center [474, 33] width 32 height 18
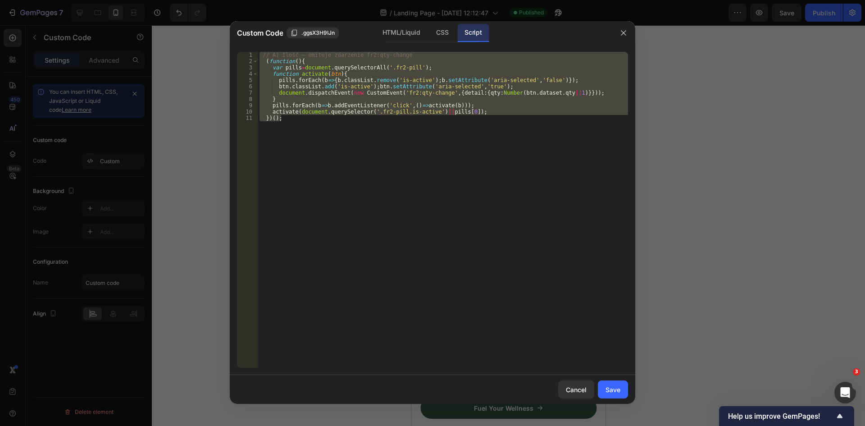
click at [374, 90] on div "// A) Ilość – emituje zdarzenie fr2:qty-change ( function ( ) { var pills = doc…" at bounding box center [443, 210] width 371 height 316
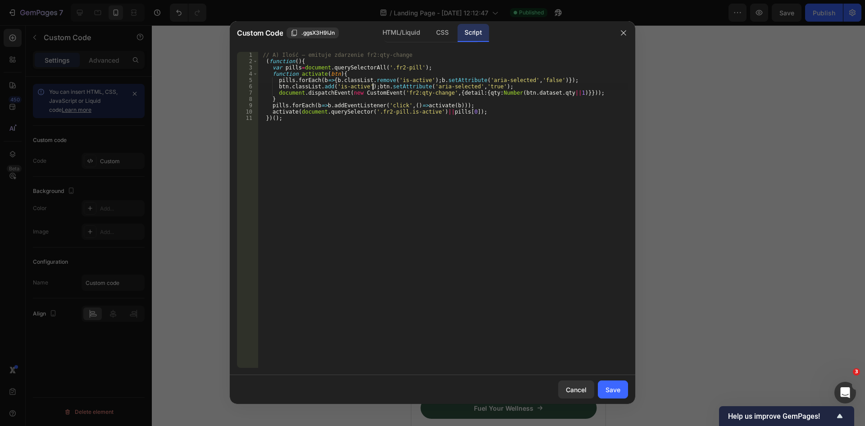
type textarea "activate(document.querySelector('.fr2-pill.is-active')||pills[0]); })();"
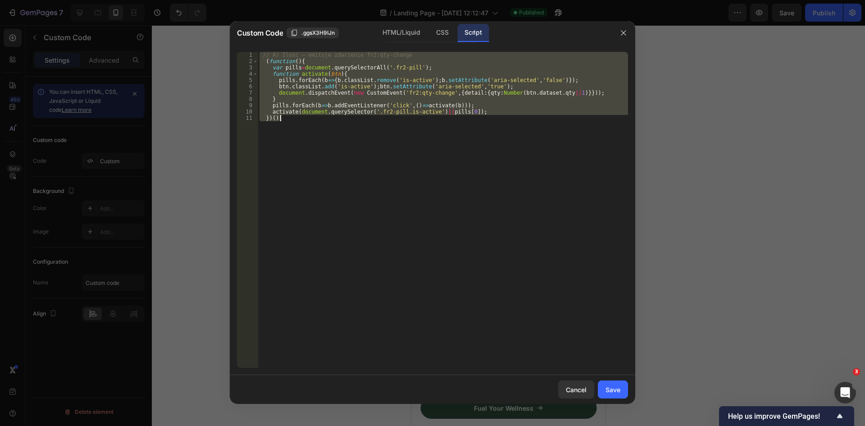
paste textarea
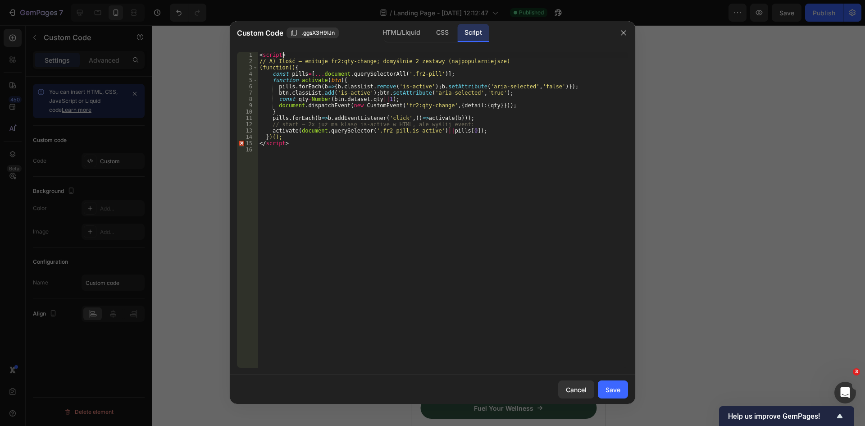
drag, startPoint x: 308, startPoint y: 54, endPoint x: 209, endPoint y: 54, distance: 98.7
click at [209, 54] on div "Custom Code .ggsX3H9IJn HTML/Liquid CSS Script 1 2 3 4 5 6 7 8 9 10 11 12 13 14…" at bounding box center [432, 213] width 865 height 426
type textarea "<script>"
click at [311, 143] on div "// A) Ilość – emituje fr2:qty-change; domyślnie 2 zestawy (najpopularniejsze) (…" at bounding box center [443, 216] width 371 height 329
type textarea "<"
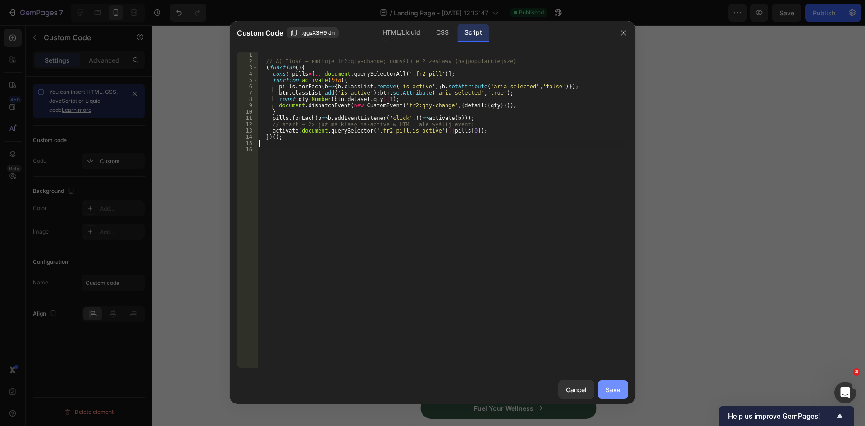
click at [621, 388] on button "Save" at bounding box center [613, 389] width 30 height 18
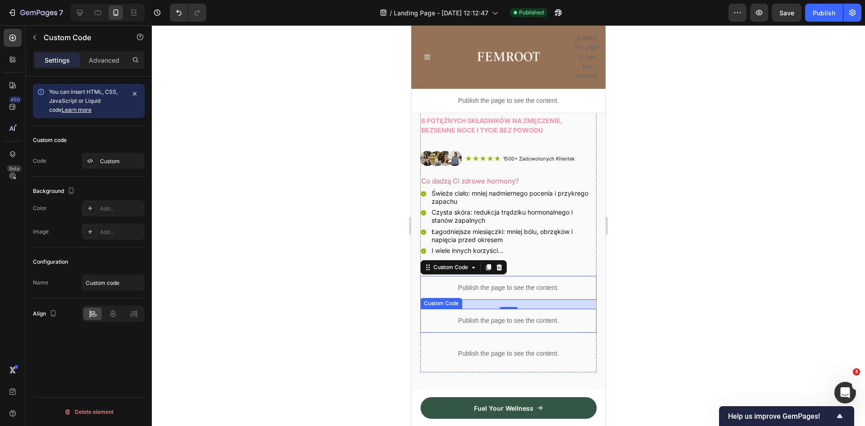
click at [507, 316] on p "Publish the page to see the content." at bounding box center [509, 320] width 176 height 9
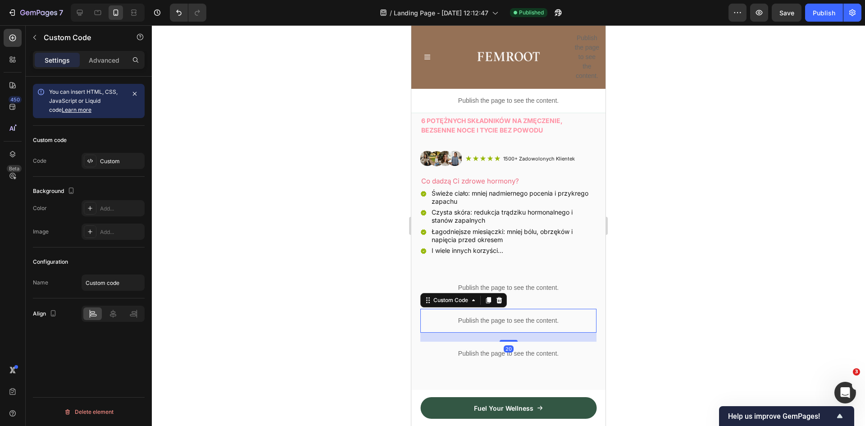
click at [507, 316] on p "Publish the page to see the content." at bounding box center [509, 320] width 176 height 9
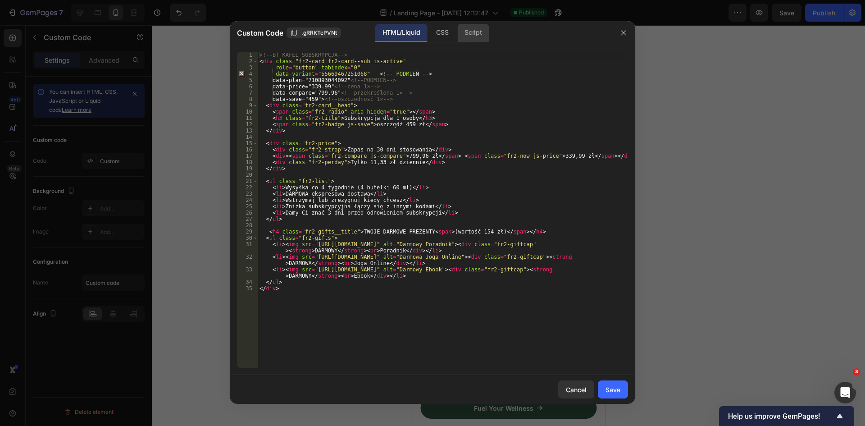
click at [467, 32] on div "Script" at bounding box center [474, 33] width 32 height 18
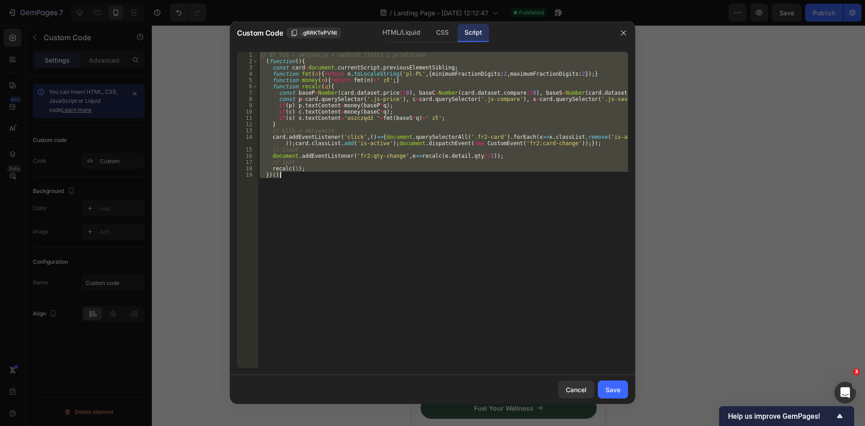
click at [403, 129] on div "// B) Sub – aktywacja + nasłuch ilości i przeliczeń ( function ( ) { const card…" at bounding box center [443, 210] width 371 height 316
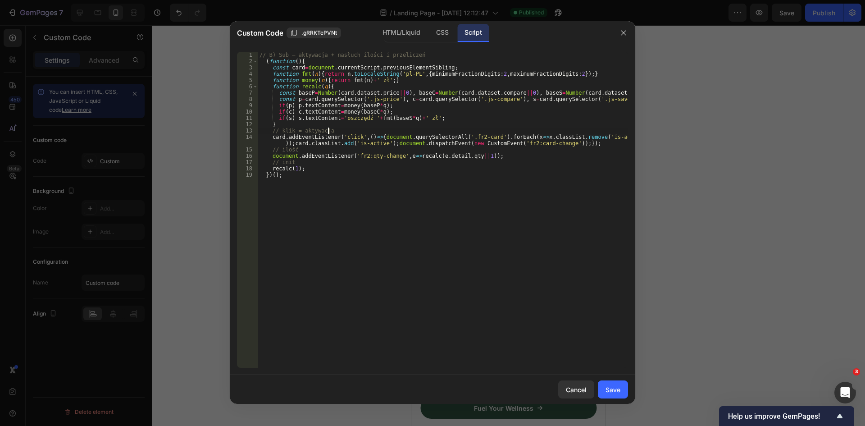
type textarea "recalc(1); })();"
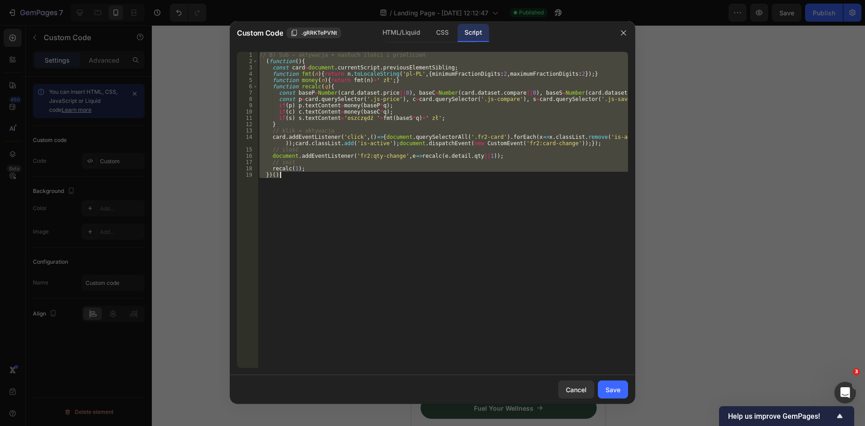
paste textarea
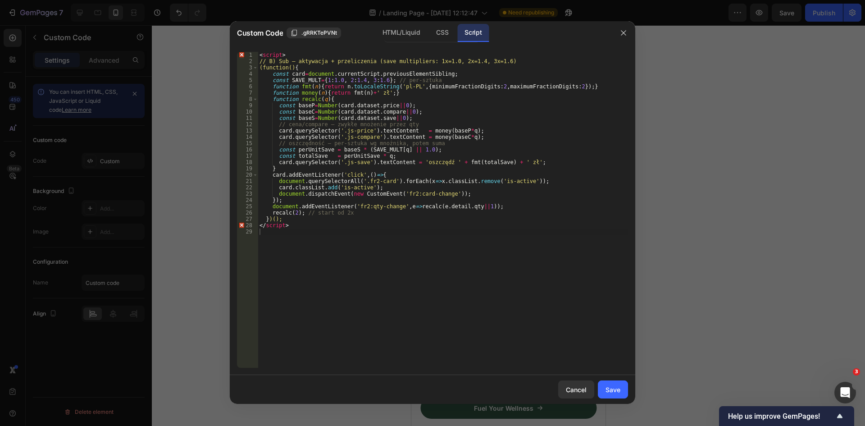
drag, startPoint x: 616, startPoint y: 392, endPoint x: 620, endPoint y: 377, distance: 15.4
click at [616, 392] on div "Save" at bounding box center [613, 389] width 15 height 9
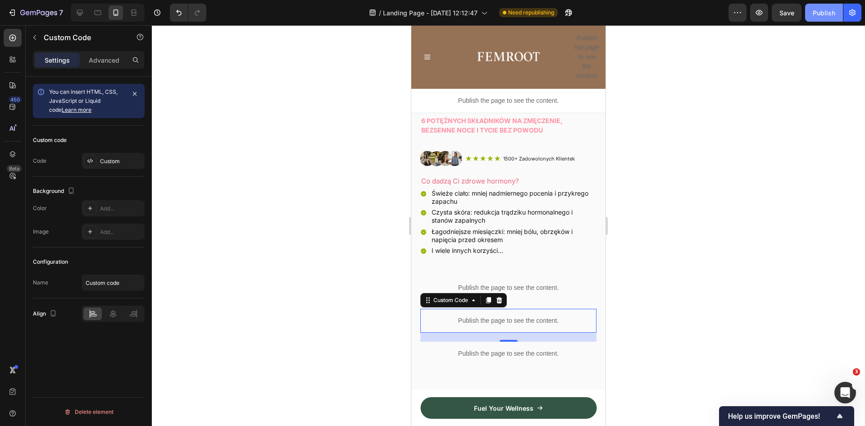
click at [832, 11] on div "Publish" at bounding box center [824, 12] width 23 height 9
click at [561, 16] on icon "button" at bounding box center [558, 12] width 9 height 9
click at [536, 283] on p "Publish the page to see the content." at bounding box center [509, 287] width 176 height 9
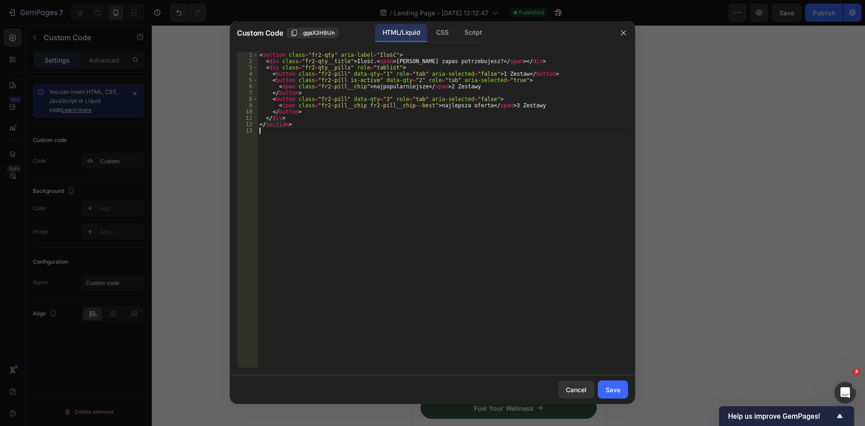
click at [401, 132] on div "< section class = "fr2-qty" aria-label = "Ilość" > < div class = "fr2-qty__titl…" at bounding box center [443, 216] width 371 height 329
paste textarea
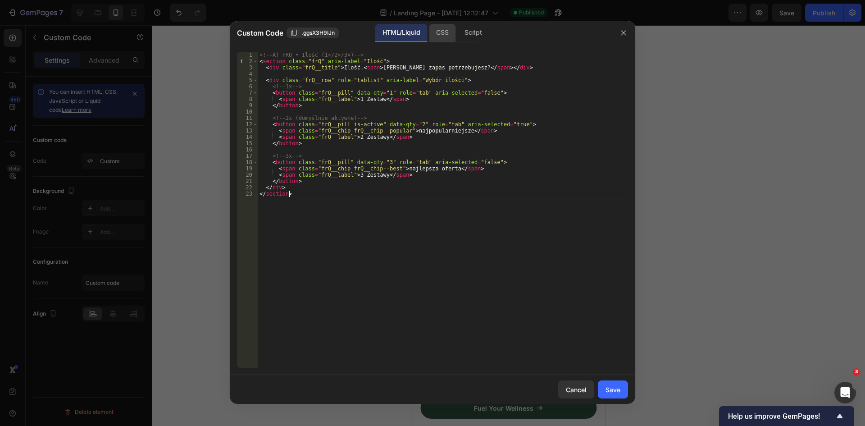
click at [435, 33] on div "CSS" at bounding box center [442, 33] width 27 height 18
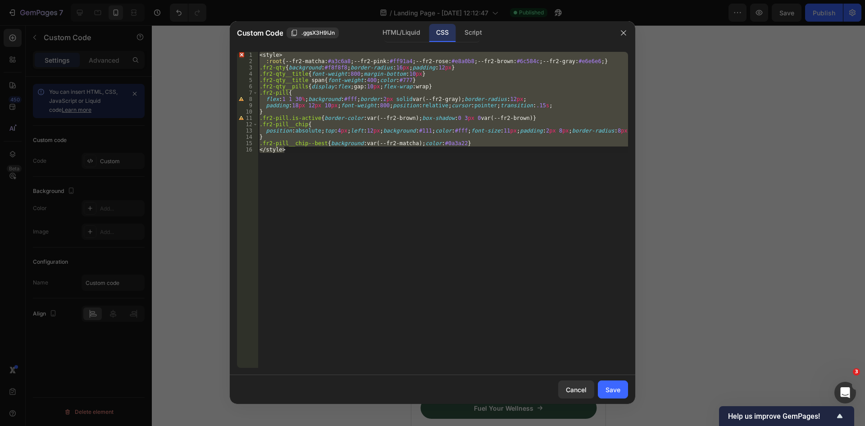
click at [428, 119] on div "< style > :root { --fr2-matcha : #a3c6a8 ; --fr2-pink : #ff91a4 ; --fr2-rose : …" at bounding box center [443, 210] width 371 height 316
type textarea ".fr2-pill__chip--best{background:var(--fr2-matcha);color:#0a3a22} </style>"
paste textarea
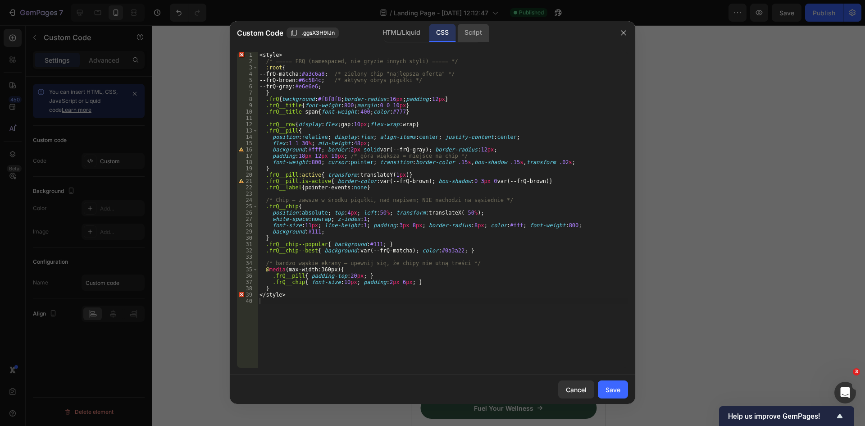
click at [474, 33] on div "Script" at bounding box center [474, 33] width 32 height 18
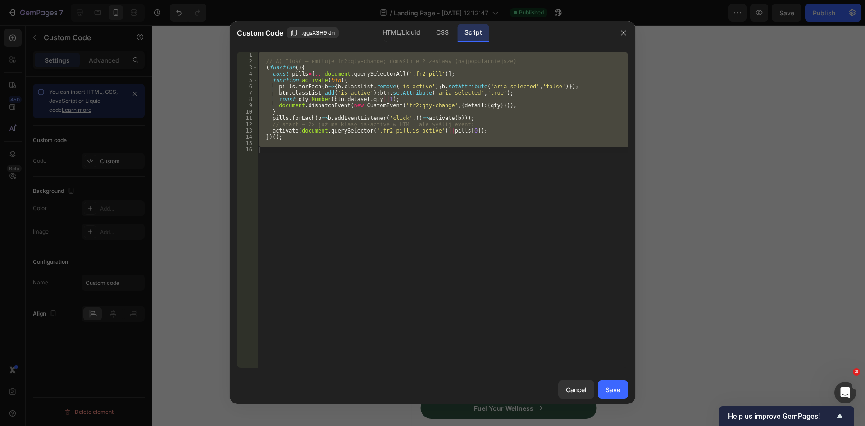
click at [459, 121] on div "// A) Ilość – emituje fr2:qty-change; domyślnie 2 zestawy (najpopularniejsze) (…" at bounding box center [443, 210] width 371 height 316
type textarea "pills.forEach(b=>b.addEventListener('click',()=>activate(b)));"
paste textarea "})();"
type textarea "})();"
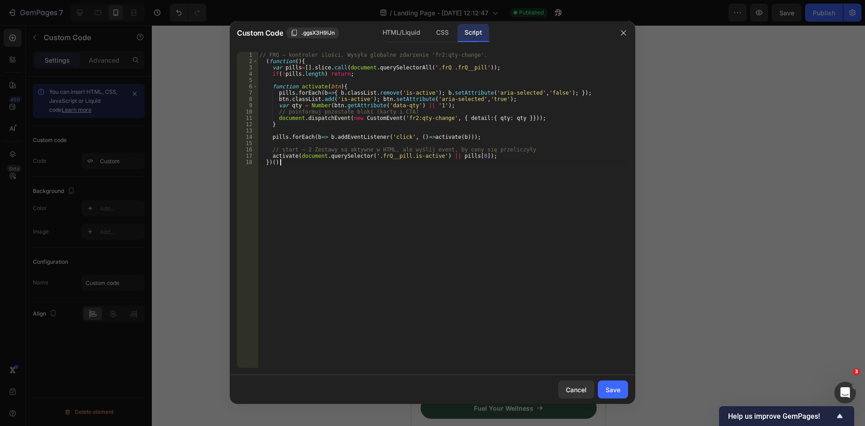
click at [613, 385] on div "Save" at bounding box center [613, 389] width 15 height 9
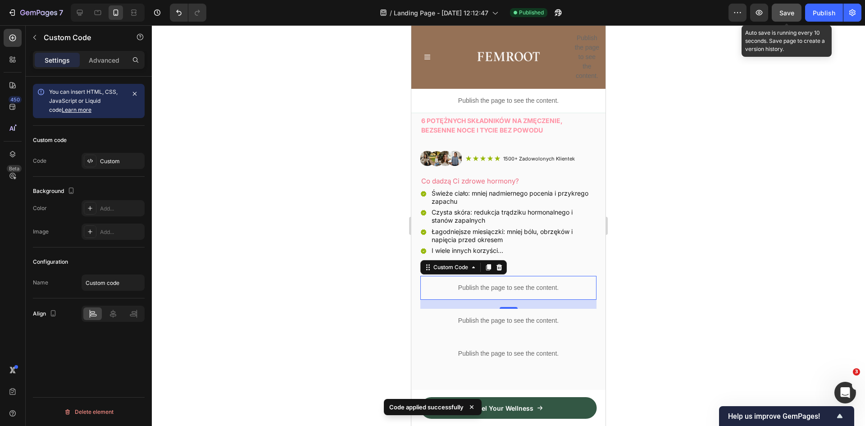
click at [791, 15] on span "Save" at bounding box center [787, 13] width 15 height 8
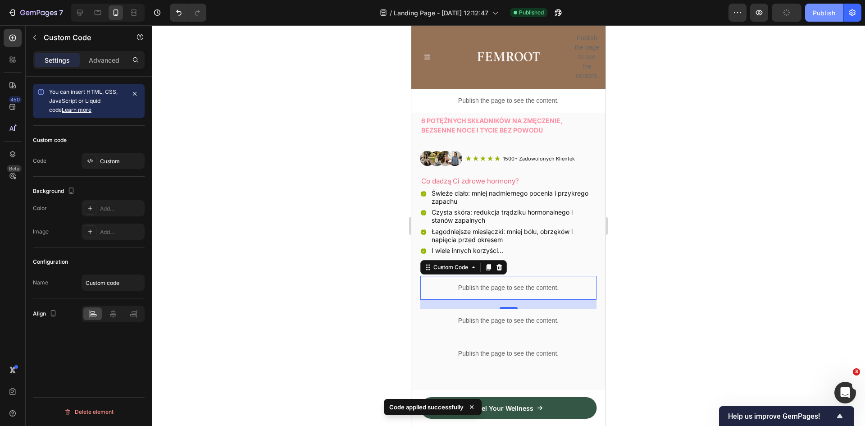
click at [810, 13] on button "Publish" at bounding box center [824, 13] width 38 height 18
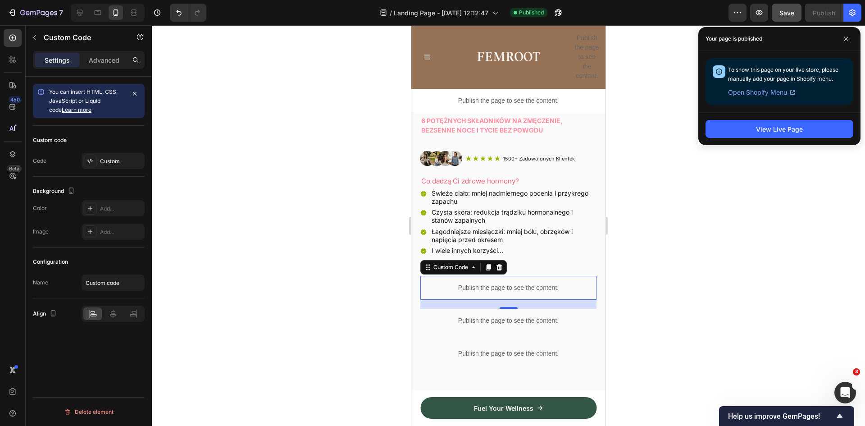
click at [514, 276] on div "Publish the page to see the content." at bounding box center [509, 288] width 176 height 24
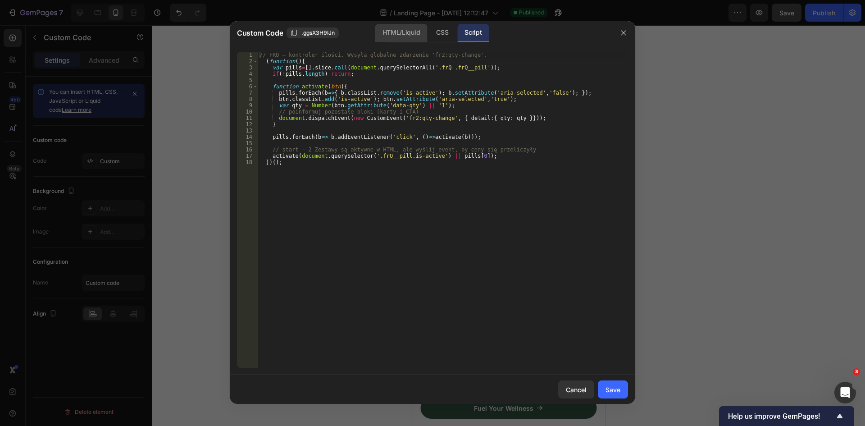
click at [403, 35] on div "HTML/Liquid" at bounding box center [401, 33] width 52 height 18
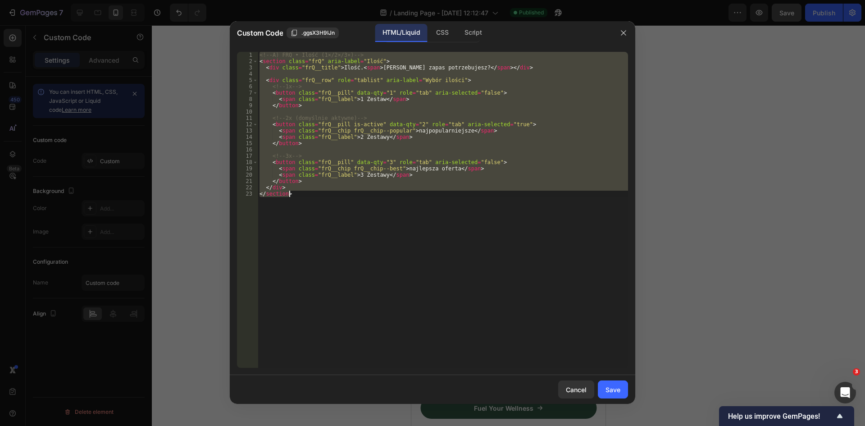
click at [413, 138] on div "<!-- A) FRQ • Ilość (1×/2×/3×) --> < section class = "frQ" aria-label = "Ilość"…" at bounding box center [443, 210] width 371 height 316
paste textarea
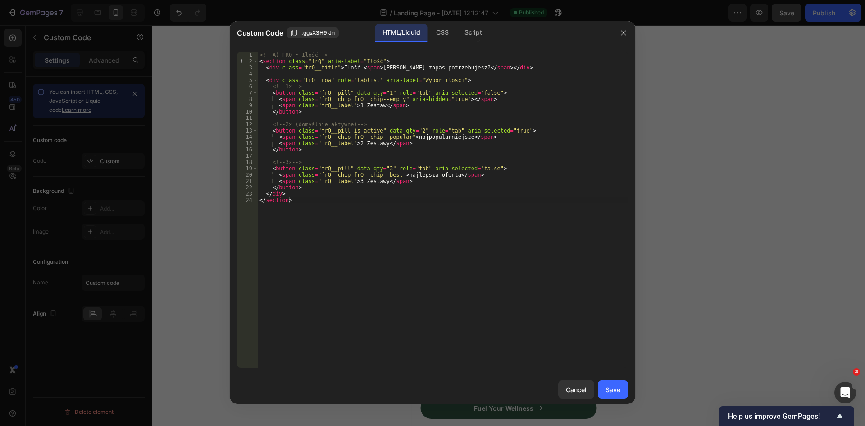
drag, startPoint x: 448, startPoint y: 30, endPoint x: 455, endPoint y: 48, distance: 19.4
click at [448, 30] on div "CSS" at bounding box center [442, 33] width 27 height 18
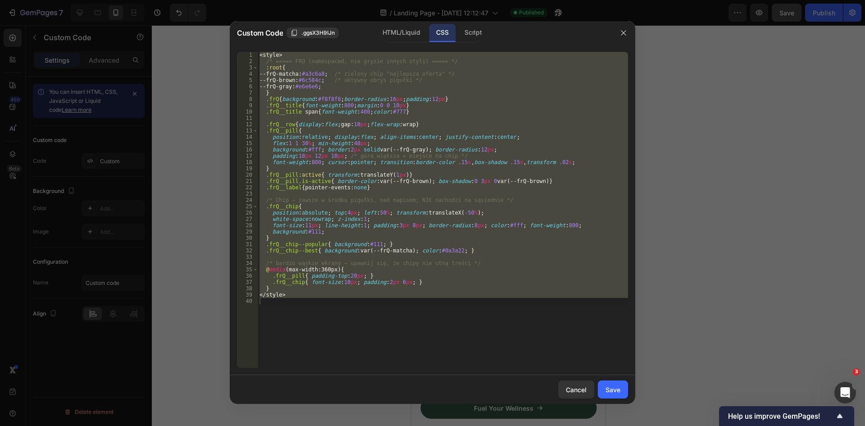
click at [458, 104] on div "< style > /* ===== FRQ (namespaced, nie gryzie innych styli) ===== */ :root { -…" at bounding box center [443, 210] width 371 height 316
type textarea "</style>"
paste textarea
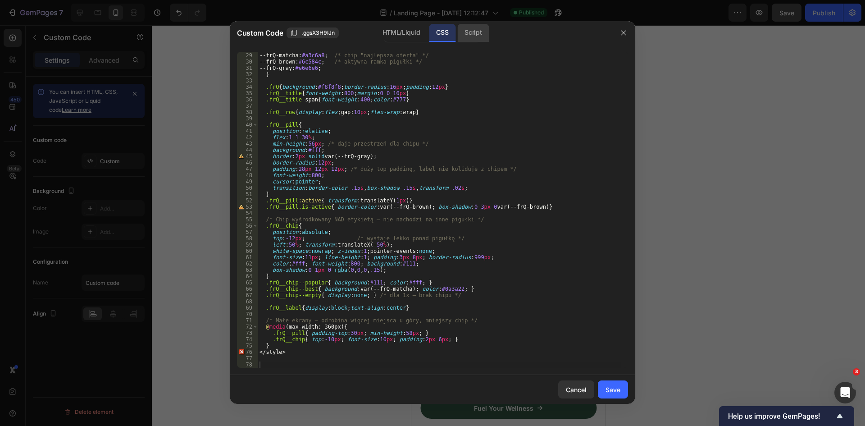
click at [481, 27] on div "Script" at bounding box center [474, 33] width 32 height 18
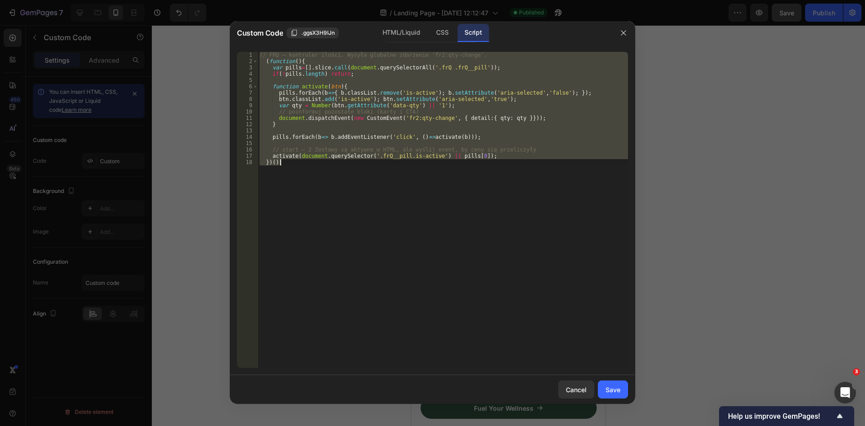
click at [464, 122] on div "// FRQ – kontroler ilości. Wysyła globalne zdarzenie 'fr2:qty-change'. ( functi…" at bounding box center [443, 210] width 371 height 316
paste textarea
type textarea "})();"
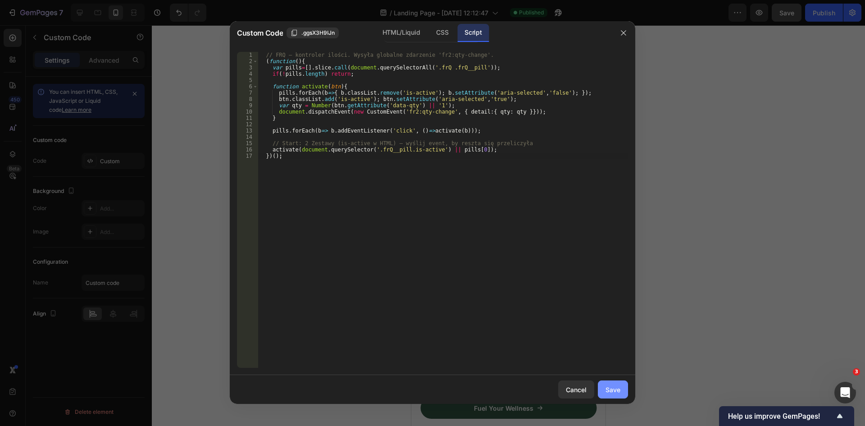
click at [621, 386] on button "Save" at bounding box center [613, 389] width 30 height 18
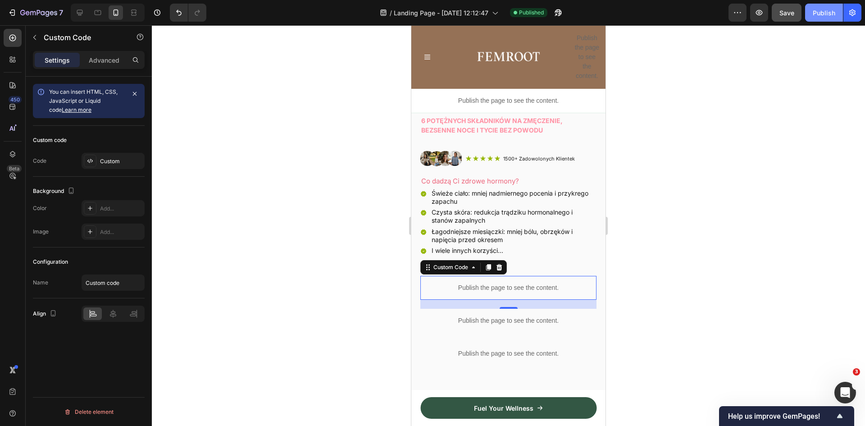
click at [817, 15] on div "Publish" at bounding box center [824, 12] width 23 height 9
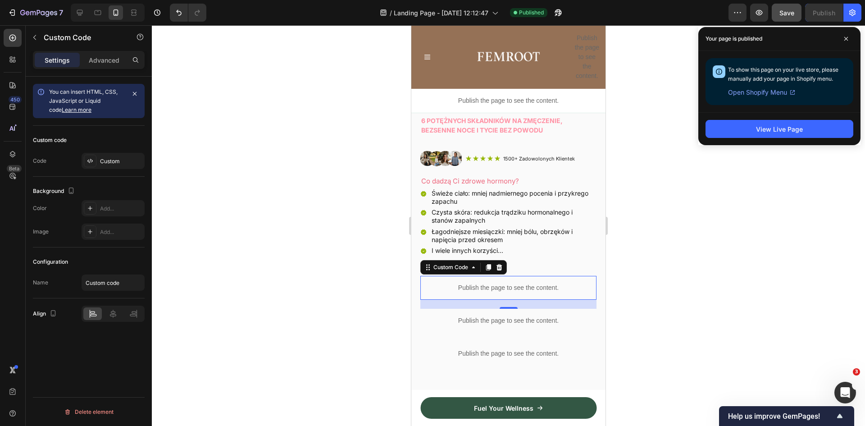
click at [494, 276] on div "Publish the page to see the content." at bounding box center [509, 288] width 176 height 24
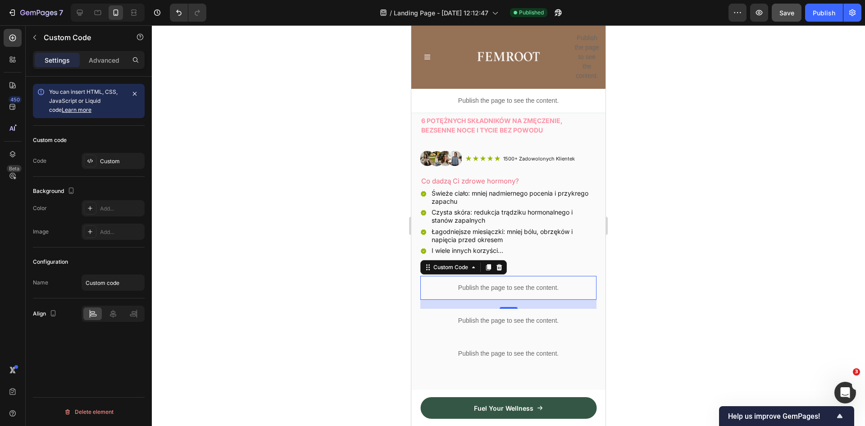
click at [494, 276] on div "Publish the page to see the content." at bounding box center [509, 288] width 176 height 24
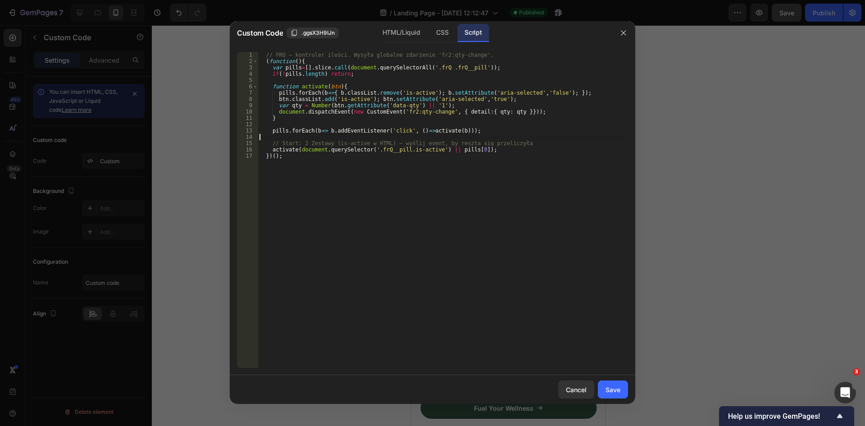
click at [399, 138] on div "// FRQ – kontroler ilości. Wysyła globalne zdarzenie 'fr2:qty-change'. ( functi…" at bounding box center [443, 216] width 371 height 329
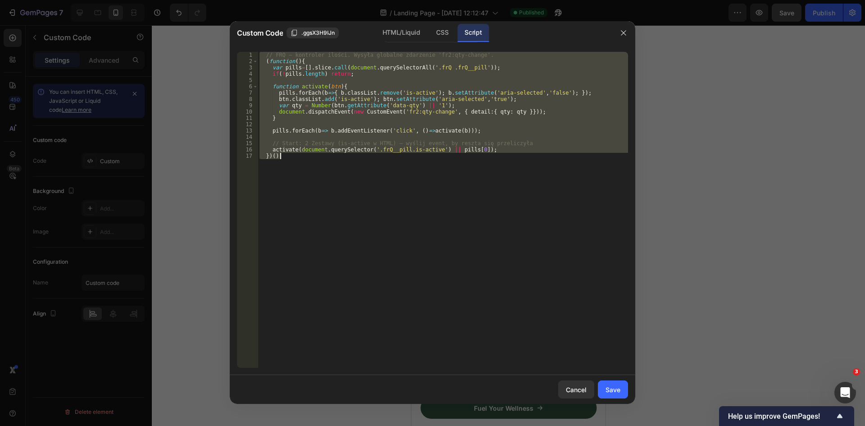
paste textarea "</section>"
click at [401, 31] on div "HTML/Liquid" at bounding box center [401, 33] width 52 height 18
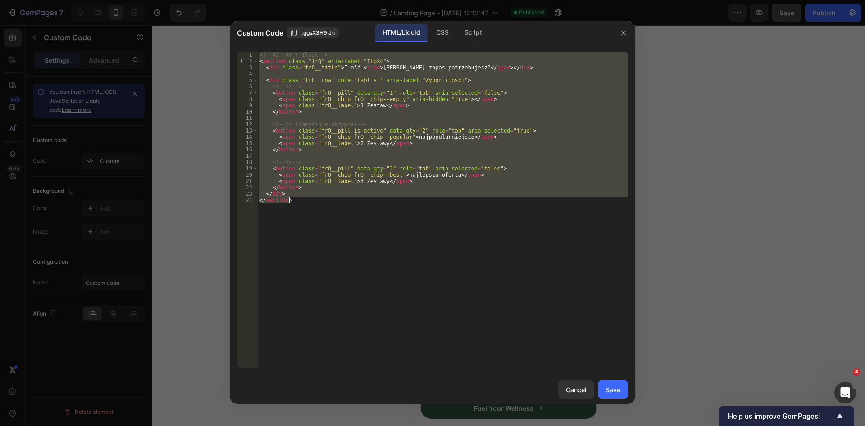
paste textarea
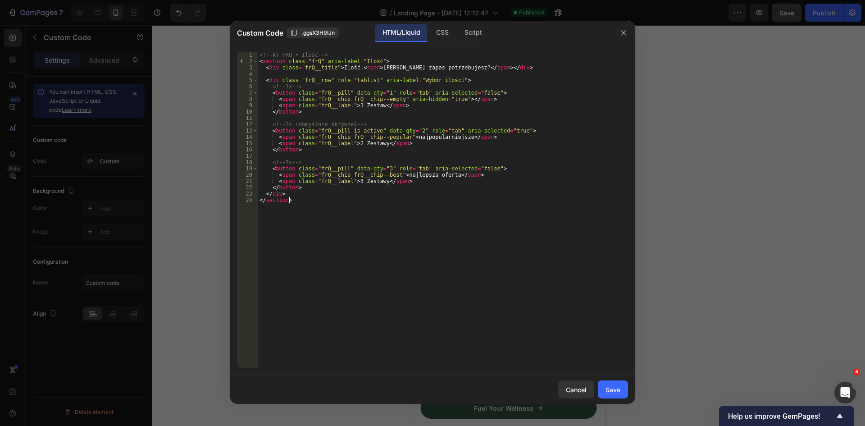
click at [419, 89] on div "<!-- A) FRQ • Ilość --> < section class = "frQ" aria-label = "Ilość" > < div cl…" at bounding box center [443, 216] width 371 height 329
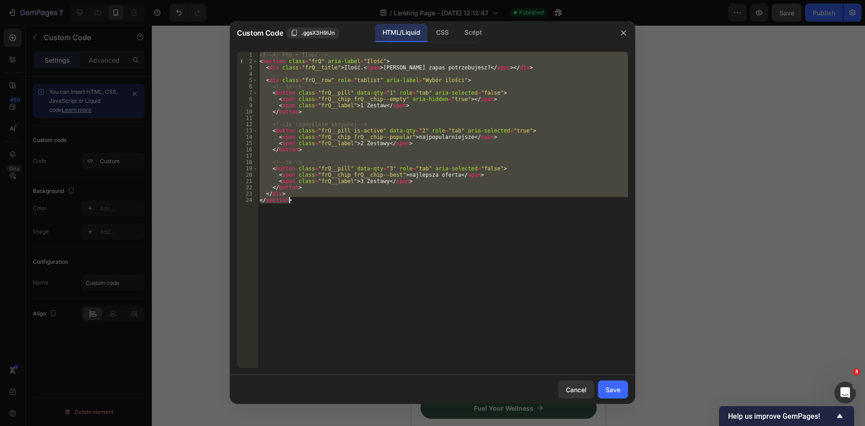
paste textarea
type textarea "</section>"
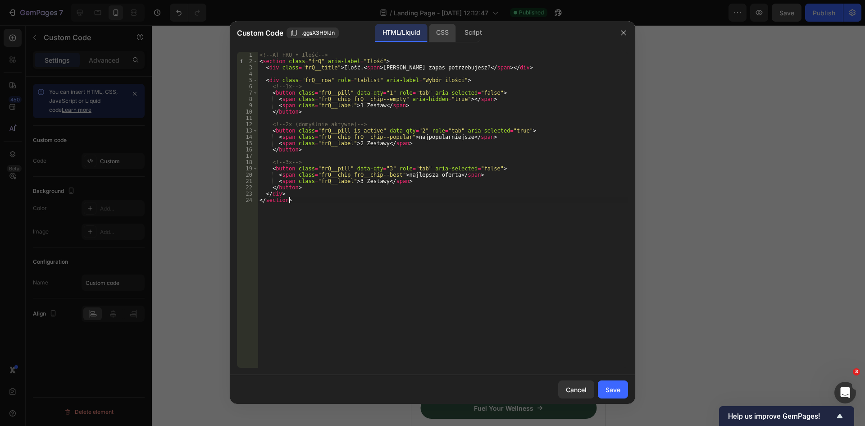
click at [448, 37] on div "CSS" at bounding box center [442, 33] width 27 height 18
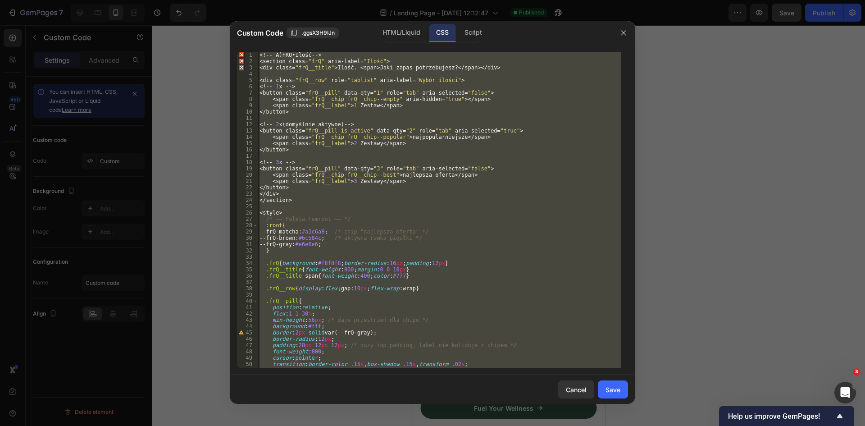
click at [393, 134] on div "<! -- A ) FRQ • Ilo ść -- > < section class = " frQ " aria-label = " Ilość " > …" at bounding box center [440, 210] width 364 height 316
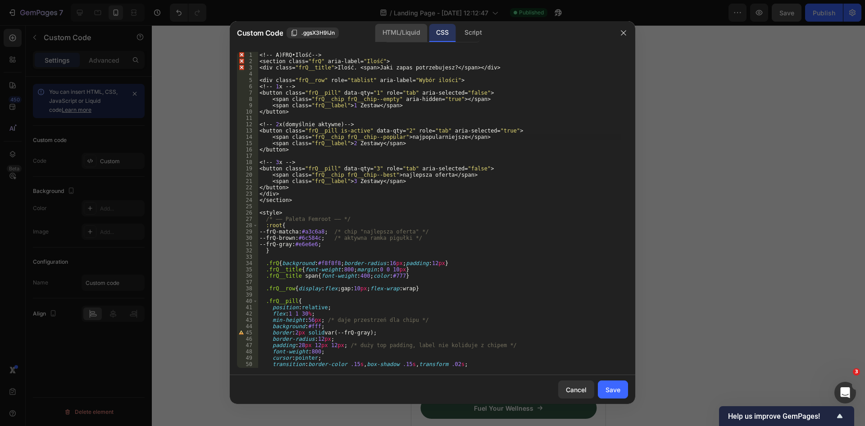
click at [411, 35] on div "HTML/Liquid" at bounding box center [401, 33] width 52 height 18
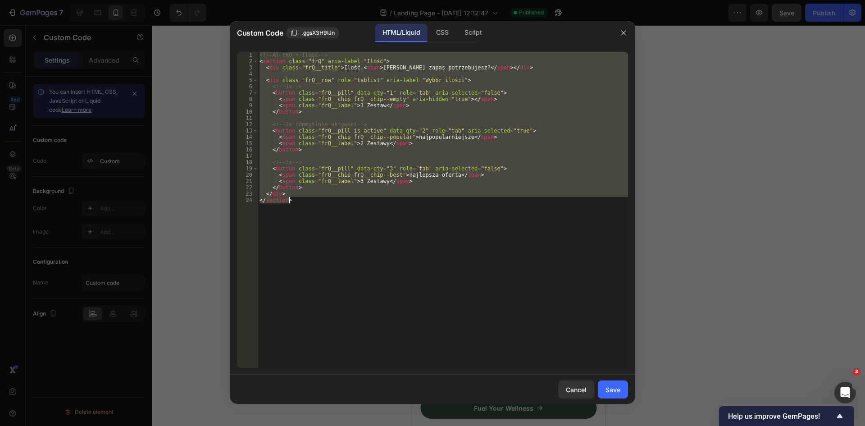
click at [391, 103] on div "<!-- A) FRQ • Ilość --> < section class = "frQ" aria-label = "Ilość" > < div cl…" at bounding box center [443, 210] width 371 height 316
type textarea "</div> </section>"
paste textarea
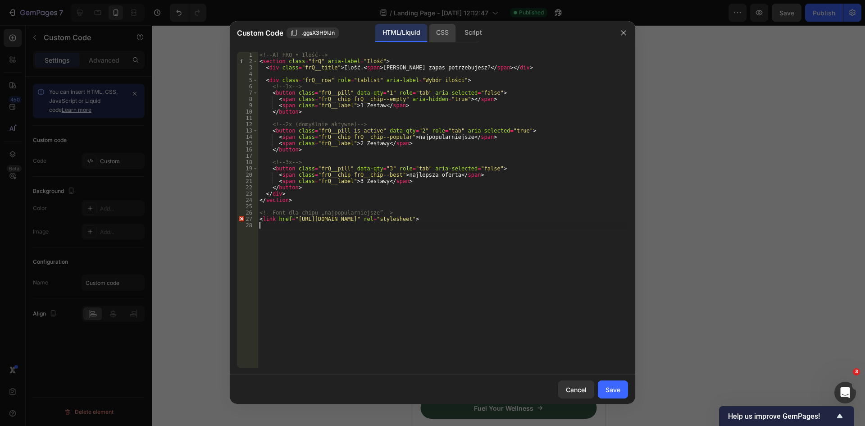
click at [439, 32] on div "CSS" at bounding box center [442, 33] width 27 height 18
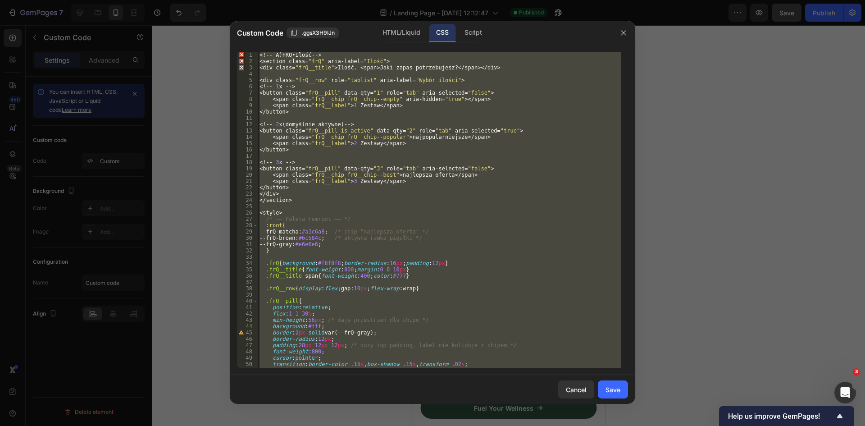
click at [427, 105] on div "<! -- A ) FRQ • Ilo ść -- > < section class = " frQ " aria-label = " Ilość " > …" at bounding box center [440, 210] width 364 height 316
type textarea "<span class="frQ__label">1 Zestaw</span>"
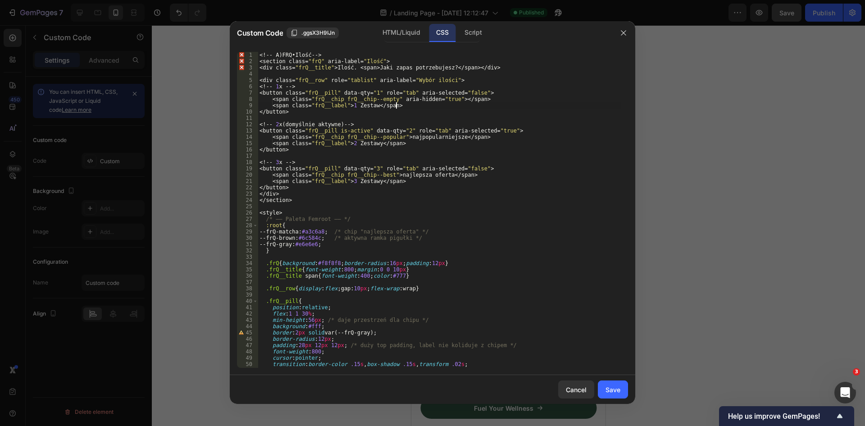
paste textarea "</style>"
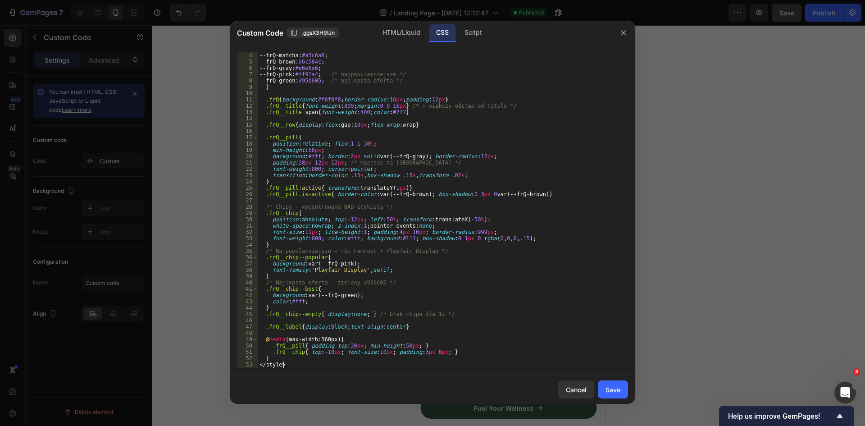
scroll to position [18, 0]
click at [483, 32] on div "Script" at bounding box center [474, 33] width 32 height 18
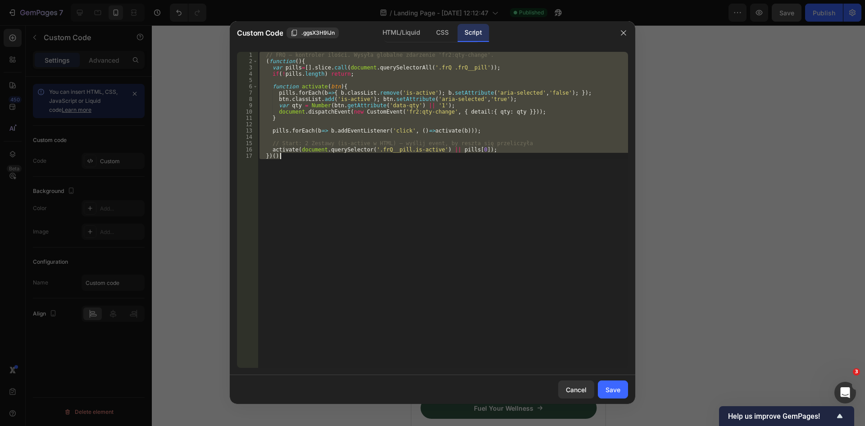
click at [458, 101] on div "// FRQ – kontroler ilości. Wysyła globalne zdarzenie 'fr2:qty-change'. ( functi…" at bounding box center [443, 210] width 371 height 316
paste textarea
type textarea "})();"
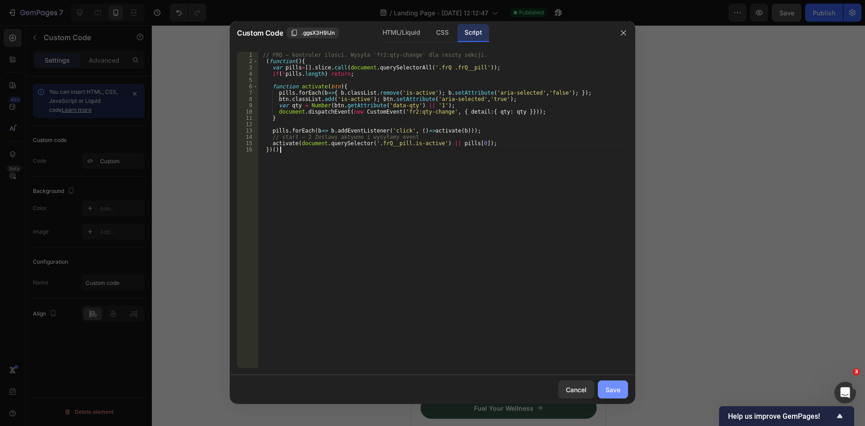
drag, startPoint x: 616, startPoint y: 396, endPoint x: 618, endPoint y: 387, distance: 8.8
click at [616, 395] on button "Save" at bounding box center [613, 389] width 30 height 18
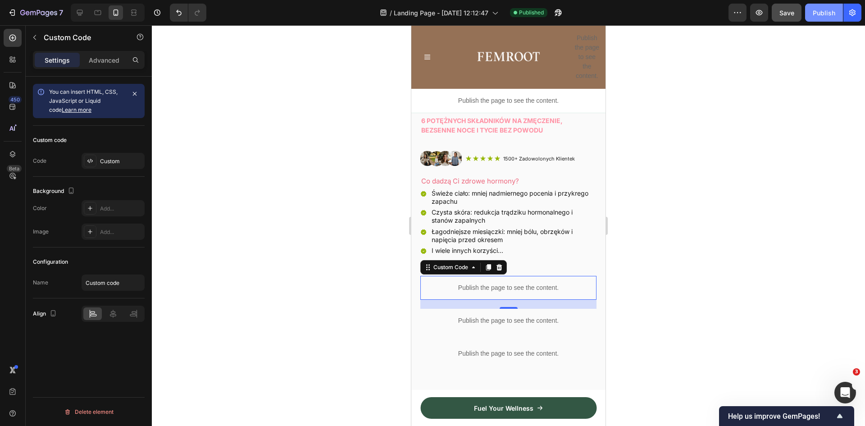
click at [824, 12] on div "Publish" at bounding box center [824, 12] width 23 height 9
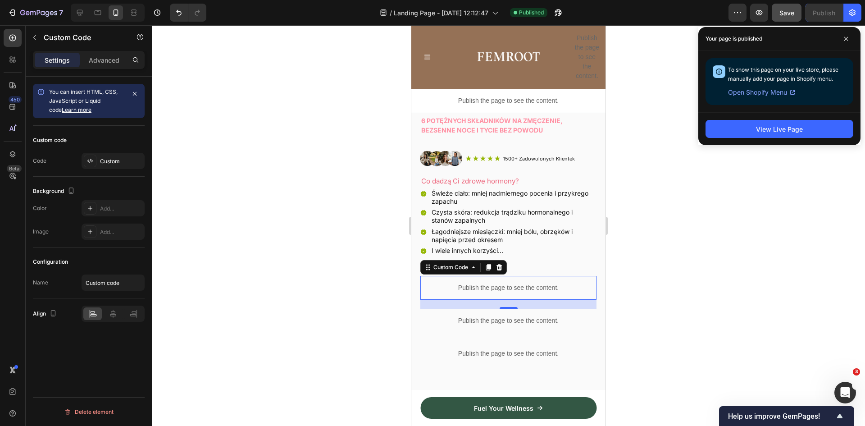
click at [521, 276] on div "Publish the page to see the content." at bounding box center [509, 288] width 176 height 24
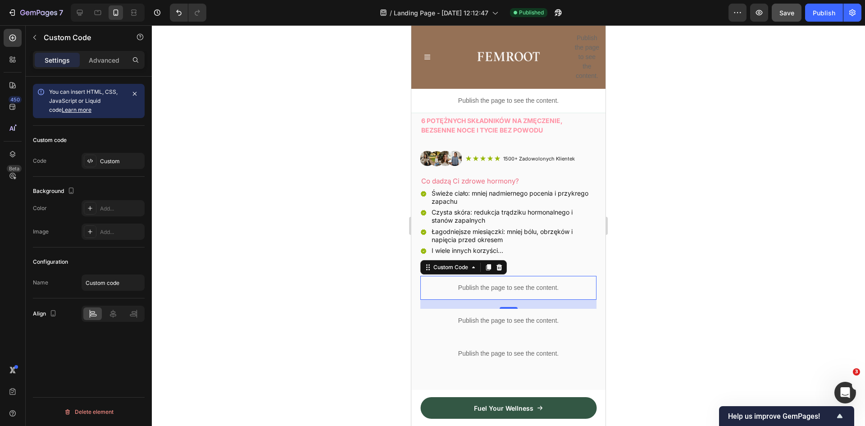
click at [521, 276] on div "Publish the page to see the content." at bounding box center [509, 288] width 176 height 24
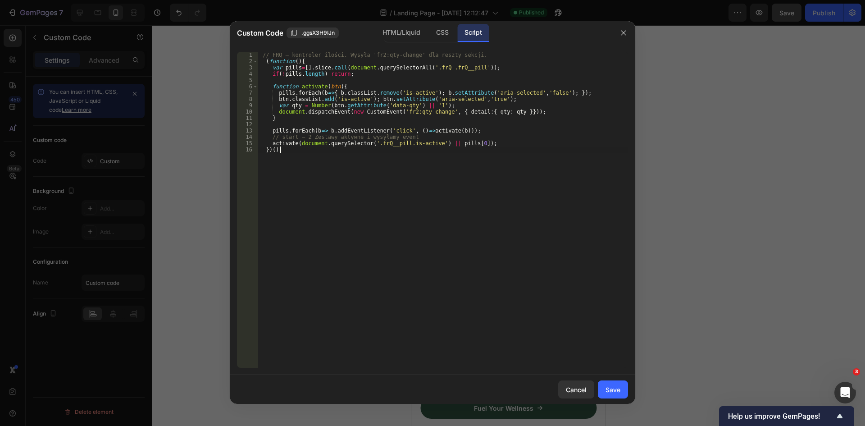
click at [432, 161] on div "// FRQ – kontroler ilości. Wysyła 'fr2:qty-change' dla reszty sekcji. ( functio…" at bounding box center [443, 216] width 371 height 329
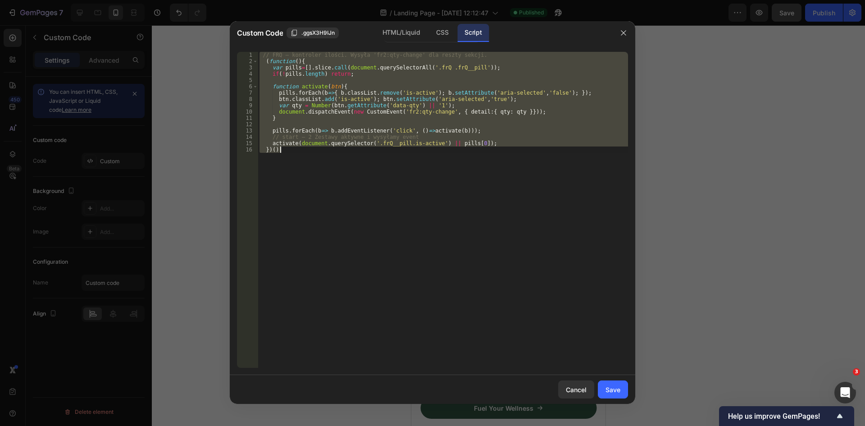
paste textarea "</div>"
click at [416, 30] on div "HTML/Liquid" at bounding box center [401, 33] width 52 height 18
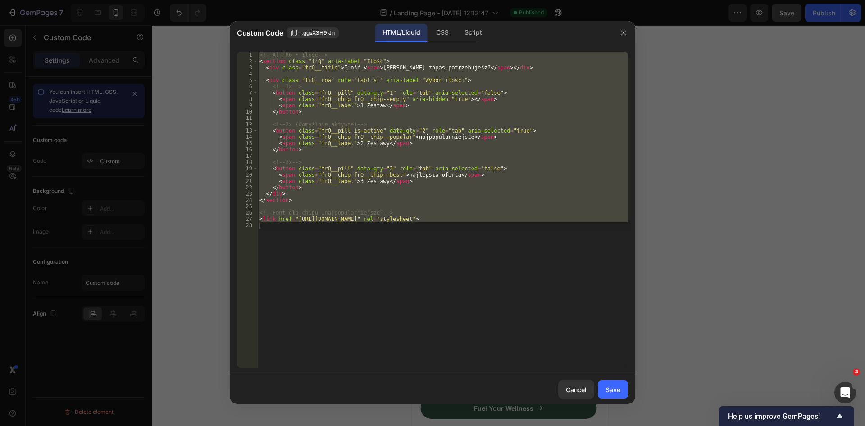
click at [415, 104] on div "<!-- A) FRQ • Ilość --> < section class = "frQ" aria-label = "Ilość" > < div cl…" at bounding box center [443, 210] width 371 height 316
paste textarea "/div>"
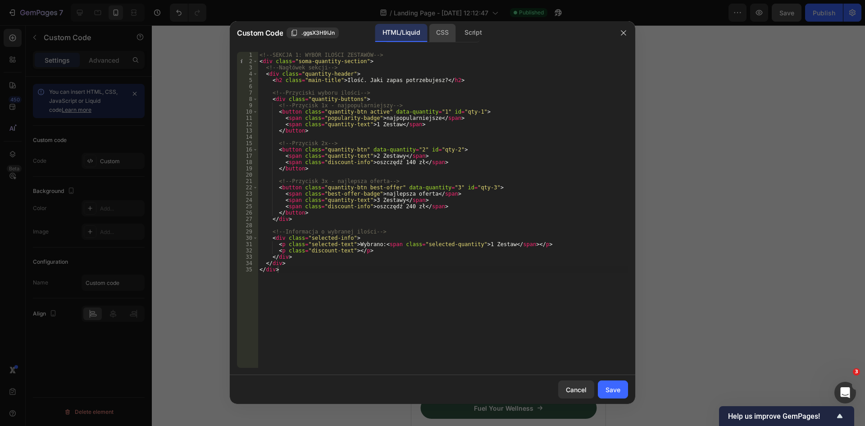
click at [447, 33] on div "CSS" at bounding box center [442, 33] width 27 height 18
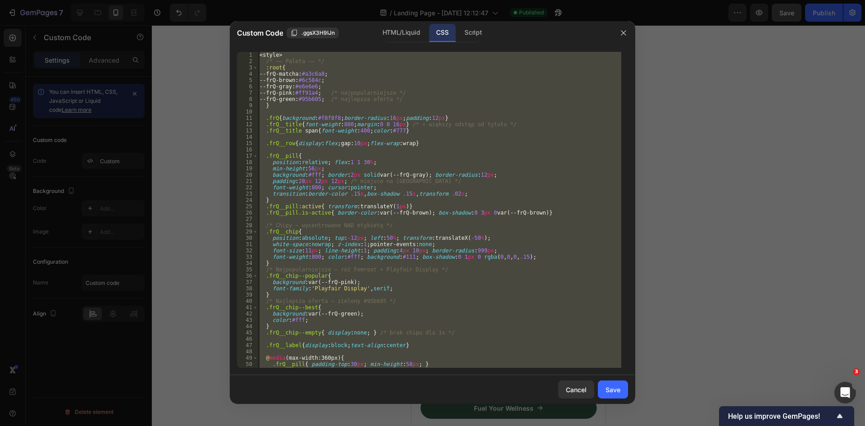
click at [434, 121] on div "< style > /* —— Paleta —— */ :root { --frQ-matcha : #a3c6a8 ; --frQ-brown : #6c…" at bounding box center [440, 210] width 364 height 316
paste textarea "}"
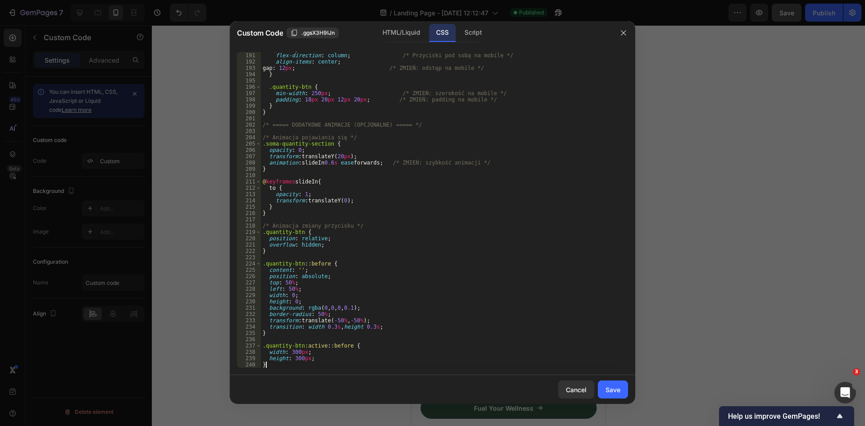
scroll to position [1205, 0]
click at [468, 29] on div "Script" at bounding box center [474, 33] width 32 height 18
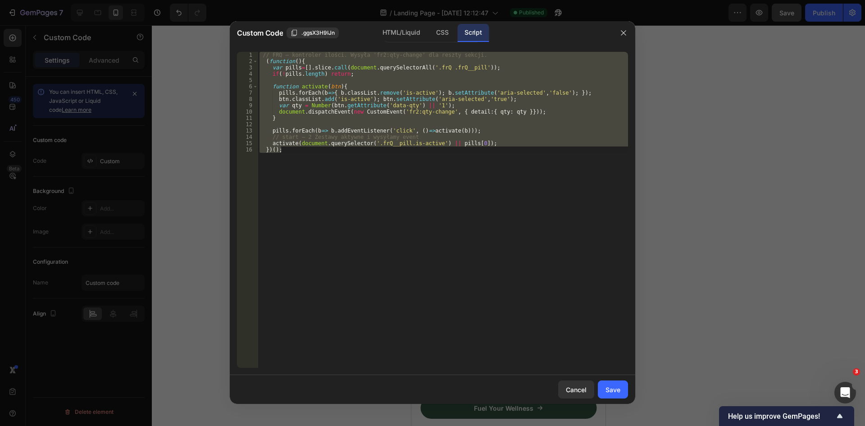
click at [425, 117] on div "// FRQ – kontroler ilości. Wysyła 'fr2:qty-change' dla reszty sekcji. ( functio…" at bounding box center [443, 210] width 371 height 316
paste textarea "}"
type textarea "};"
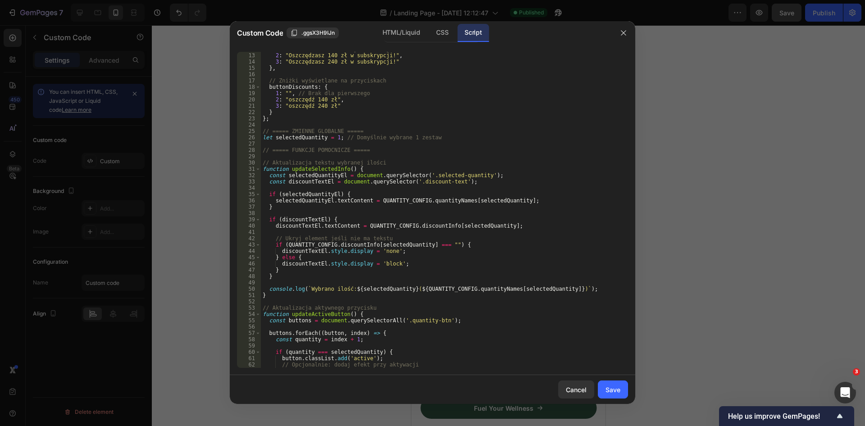
scroll to position [0, 0]
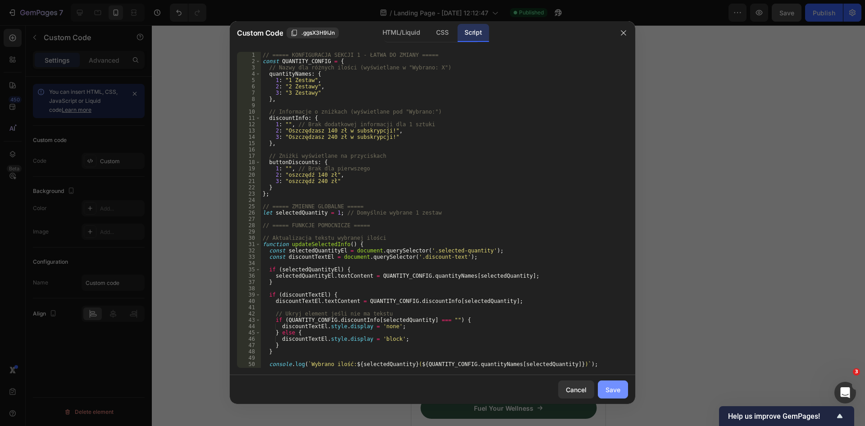
click at [619, 390] on div "Save" at bounding box center [613, 389] width 15 height 9
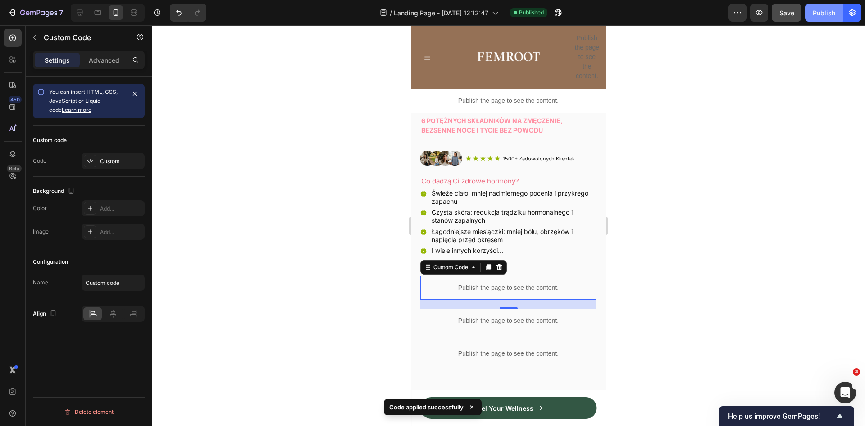
click at [818, 13] on div "Publish" at bounding box center [824, 12] width 23 height 9
click at [490, 276] on div "Publish the page to see the content." at bounding box center [509, 288] width 176 height 24
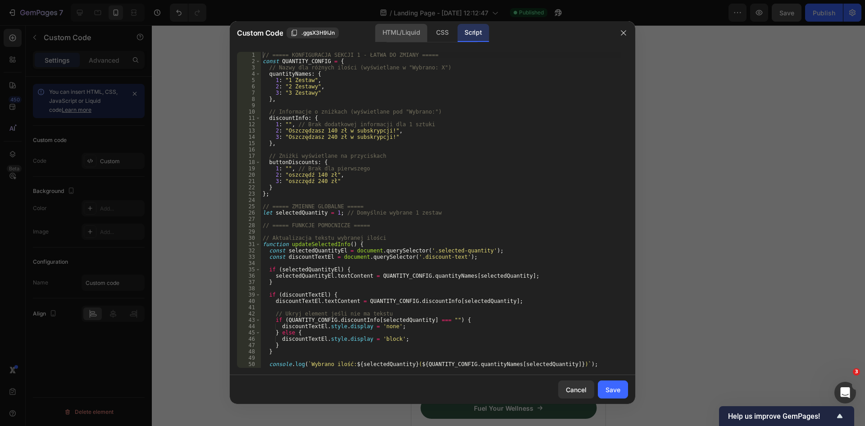
click at [390, 32] on div "HTML/Liquid" at bounding box center [401, 33] width 52 height 18
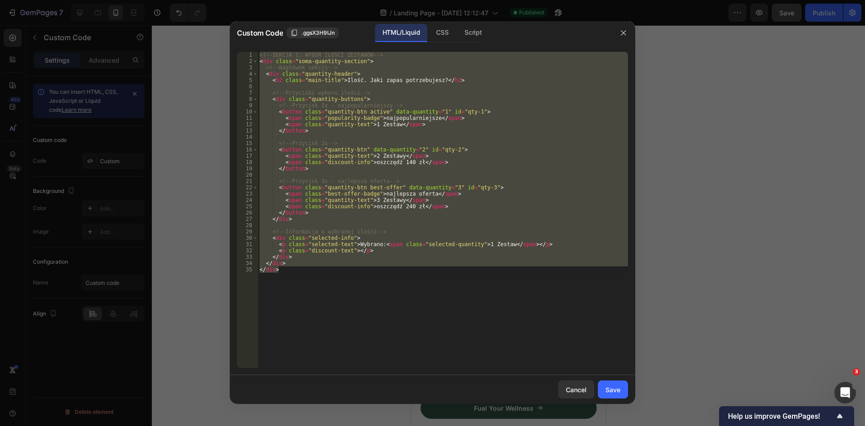
click at [401, 142] on div "<!-- SEKCJA 1: WYBÓR ILOŚCI ZESTAWÓW --> < div class = "soma-quantity-section" …" at bounding box center [443, 210] width 371 height 316
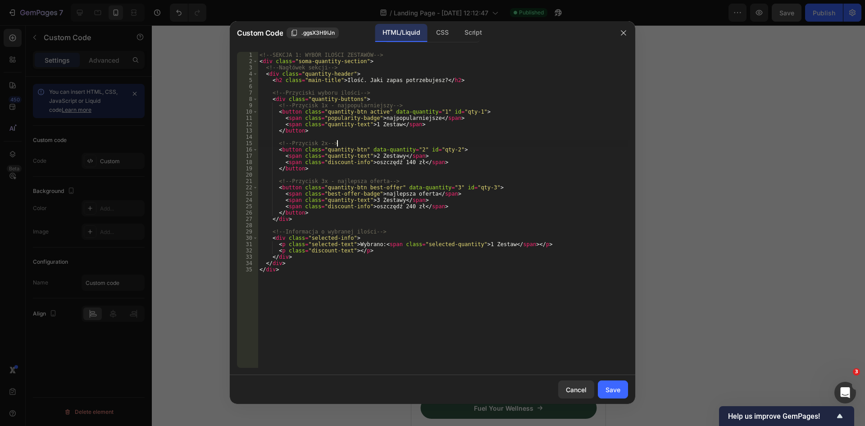
paste textarea
click at [440, 28] on div "CSS" at bounding box center [442, 33] width 27 height 18
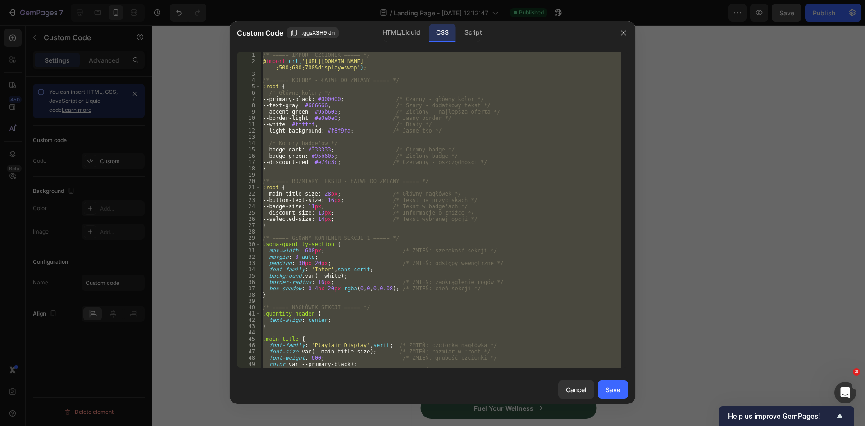
type textarea "height: 300px; }"
click at [425, 139] on div "/* ===== IMPORT CZCIONEK ===== */ @ import url( '[URL][DOMAIN_NAME] ;500;600;70…" at bounding box center [441, 210] width 361 height 316
paste textarea
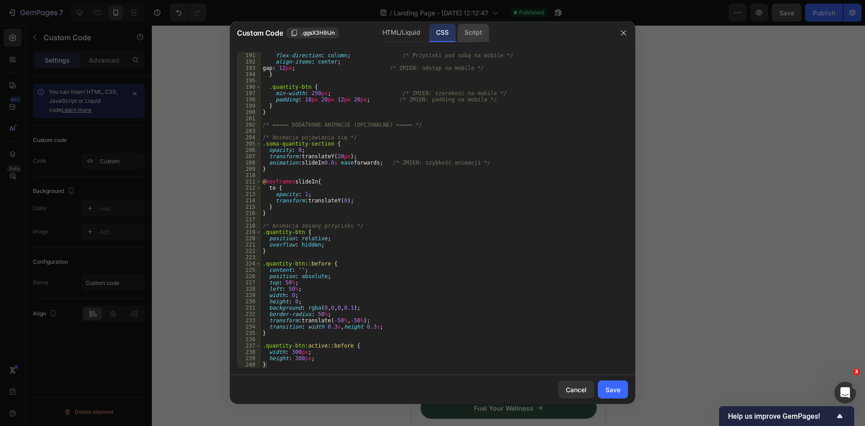
click at [478, 40] on div "Script" at bounding box center [474, 33] width 32 height 18
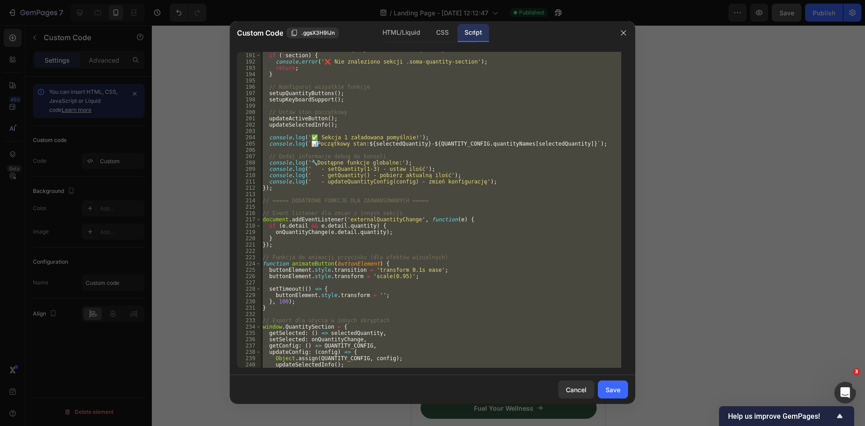
type textarea "} };"
click at [461, 82] on div "const section = document . querySelector ( '.soma-quantity-section' ) ; if ( ! …" at bounding box center [441, 210] width 361 height 316
paste textarea "})"
type textarea "});"
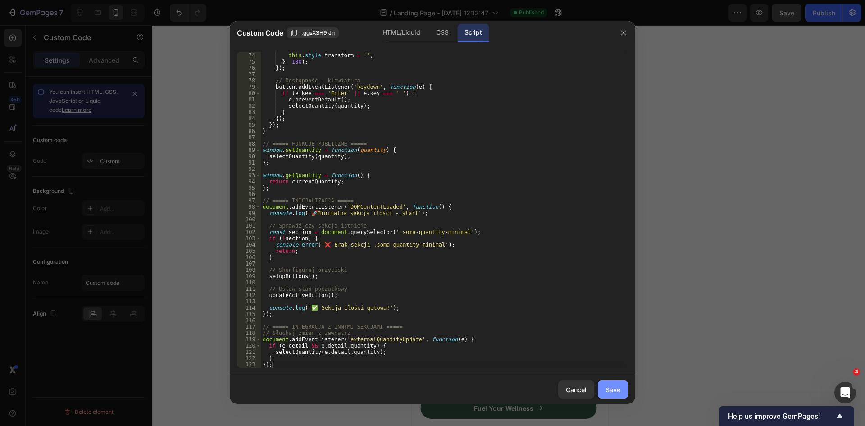
click at [611, 386] on div "Save" at bounding box center [613, 389] width 15 height 9
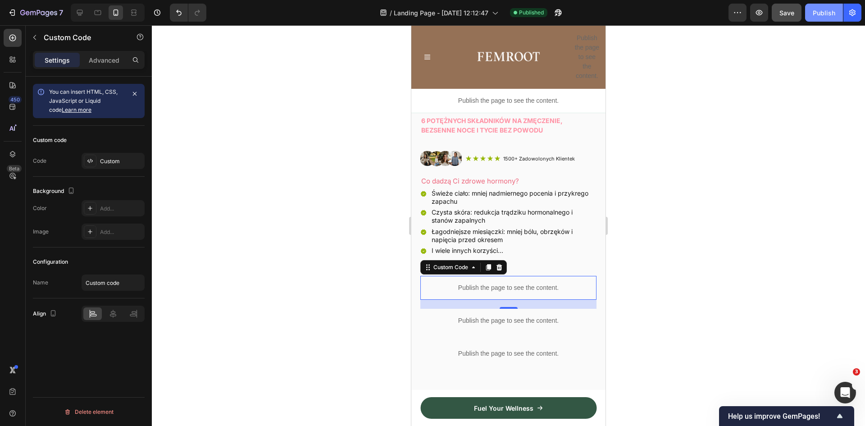
click at [833, 12] on div "Publish" at bounding box center [824, 12] width 23 height 9
click at [554, 14] on icon "button" at bounding box center [558, 12] width 9 height 9
click at [505, 283] on p "Publish the page to see the content." at bounding box center [509, 287] width 176 height 9
click at [504, 283] on p "Publish the page to see the content." at bounding box center [509, 287] width 176 height 9
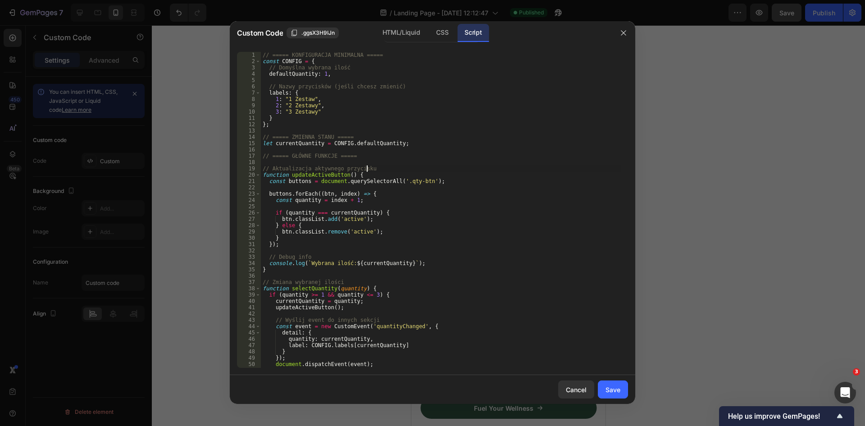
click at [378, 172] on div "// ===== KONFIGURACJA MINIMALNA ===== const CONFIG = { // Domyślna wybrana iloś…" at bounding box center [441, 216] width 361 height 329
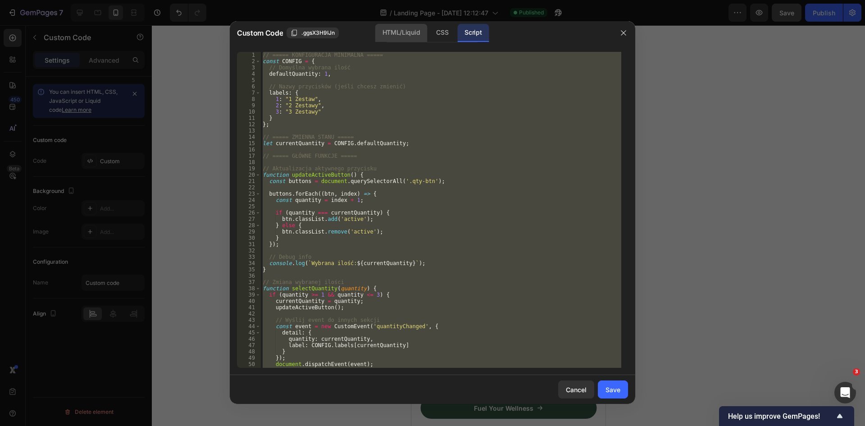
click at [392, 31] on div "HTML/Liquid" at bounding box center [401, 33] width 52 height 18
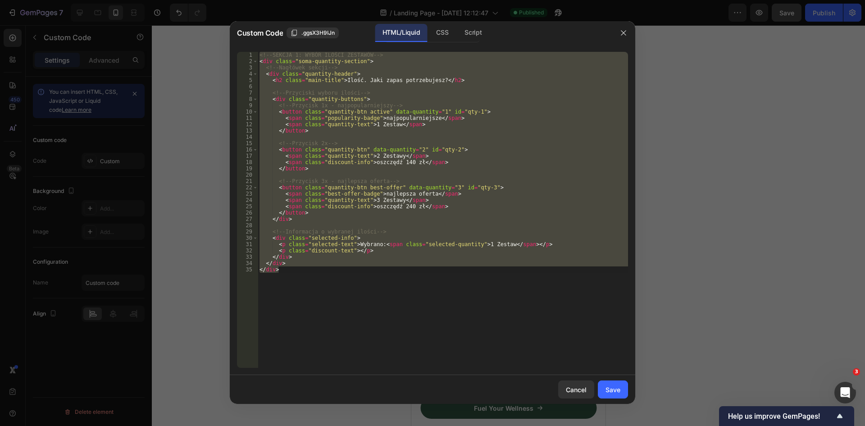
click at [409, 159] on div "<!-- SEKCJA 1: WYBÓR ILOŚCI ZESTAWÓW --> < div class = "soma-quantity-section" …" at bounding box center [443, 210] width 371 height 316
paste textarea
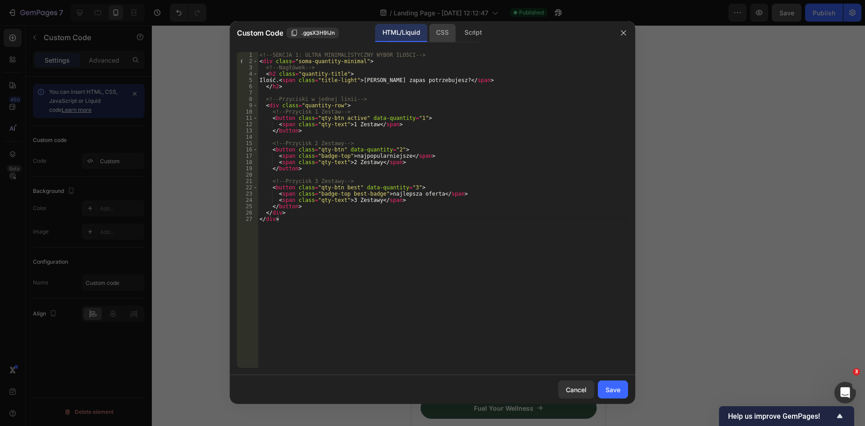
click at [446, 33] on div "CSS" at bounding box center [442, 33] width 27 height 18
type textarea "height: 300px; }"
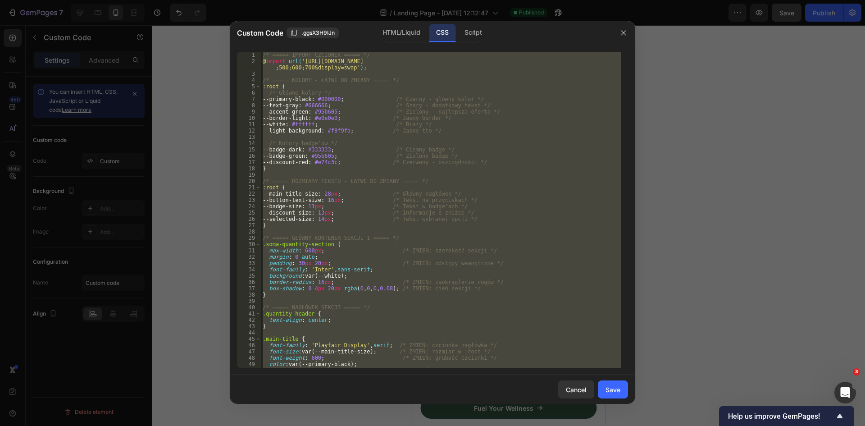
click at [436, 137] on div "/* ===== IMPORT CZCIONEK ===== */ @ import url( '[URL][DOMAIN_NAME] ;500;600;70…" at bounding box center [441, 210] width 361 height 316
paste textarea
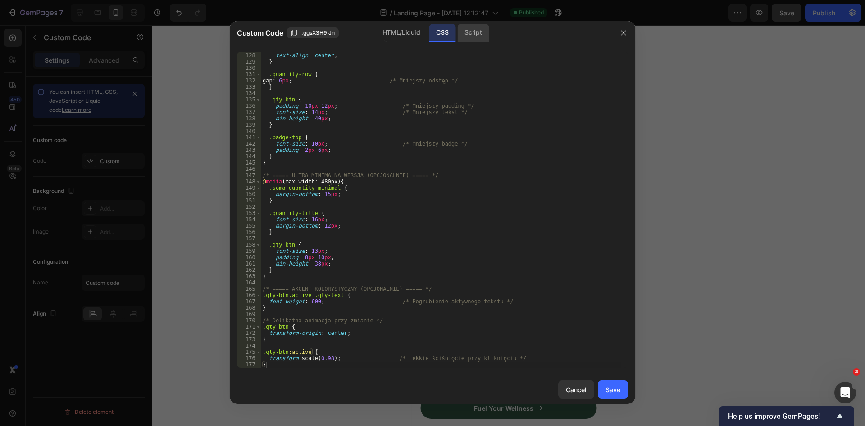
click at [475, 34] on div "Script" at bounding box center [474, 33] width 32 height 18
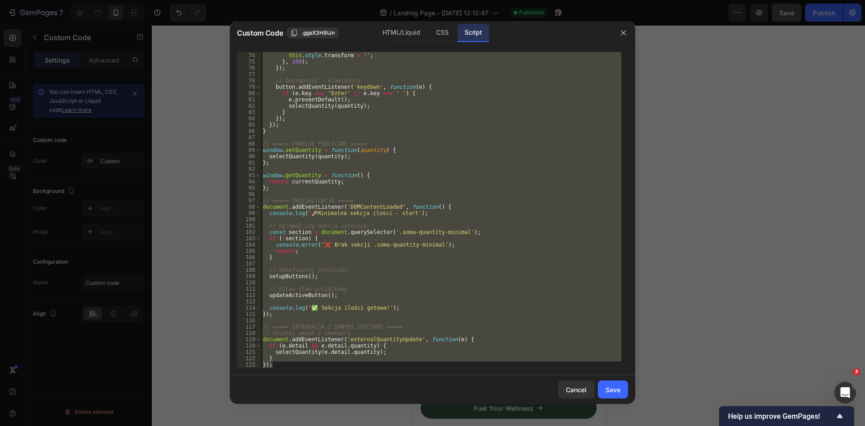
type textarea "} });"
click at [474, 140] on div "setTimeout (( ) => { this . style . transform = '' ; } , 100 ) ; }) ; // Dostęp…" at bounding box center [441, 210] width 361 height 316
paste textarea
type textarea "});"
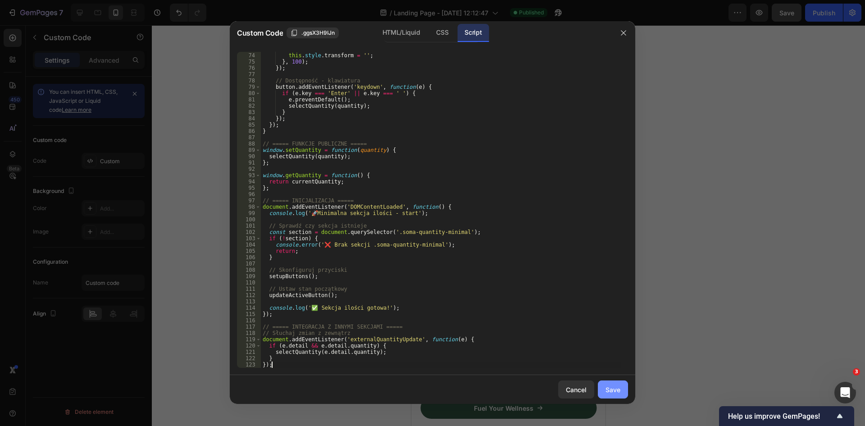
click at [611, 388] on div "Save" at bounding box center [613, 389] width 15 height 9
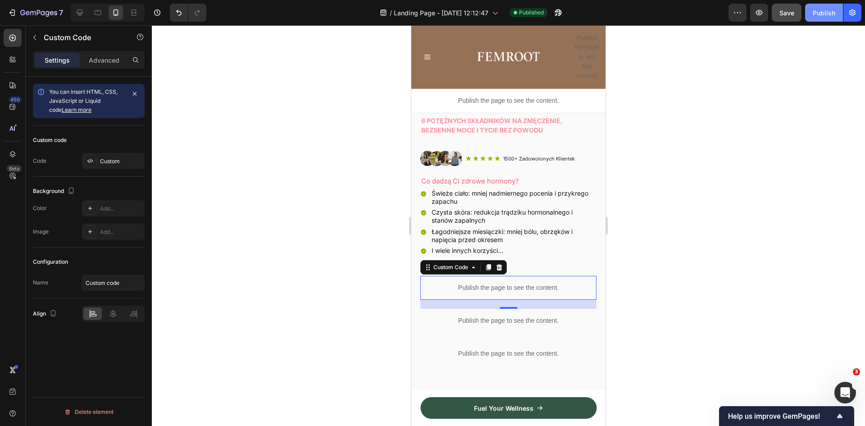
click at [821, 18] on button "Publish" at bounding box center [824, 13] width 38 height 18
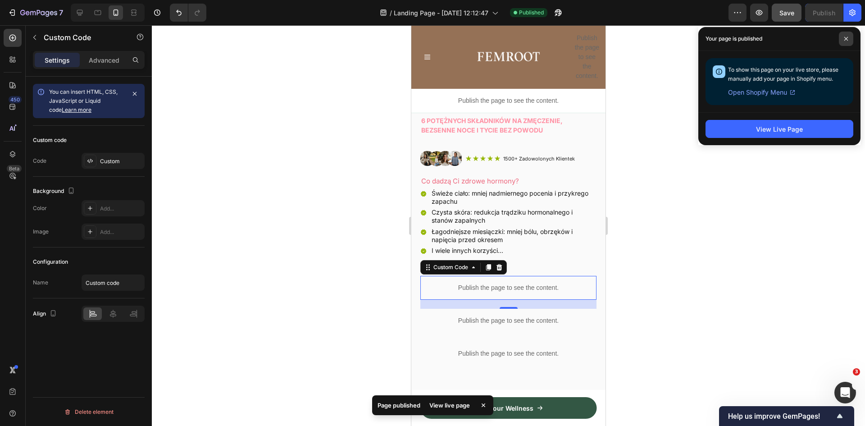
click at [846, 41] on icon at bounding box center [846, 39] width 5 height 5
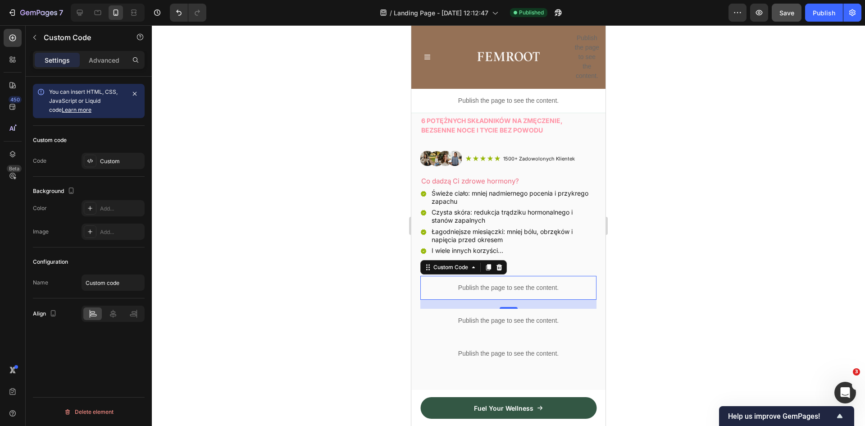
click at [512, 283] on p "Publish the page to see the content." at bounding box center [509, 287] width 176 height 9
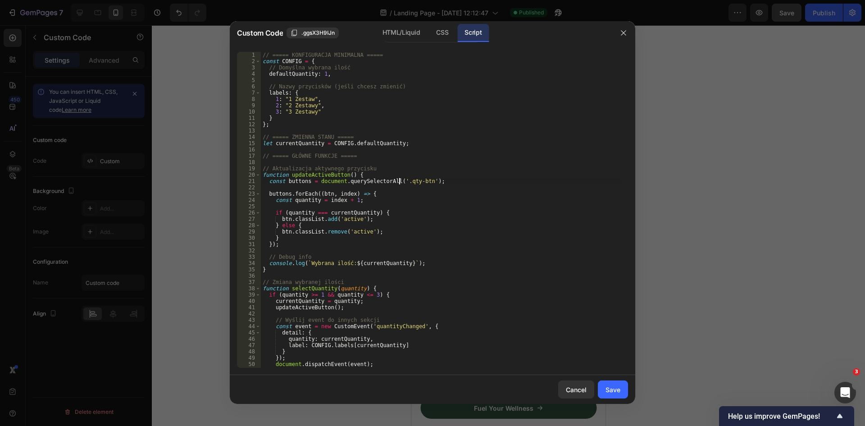
click at [398, 178] on div "// ===== KONFIGURACJA MINIMALNA ===== const CONFIG = { // Domyślna wybrana iloś…" at bounding box center [441, 216] width 361 height 329
click at [403, 29] on div "HTML/Liquid" at bounding box center [401, 33] width 52 height 18
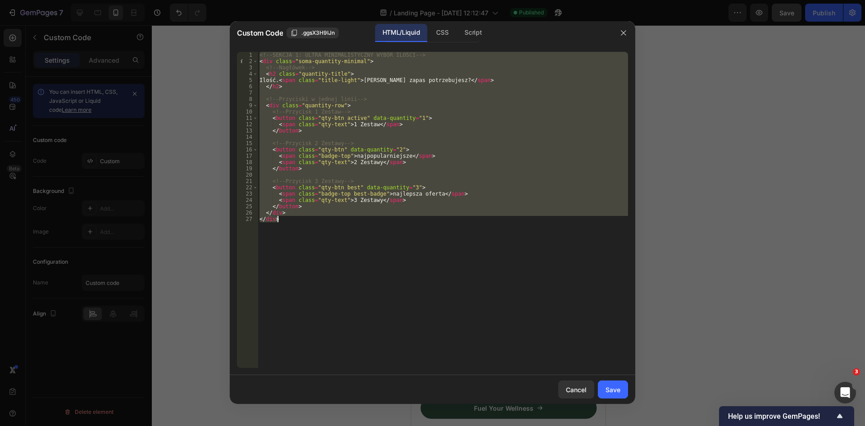
paste textarea
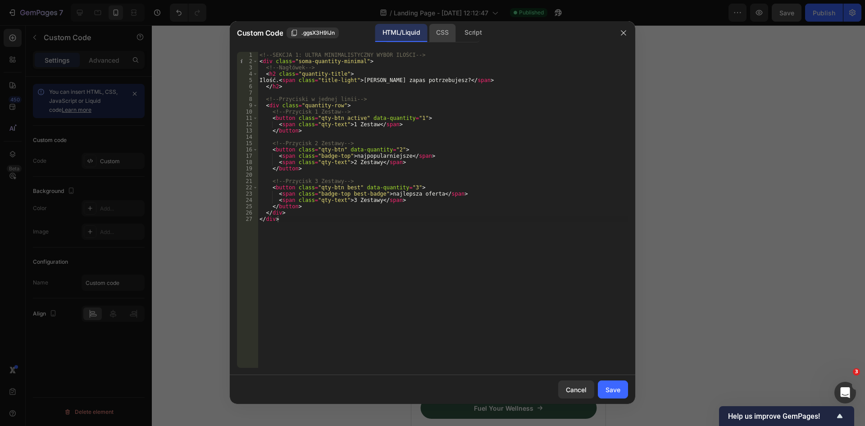
click at [437, 37] on div "CSS" at bounding box center [442, 33] width 27 height 18
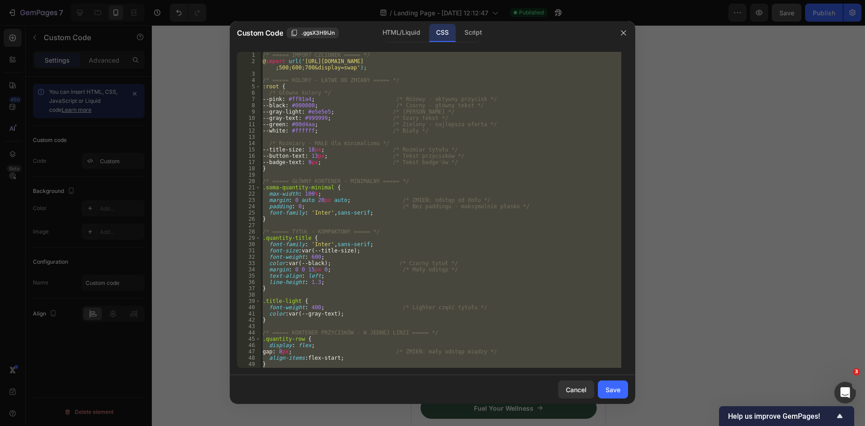
click at [414, 116] on div "/* ===== IMPORT CZCIONEK ===== */ @ import url( '[URL][DOMAIN_NAME] ;500;600;70…" at bounding box center [441, 210] width 361 height 316
paste textarea
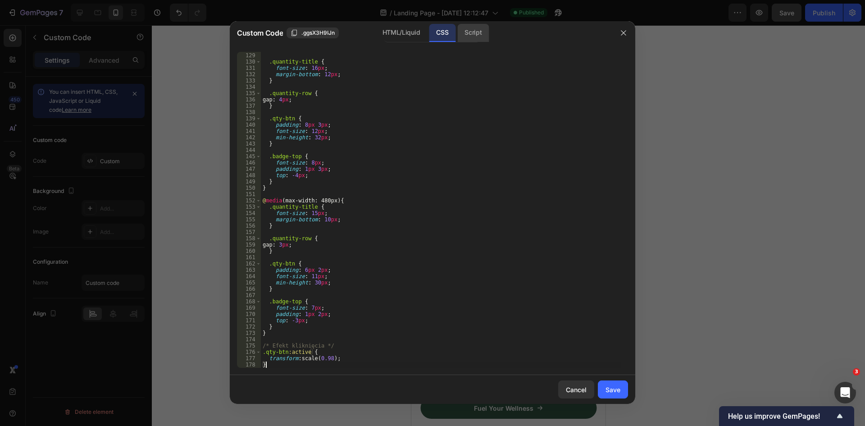
click at [475, 32] on div "Script" at bounding box center [474, 33] width 32 height 18
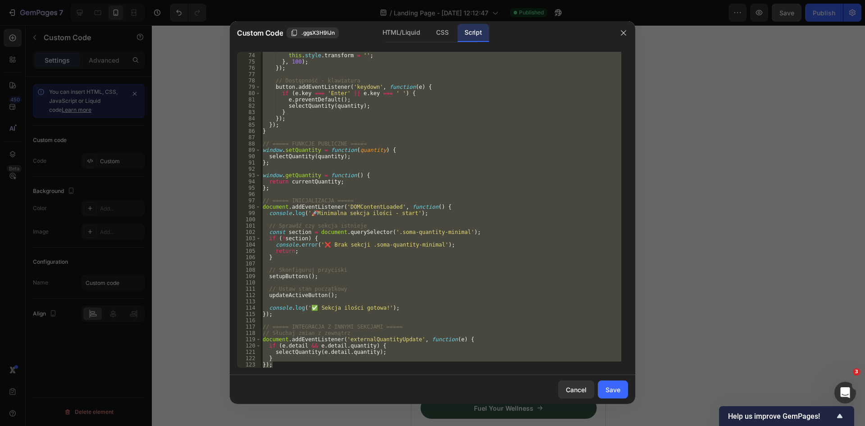
scroll to position [460, 0]
click at [457, 133] on div "setTimeout (( ) => { this . style . transform = '' ; } , 100 ) ; }) ; // Dostęp…" at bounding box center [441, 210] width 361 height 316
paste textarea "window.getQuantity = () => currentQuantity"
type textarea "window.getQuantity = () => currentQuantity;"
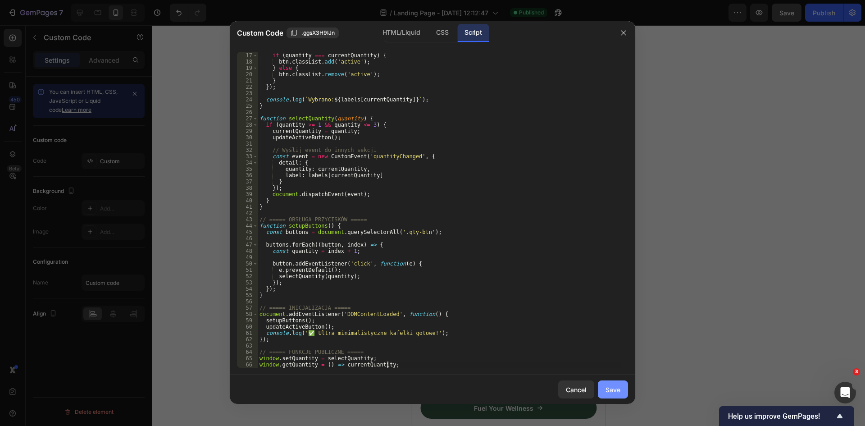
click at [614, 391] on div "Save" at bounding box center [613, 389] width 15 height 9
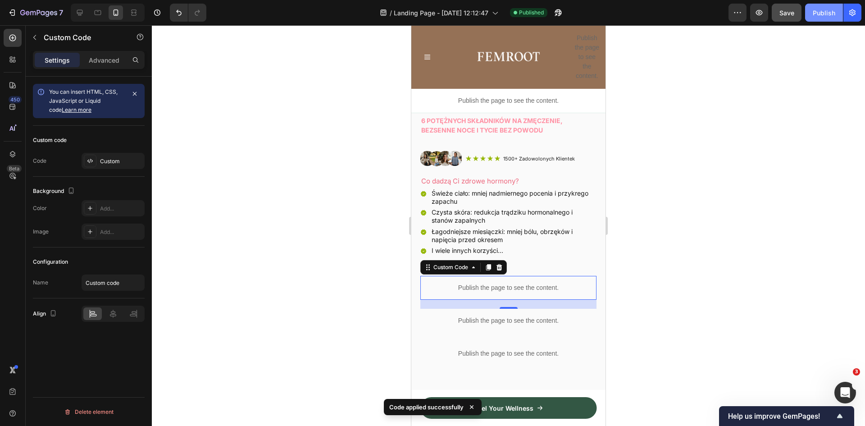
click at [831, 12] on div "Publish" at bounding box center [824, 12] width 23 height 9
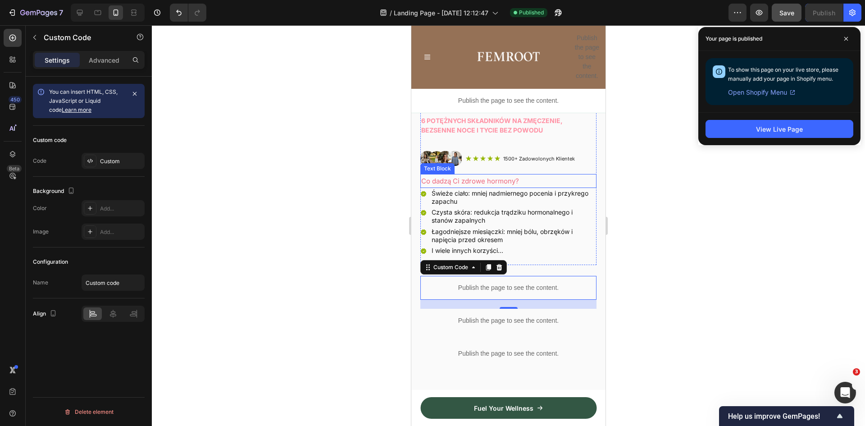
click at [451, 175] on p "Co dadzą Ci zdrowe hormony?" at bounding box center [508, 181] width 174 height 12
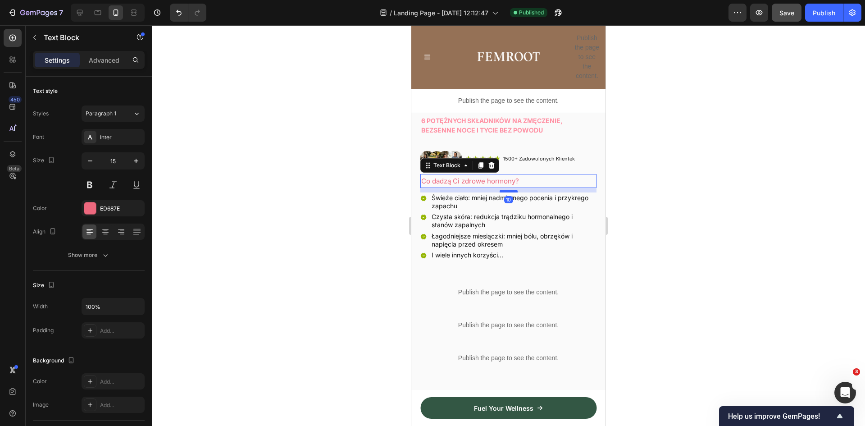
click at [501, 190] on div at bounding box center [509, 191] width 18 height 3
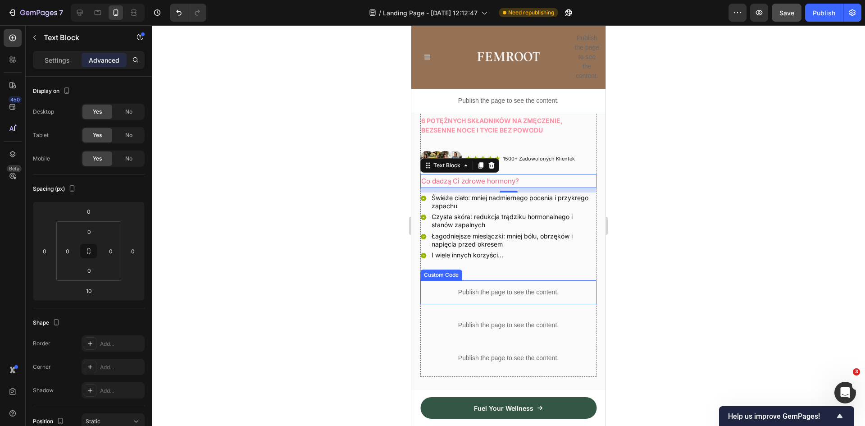
click at [495, 288] on p "Publish the page to see the content." at bounding box center [509, 292] width 176 height 9
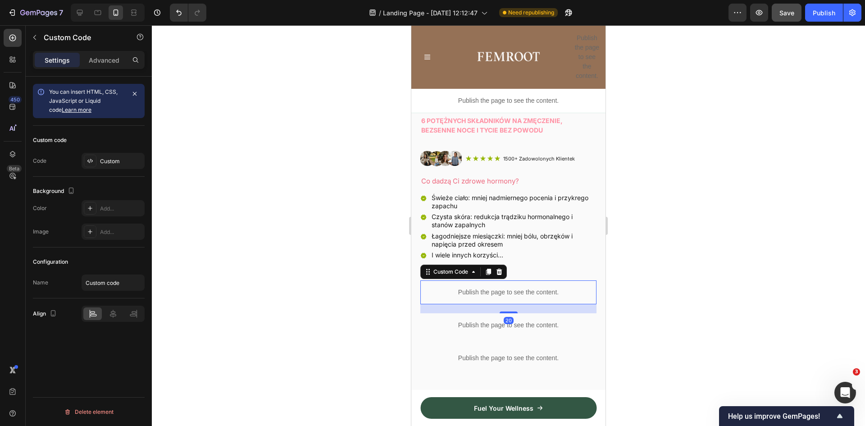
click at [495, 288] on p "Publish the page to see the content." at bounding box center [509, 292] width 176 height 9
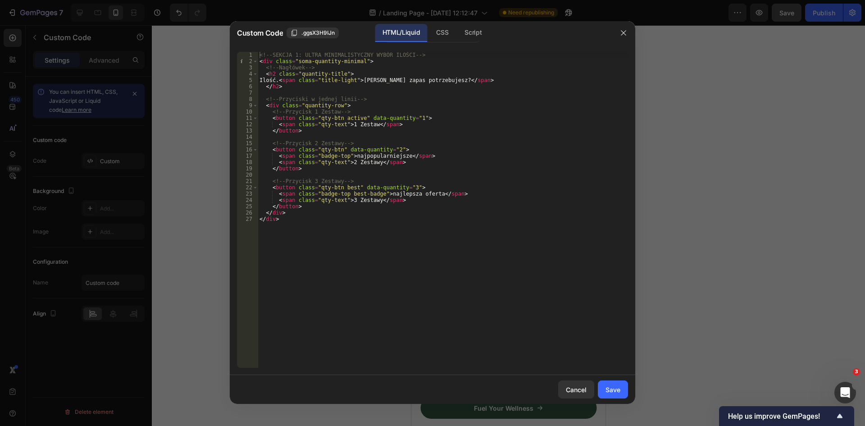
click at [410, 34] on div "HTML/Liquid" at bounding box center [401, 33] width 52 height 18
click at [387, 93] on div "<!-- SEKCJA 1: ULTRA MINIMALISTYCZNY WYBÓR ILOŚCI --> < div class = "soma-quant…" at bounding box center [443, 216] width 371 height 329
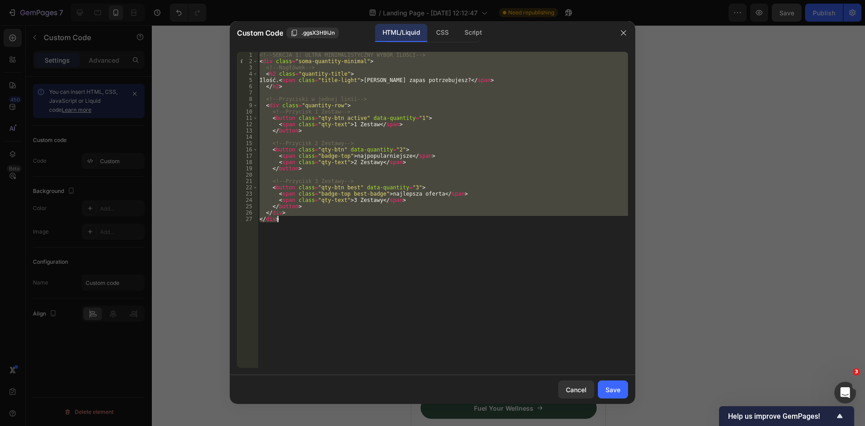
paste textarea
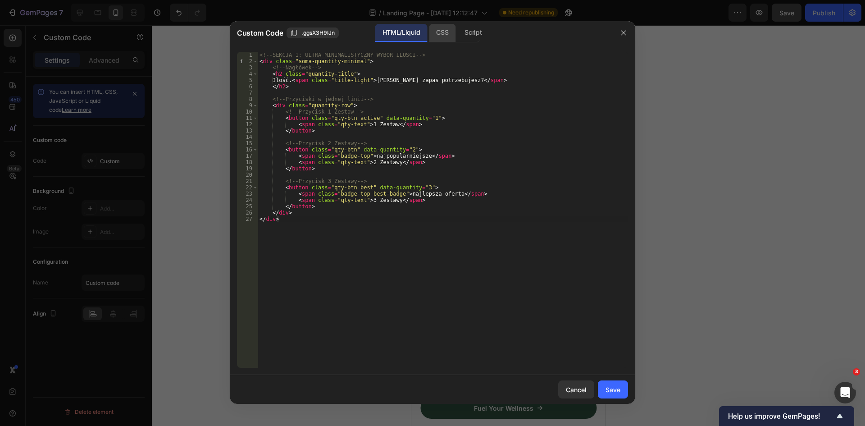
click at [453, 32] on div "CSS" at bounding box center [442, 33] width 27 height 18
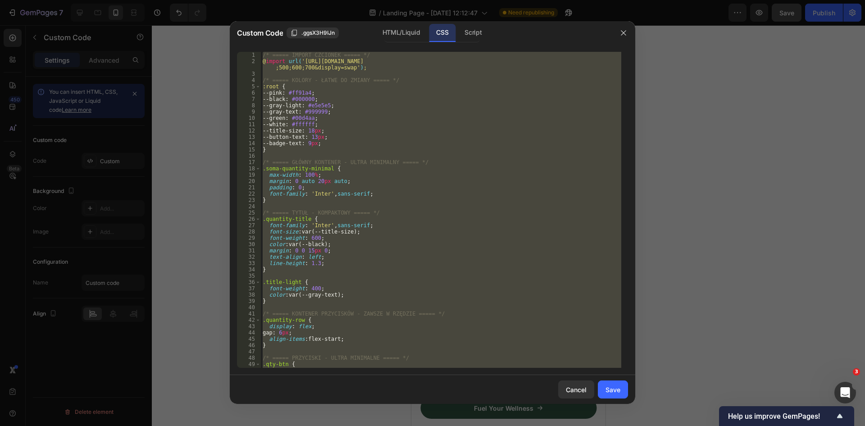
click at [442, 137] on div "/* ===== IMPORT CZCIONEK ===== */ @ import url( '[URL][DOMAIN_NAME] ;500;600;70…" at bounding box center [441, 210] width 361 height 316
paste textarea
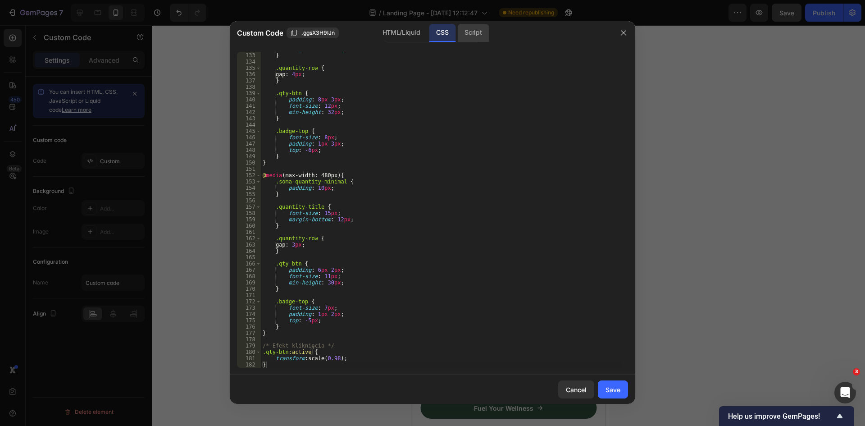
click at [475, 34] on div "Script" at bounding box center [474, 33] width 32 height 18
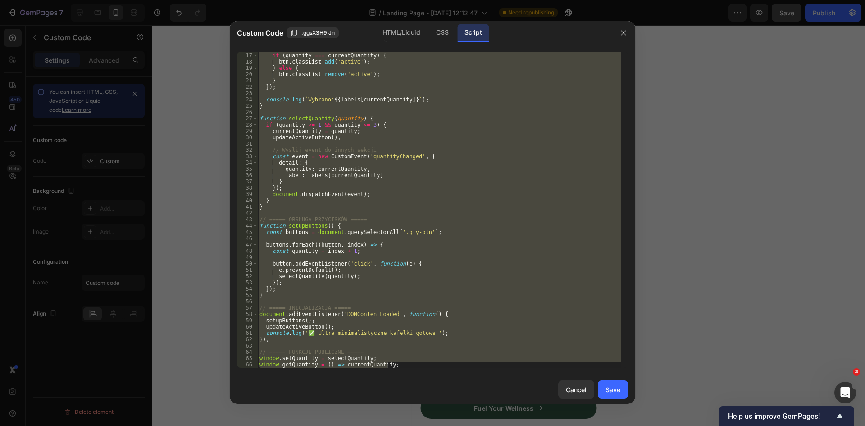
click at [425, 128] on div "if ( quantity === currentQuantity ) { btn . classList . add ( 'active' ) ; } el…" at bounding box center [440, 210] width 364 height 316
paste textarea
type textarea "window.getQuantity = () => currentQuantity;"
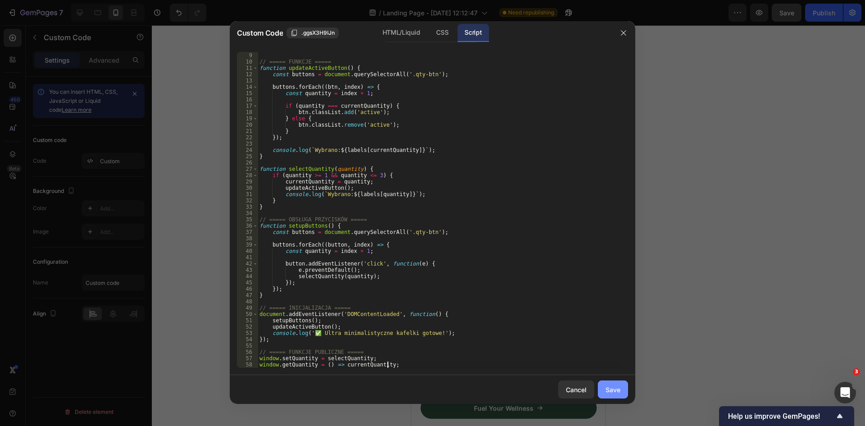
click at [612, 391] on div "Save" at bounding box center [613, 389] width 15 height 9
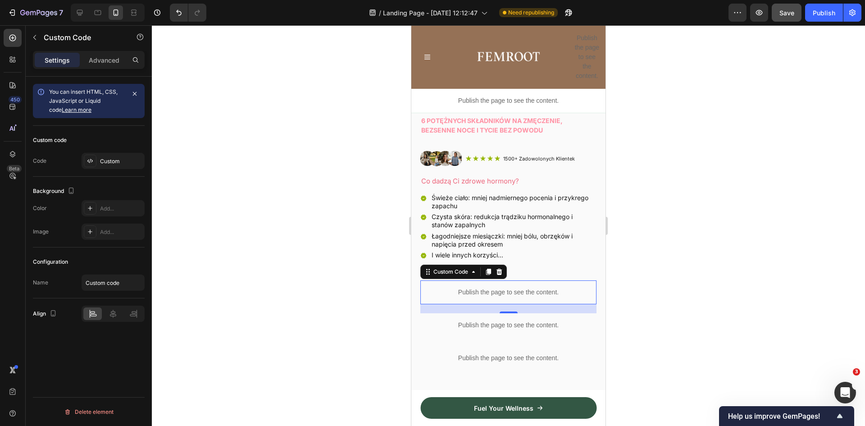
drag, startPoint x: 827, startPoint y: 10, endPoint x: 831, endPoint y: 28, distance: 18.0
click at [828, 10] on div "Publish" at bounding box center [824, 12] width 23 height 9
click at [528, 288] on p "Publish the page to see the content." at bounding box center [509, 292] width 176 height 9
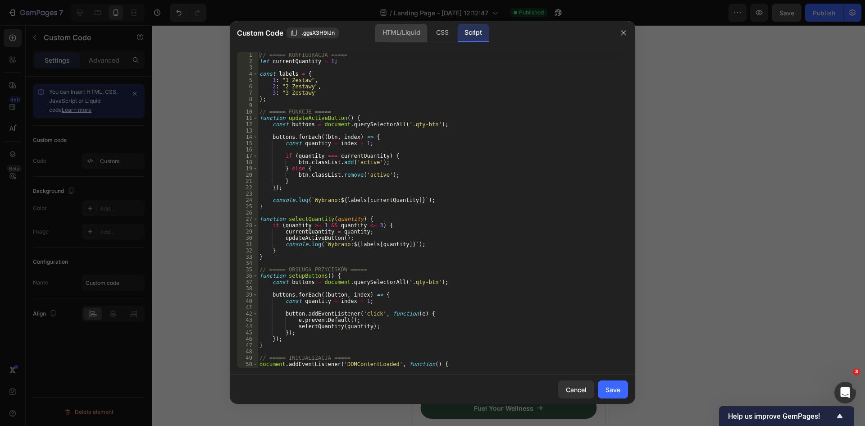
click at [403, 36] on div "HTML/Liquid" at bounding box center [401, 33] width 52 height 18
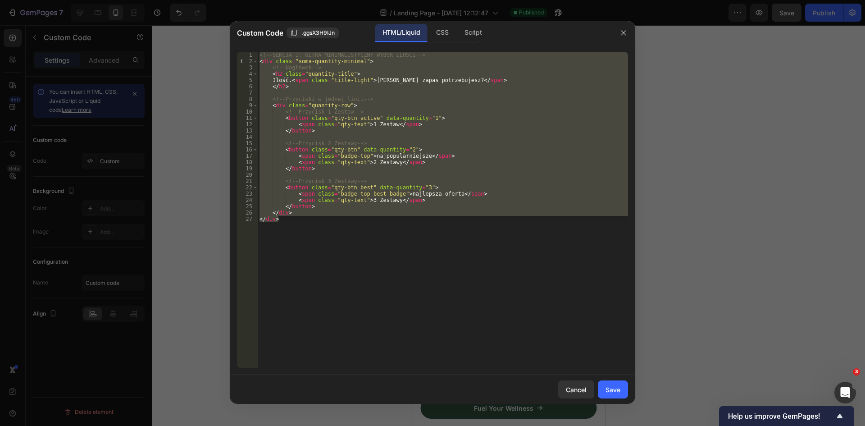
click at [494, 146] on div "<!-- SEKCJA 1: ULTRA MINIMALISTYCZNY WYBÓR ILOŚCI --> < div class = "soma-quant…" at bounding box center [443, 210] width 371 height 316
paste textarea
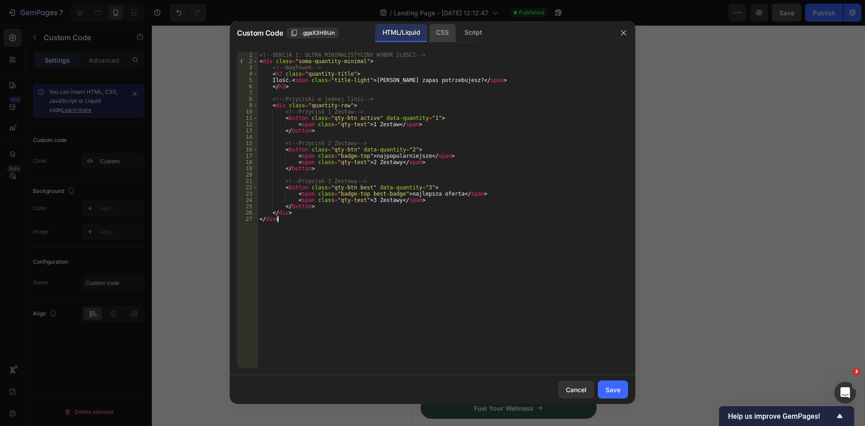
click at [451, 34] on div "CSS" at bounding box center [442, 33] width 27 height 18
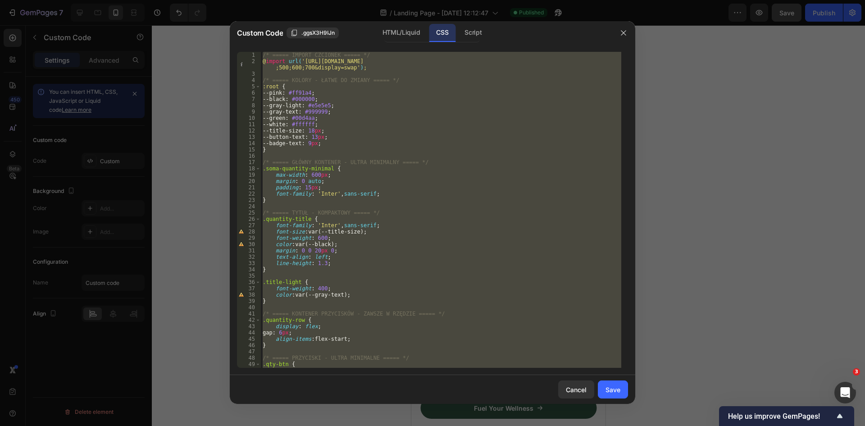
click at [410, 160] on div "/* ===== IMPORT CZCIONEK ===== */ @ import url( '[URL][DOMAIN_NAME] ;500;600;70…" at bounding box center [441, 210] width 361 height 316
paste textarea
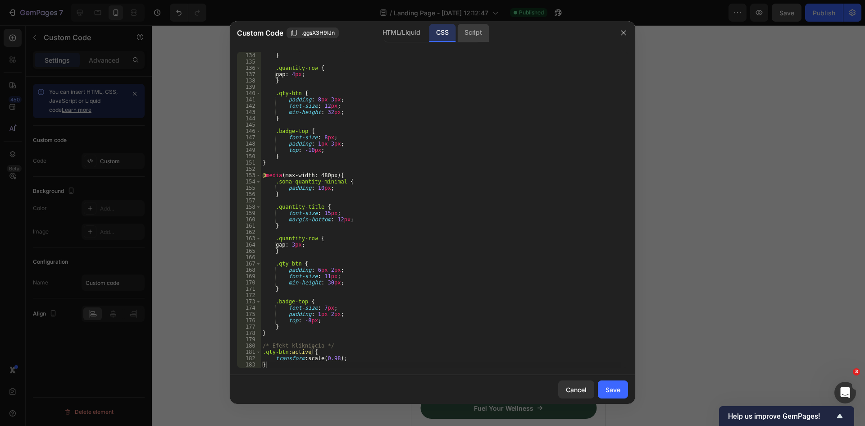
click at [474, 29] on div "Script" at bounding box center [474, 33] width 32 height 18
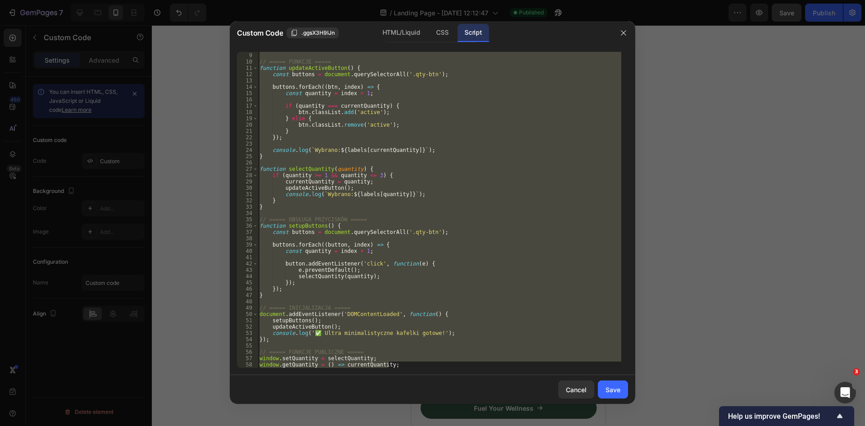
drag, startPoint x: 477, startPoint y: 34, endPoint x: 465, endPoint y: 53, distance: 22.8
click at [477, 34] on div "Script" at bounding box center [474, 33] width 32 height 18
click at [434, 113] on div "} ; // ===== FUNKCJE ===== function updateActiveButton ( ) { const buttons = do…" at bounding box center [440, 210] width 364 height 316
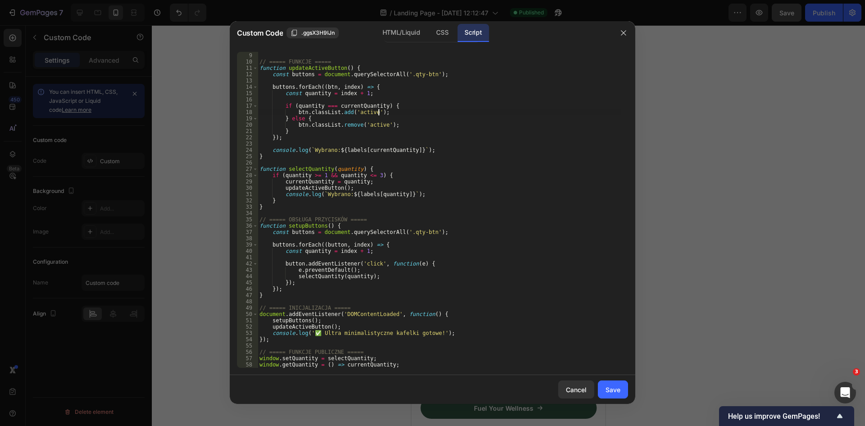
paste textarea
type textarea "window.getQuantity = () => currentQuantity;"
click at [612, 390] on div "Save" at bounding box center [613, 389] width 15 height 9
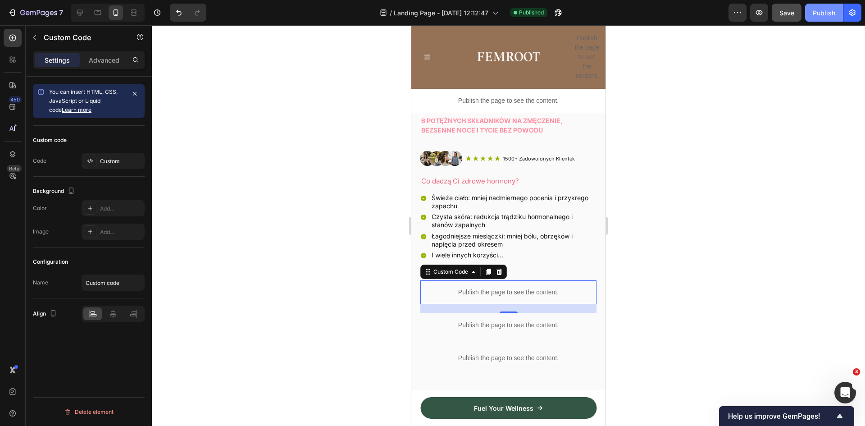
click at [824, 14] on div "Publish" at bounding box center [824, 12] width 23 height 9
click at [511, 288] on p "Publish the page to see the content." at bounding box center [509, 292] width 176 height 9
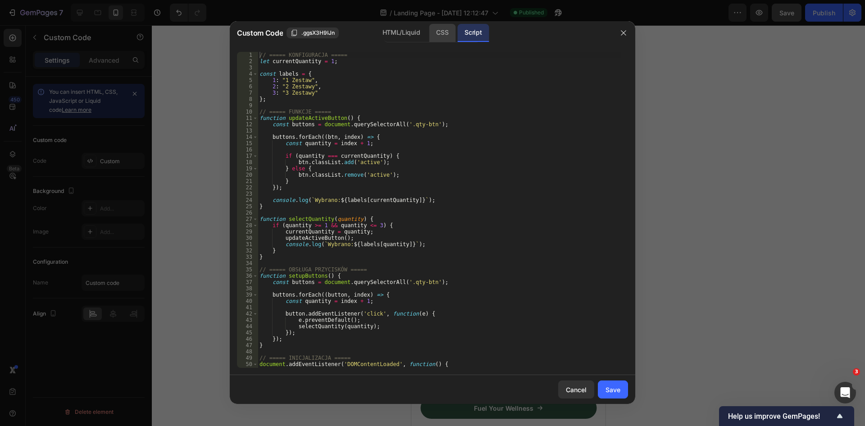
click at [440, 29] on div "CSS" at bounding box center [442, 33] width 27 height 18
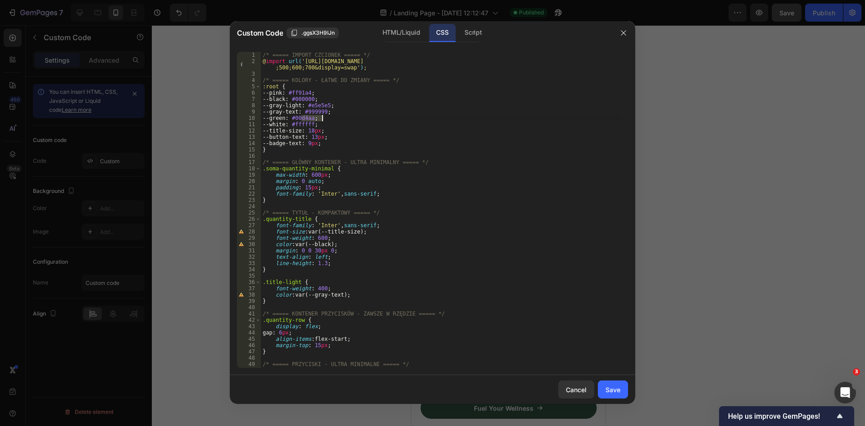
drag, startPoint x: 300, startPoint y: 119, endPoint x: 322, endPoint y: 118, distance: 22.1
click at [322, 118] on div "/* ===== IMPORT CZCIONEK ===== */ @ import url( '[URL][DOMAIN_NAME] ;500;600;70…" at bounding box center [441, 216] width 361 height 329
paste textarea "95b605"
click at [383, 136] on div "/* ===== IMPORT CZCIONEK ===== */ @ import url( '[URL][DOMAIN_NAME] ;500;600;70…" at bounding box center [441, 216] width 361 height 329
click at [357, 125] on div "/* ===== IMPORT CZCIONEK ===== */ @ import url( '[URL][DOMAIN_NAME] ;500;600;70…" at bounding box center [441, 216] width 361 height 329
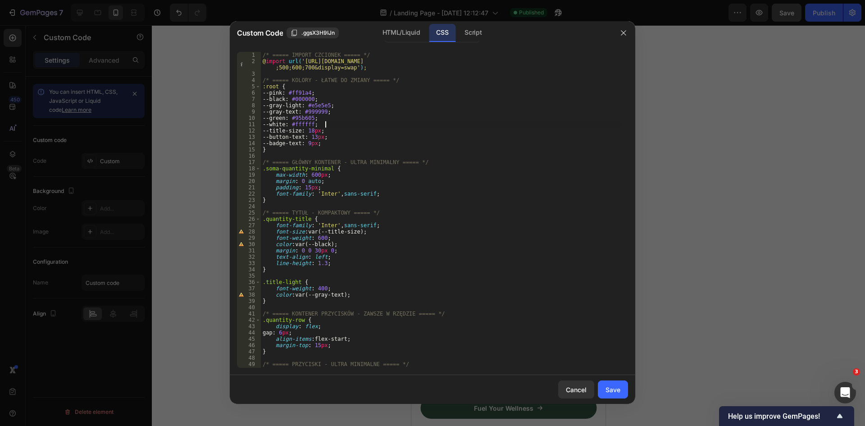
click at [324, 138] on div "/* ===== IMPORT CZCIONEK ===== */ @ import url( '[URL][DOMAIN_NAME] ;500;600;70…" at bounding box center [441, 216] width 361 height 329
click at [344, 136] on div "/* ===== IMPORT CZCIONEK ===== */ @ import url( '[URL][DOMAIN_NAME] ;500;600;70…" at bounding box center [441, 216] width 361 height 329
type textarea "--button-text: 11px;"
click at [609, 385] on div "Save" at bounding box center [613, 389] width 15 height 9
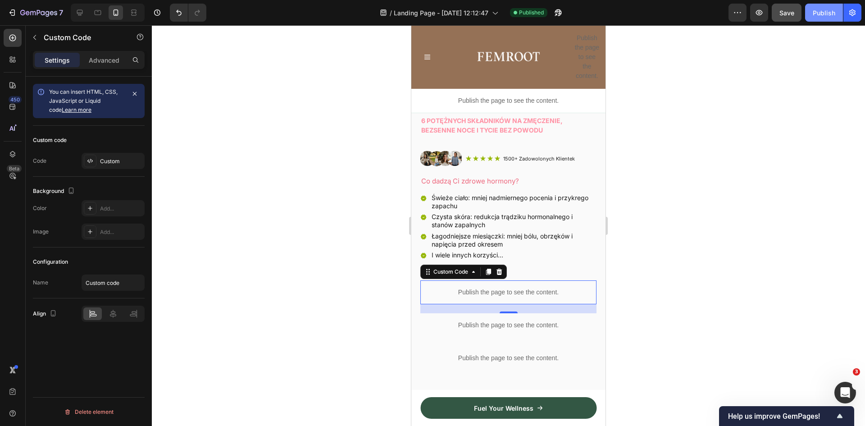
click at [820, 16] on div "Publish" at bounding box center [824, 12] width 23 height 9
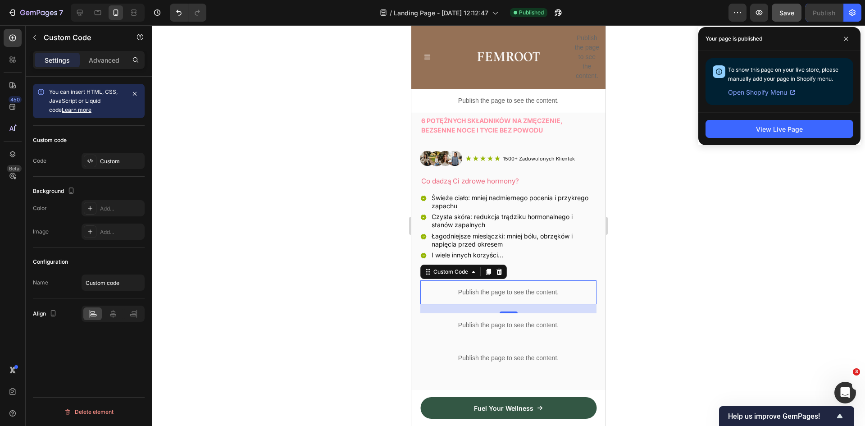
click at [507, 288] on p "Publish the page to see the content." at bounding box center [509, 292] width 176 height 9
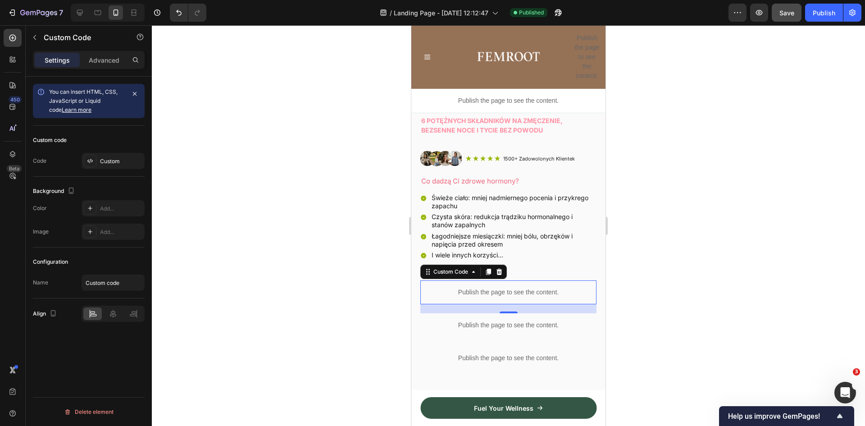
click at [507, 288] on p "Publish the page to see the content." at bounding box center [509, 292] width 176 height 9
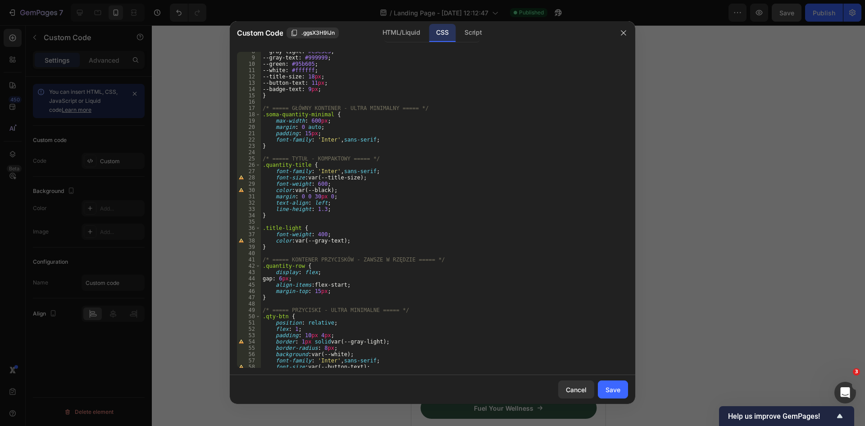
scroll to position [0, 0]
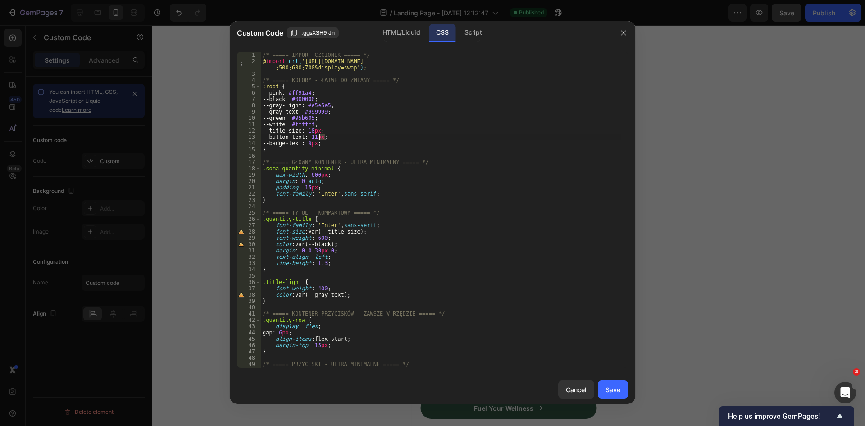
click at [320, 137] on div "/* ===== IMPORT CZCIONEK ===== */ @ import url( '[URL][DOMAIN_NAME] ;500;600;70…" at bounding box center [441, 216] width 361 height 329
click at [410, 125] on div "/* ===== IMPORT CZCIONEK ===== */ @ import url( '[URL][DOMAIN_NAME] ;500;600;70…" at bounding box center [441, 216] width 361 height 329
type textarea "--white: #ffffff;"
click at [618, 389] on div "Save" at bounding box center [613, 389] width 15 height 9
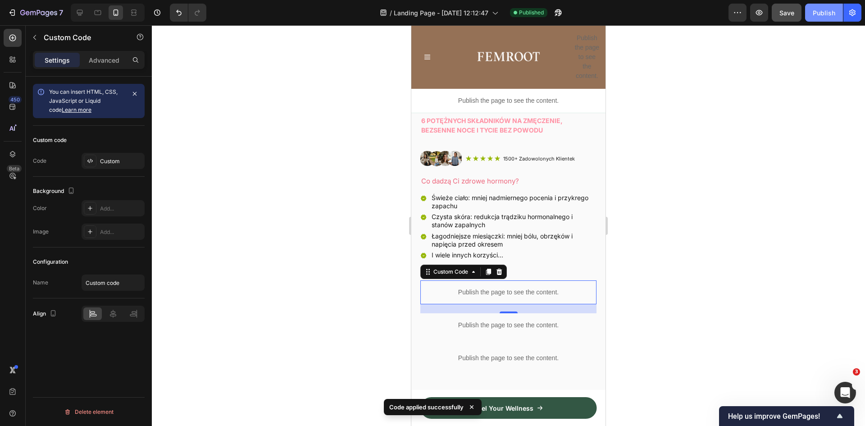
click at [833, 11] on div "Publish" at bounding box center [824, 12] width 23 height 9
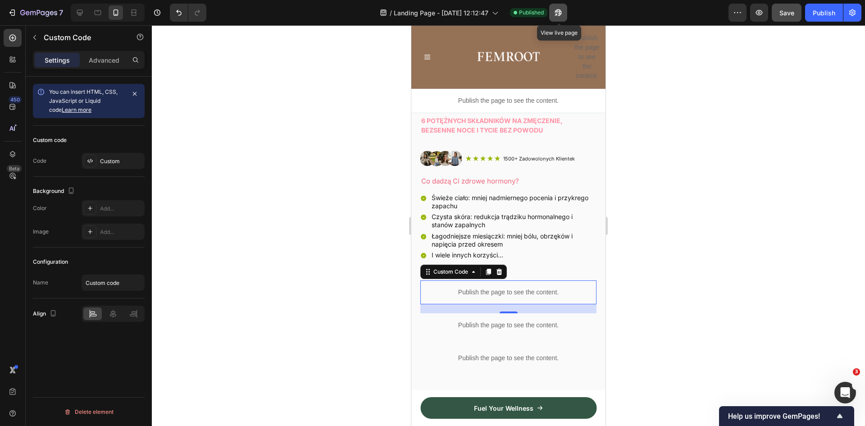
click at [560, 11] on icon "button" at bounding box center [558, 12] width 9 height 9
click at [530, 280] on div "Publish the page to see the content." at bounding box center [509, 292] width 176 height 24
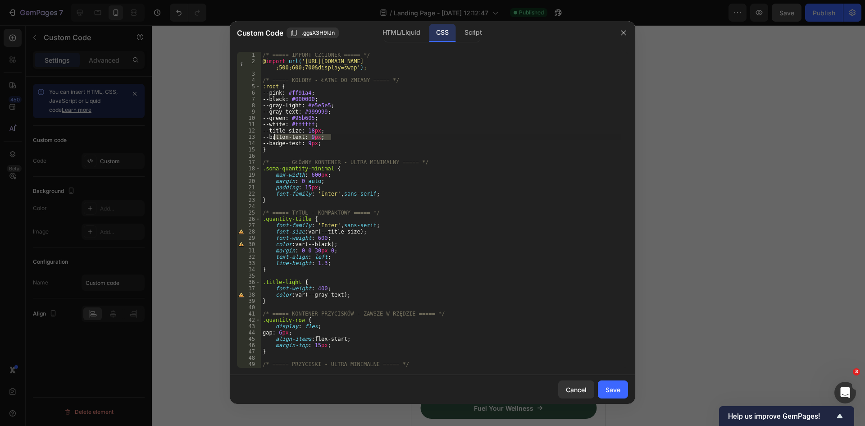
drag, startPoint x: 341, startPoint y: 136, endPoint x: 275, endPoint y: 135, distance: 66.3
click at [275, 135] on div "/* ===== IMPORT CZCIONEK ===== */ @ import url( '[URL][DOMAIN_NAME] ;500;600;70…" at bounding box center [441, 216] width 361 height 329
click at [326, 134] on div "/* ===== IMPORT CZCIONEK ===== */ @ import url( '[URL][DOMAIN_NAME] ;500;600;70…" at bounding box center [441, 216] width 361 height 329
click at [316, 144] on div "/* ===== IMPORT CZCIONEK ===== */ @ import url( '[URL][DOMAIN_NAME] ;500;600;70…" at bounding box center [441, 216] width 361 height 329
click at [320, 138] on div "/* ===== IMPORT CZCIONEK ===== */ @ import url( '[URL][DOMAIN_NAME] ;500;600;70…" at bounding box center [441, 216] width 361 height 329
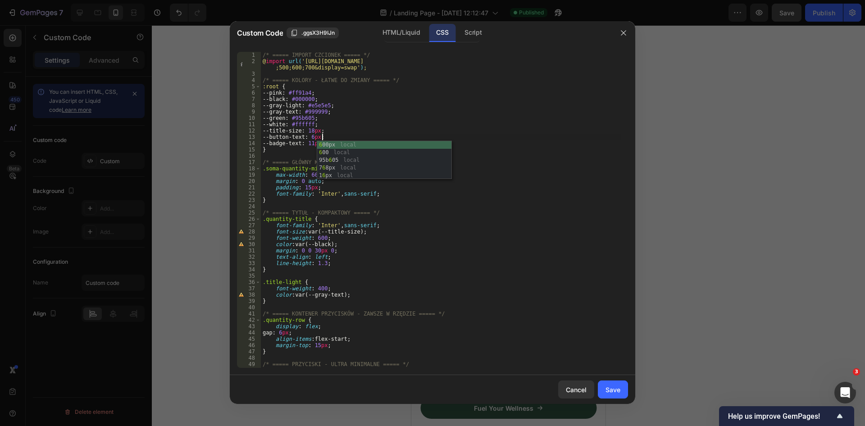
click at [490, 143] on div "/* ===== IMPORT CZCIONEK ===== */ @ import url( '[URL][DOMAIN_NAME] ;500;600;70…" at bounding box center [441, 216] width 361 height 329
type textarea "--badge-text: 11px;"
click at [609, 383] on button "Save" at bounding box center [613, 389] width 30 height 18
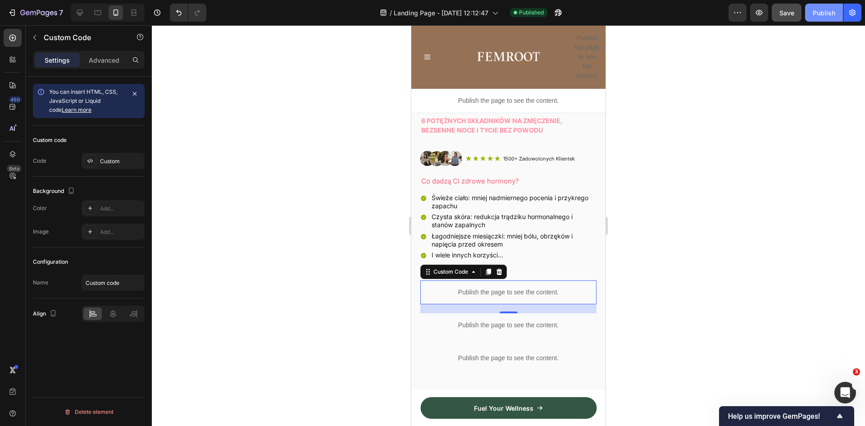
click at [826, 13] on div "Publish" at bounding box center [824, 12] width 23 height 9
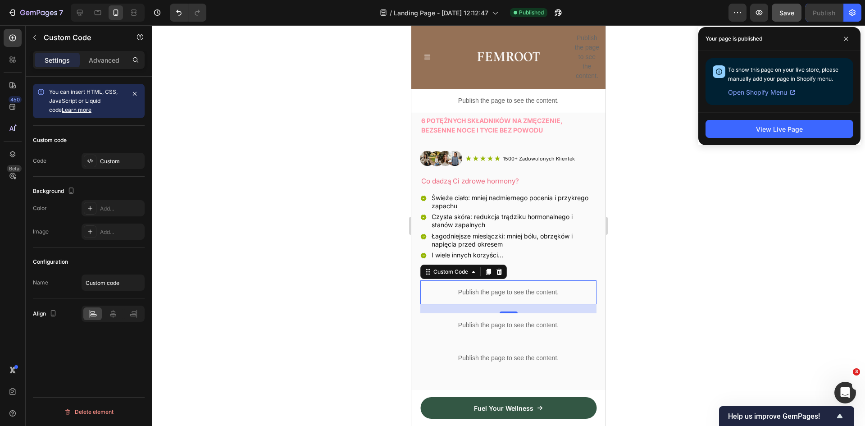
click at [497, 288] on p "Publish the page to see the content." at bounding box center [509, 292] width 176 height 9
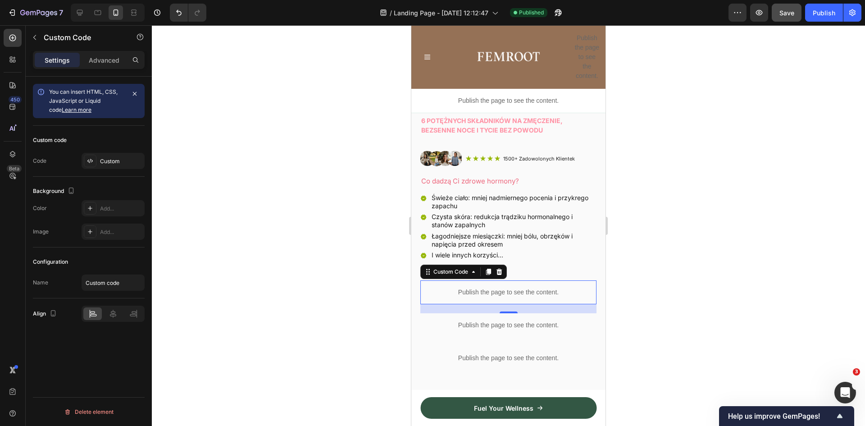
click at [497, 288] on p "Publish the page to see the content." at bounding box center [509, 292] width 176 height 9
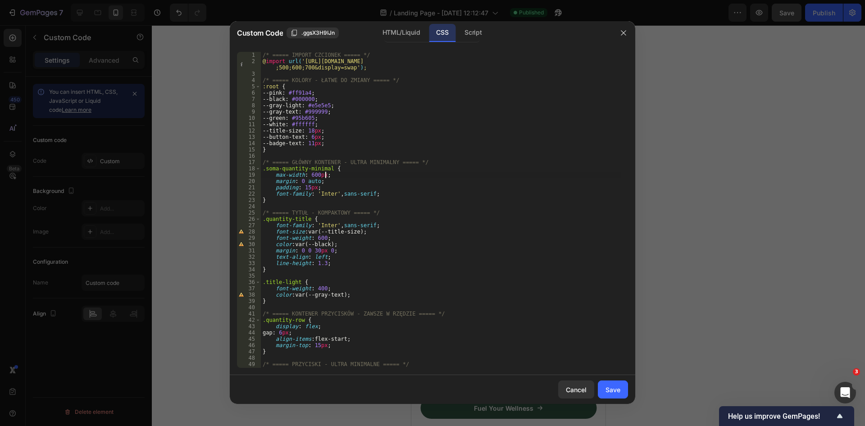
click at [384, 174] on div "/* ===== IMPORT CZCIONEK ===== */ @ import url( '[URL][DOMAIN_NAME] ;500;600;70…" at bounding box center [441, 216] width 361 height 329
click at [443, 33] on div "CSS" at bounding box center [442, 33] width 27 height 18
click at [415, 133] on div "/* ===== IMPORT CZCIONEK ===== */ @ import url( '[URL][DOMAIN_NAME] ;500;600;70…" at bounding box center [441, 216] width 361 height 329
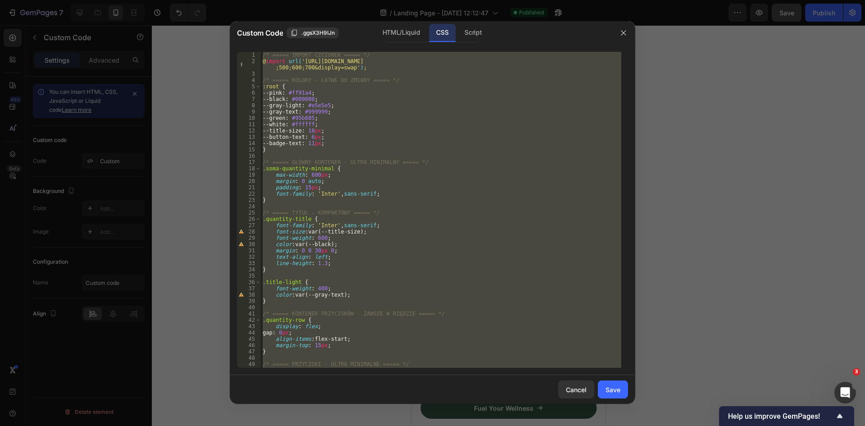
paste textarea
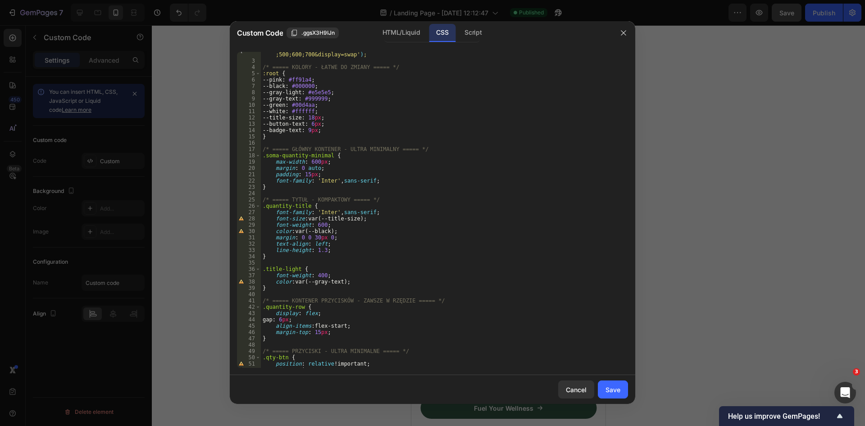
scroll to position [0, 0]
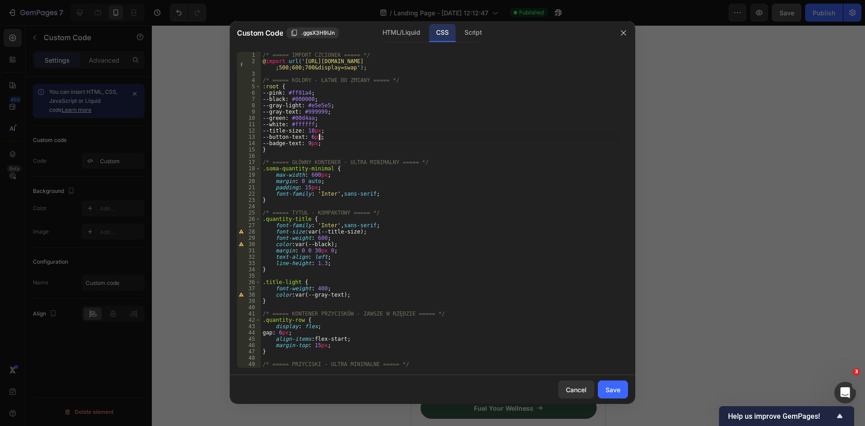
click at [320, 137] on div "/* ===== IMPORT CZCIONEK ===== */ @ import url( '[URL][DOMAIN_NAME] ;500;600;70…" at bounding box center [441, 216] width 361 height 329
click at [459, 108] on div "/* ===== IMPORT CZCIONEK ===== */ @ import url( '[URL][DOMAIN_NAME] ;500;600;70…" at bounding box center [441, 216] width 361 height 329
type textarea "--gray-light: #e5e5e5;"
click at [618, 387] on div "Save" at bounding box center [613, 389] width 15 height 9
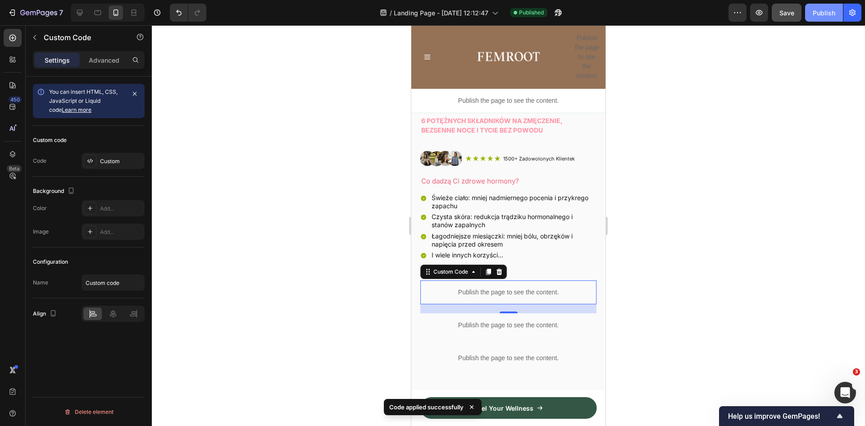
click at [820, 12] on div "Publish" at bounding box center [824, 12] width 23 height 9
click at [506, 288] on p "Publish the page to see the content." at bounding box center [509, 292] width 176 height 9
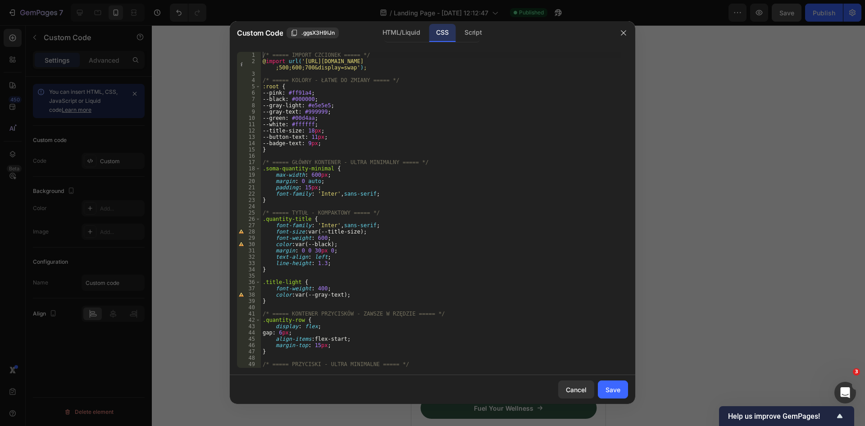
click at [400, 117] on div "/* ===== IMPORT CZCIONEK ===== */ @ import url( '[URL][DOMAIN_NAME] ;500;600;70…" at bounding box center [441, 216] width 361 height 329
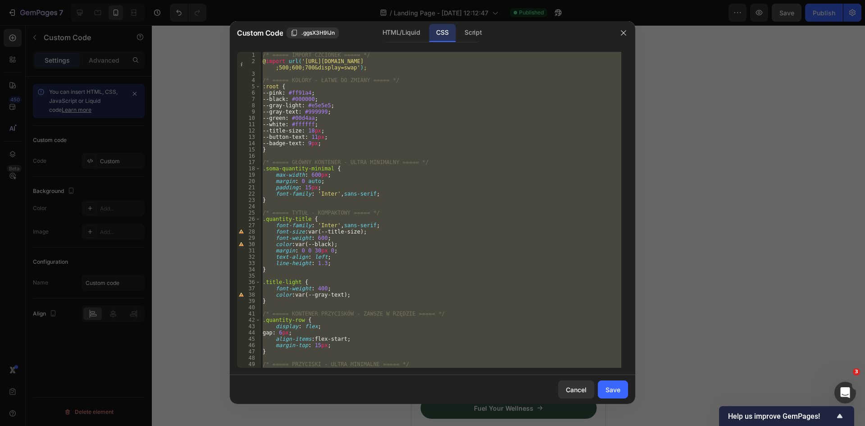
paste textarea
type textarea "}"
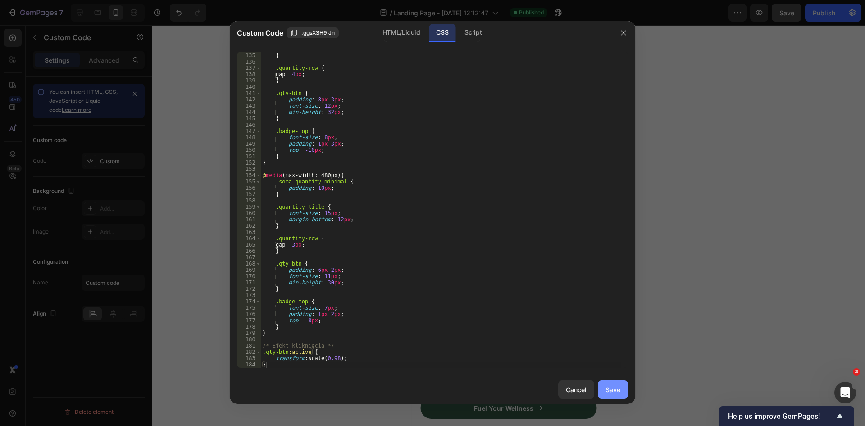
click at [616, 389] on div "Save" at bounding box center [613, 389] width 15 height 9
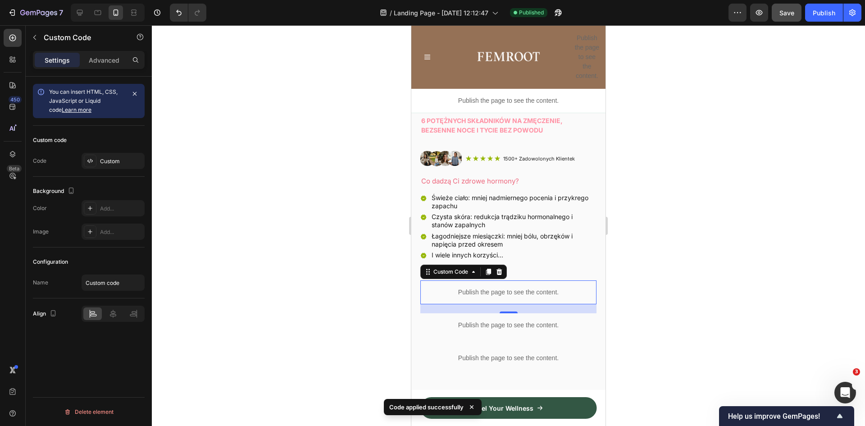
click at [512, 288] on p "Publish the page to see the content." at bounding box center [509, 292] width 176 height 9
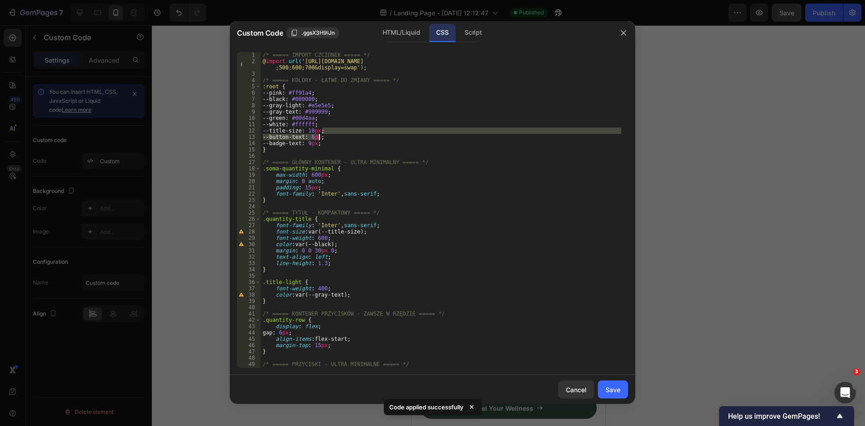
click at [320, 135] on div "/* ===== IMPORT CZCIONEK ===== */ @ import url( '[URL][DOMAIN_NAME] ;500;600;70…" at bounding box center [441, 216] width 361 height 329
click at [325, 137] on div "/* ===== IMPORT CZCIONEK ===== */ @ import url( '[URL][DOMAIN_NAME] ;500;600;70…" at bounding box center [441, 216] width 361 height 329
click at [320, 137] on div "/* ===== IMPORT CZCIONEK ===== */ @ import url( '[URL][DOMAIN_NAME] ;500;600;70…" at bounding box center [441, 216] width 361 height 329
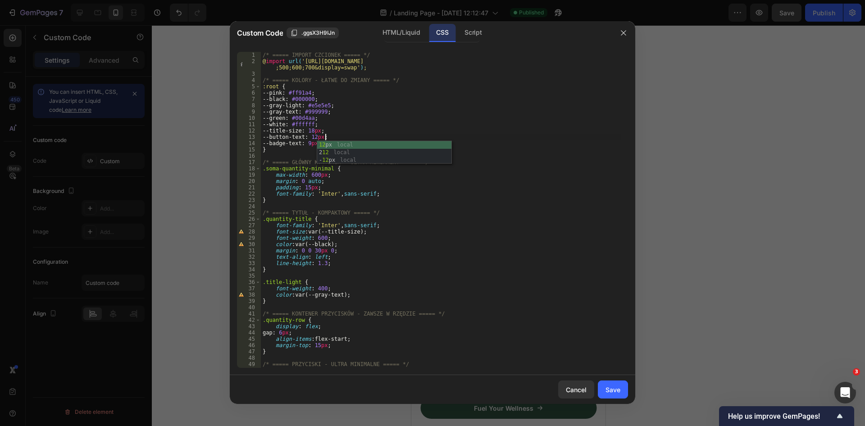
click at [392, 140] on div "/* ===== IMPORT CZCIONEK ===== */ @ import url( '[URL][DOMAIN_NAME] ;500;600;70…" at bounding box center [441, 216] width 361 height 329
click at [317, 143] on div "/* ===== IMPORT CZCIONEK ===== */ @ import url( '[URL][DOMAIN_NAME] ;500;600;70…" at bounding box center [441, 216] width 361 height 329
click at [325, 136] on div "/* ===== IMPORT CZCIONEK ===== */ @ import url( '[URL][DOMAIN_NAME] ;500;600;70…" at bounding box center [441, 216] width 361 height 329
click at [412, 115] on div "/* ===== IMPORT CZCIONEK ===== */ @ import url( '[URL][DOMAIN_NAME] ;500;600;70…" at bounding box center [441, 216] width 361 height 329
type textarea "--gray-text: #999999;"
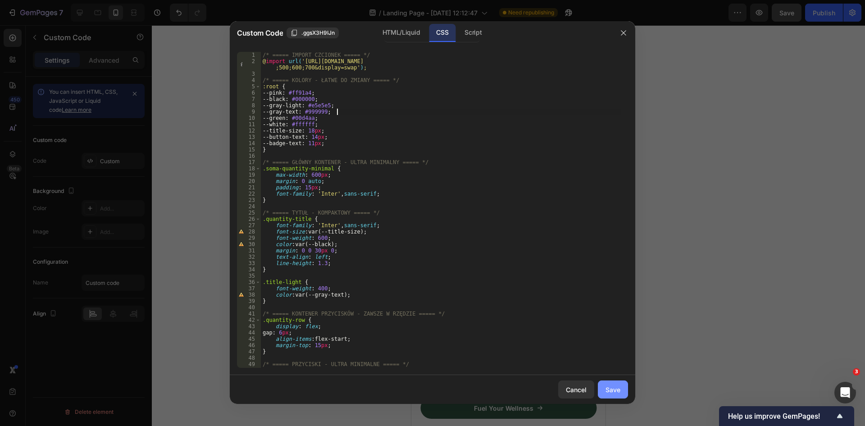
drag, startPoint x: 616, startPoint y: 390, endPoint x: 620, endPoint y: 388, distance: 5.3
click at [616, 390] on div "Save" at bounding box center [613, 389] width 15 height 9
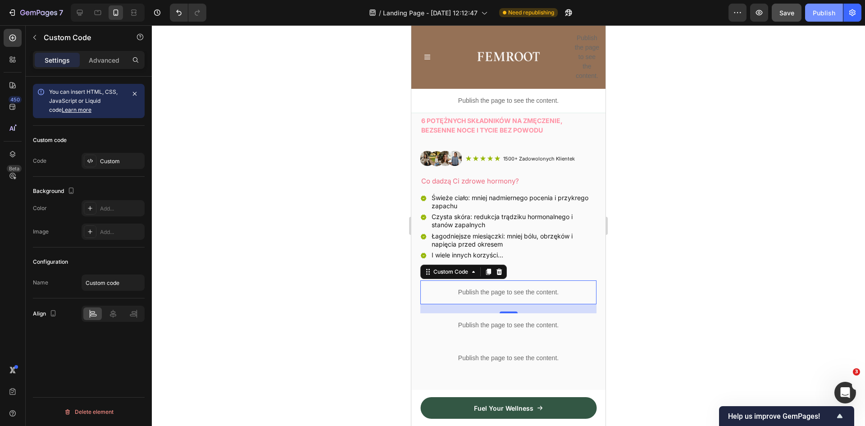
click at [819, 12] on div "Publish" at bounding box center [824, 12] width 23 height 9
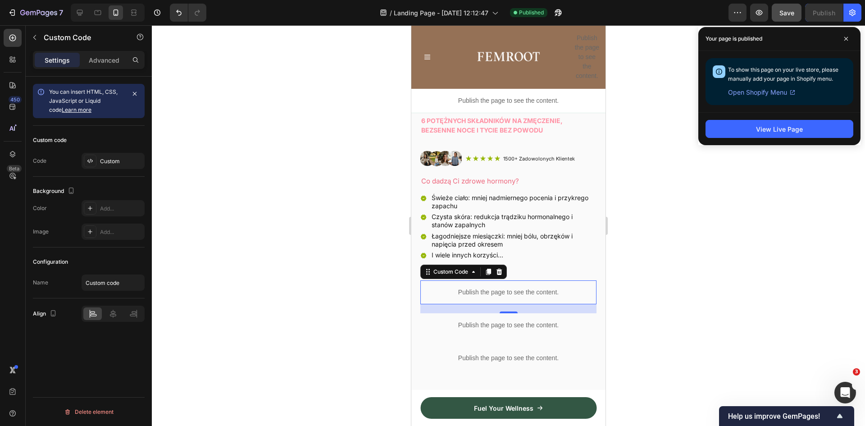
click at [518, 288] on p "Publish the page to see the content." at bounding box center [509, 292] width 176 height 9
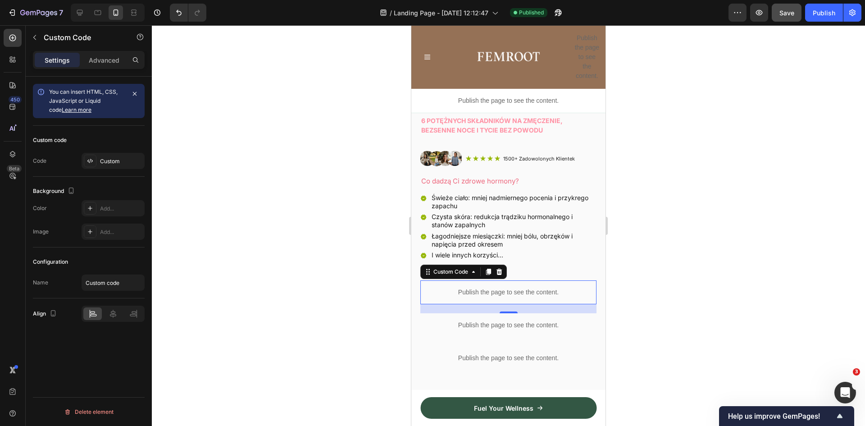
click at [518, 288] on p "Publish the page to see the content." at bounding box center [509, 292] width 176 height 9
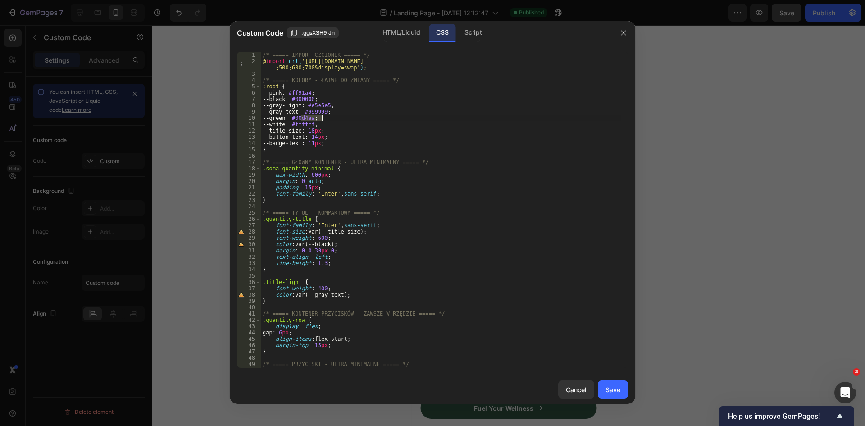
drag, startPoint x: 302, startPoint y: 119, endPoint x: 322, endPoint y: 118, distance: 20.3
click at [322, 118] on div "/* ===== IMPORT CZCIONEK ===== */ @ import url( '[URL][DOMAIN_NAME] ;500;600;70…" at bounding box center [441, 216] width 361 height 329
paste textarea "95b605"
click at [385, 130] on div "/* ===== IMPORT CZCIONEK ===== */ @ import url( '[URL][DOMAIN_NAME] ;500;600;70…" at bounding box center [441, 216] width 361 height 329
click at [323, 137] on div "/* ===== IMPORT CZCIONEK ===== */ @ import url( '[URL][DOMAIN_NAME] ;500;600;70…" at bounding box center [441, 216] width 361 height 329
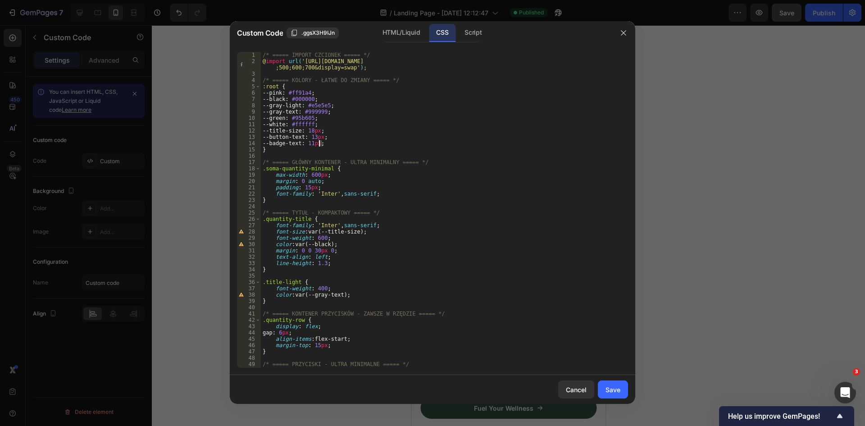
click at [320, 144] on div "/* ===== IMPORT CZCIONEK ===== */ @ import url( '[URL][DOMAIN_NAME] ;500;600;70…" at bounding box center [441, 216] width 361 height 329
click at [434, 135] on div "/* ===== IMPORT CZCIONEK ===== */ @ import url( '[URL][DOMAIN_NAME] ;500;600;70…" at bounding box center [441, 216] width 361 height 329
type textarea "--button-text: 13px;"
click at [611, 389] on div "Save" at bounding box center [613, 389] width 15 height 9
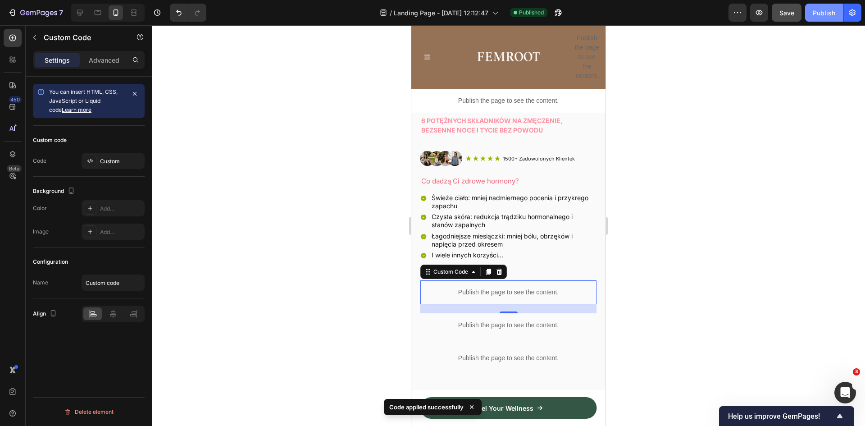
click at [827, 13] on div "Publish" at bounding box center [824, 12] width 23 height 9
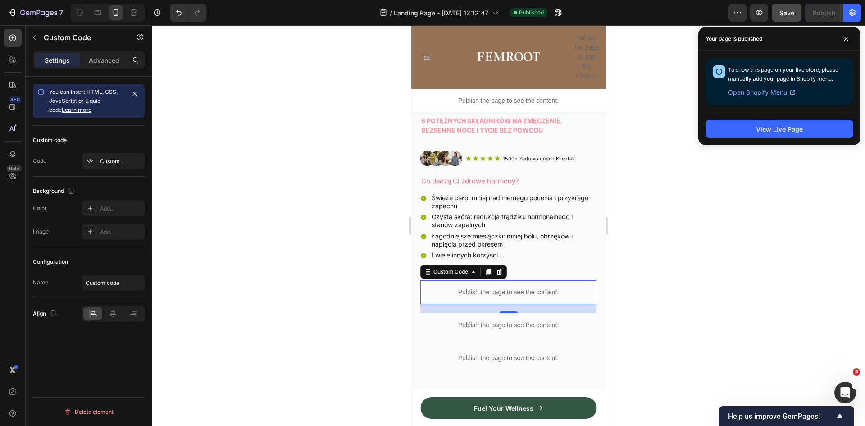
click at [512, 288] on p "Publish the page to see the content." at bounding box center [509, 292] width 176 height 9
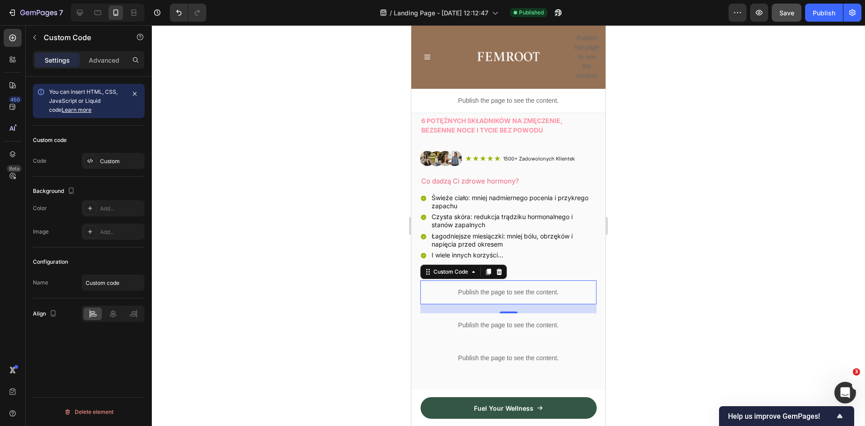
click at [512, 288] on p "Publish the page to see the content." at bounding box center [509, 292] width 176 height 9
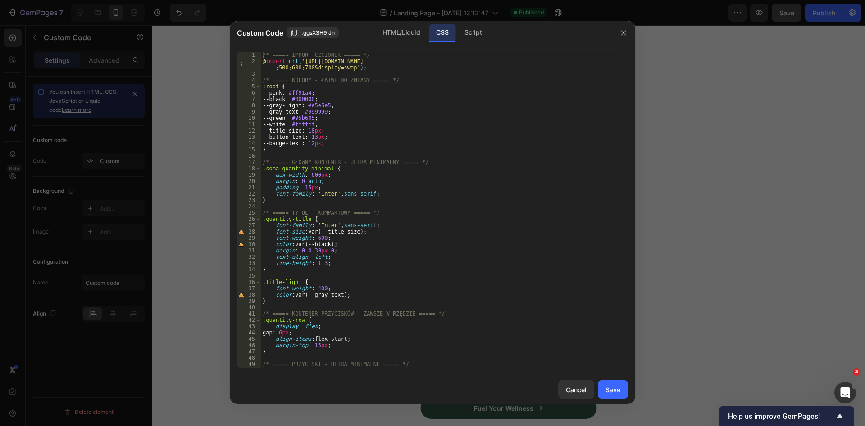
click at [314, 136] on div "/* ===== IMPORT CZCIONEK ===== */ @ import url( '[URL][DOMAIN_NAME] ;500;600;70…" at bounding box center [441, 216] width 361 height 329
drag, startPoint x: 316, startPoint y: 137, endPoint x: 281, endPoint y: 139, distance: 35.2
click at [281, 139] on div "/* ===== IMPORT CZCIONEK ===== */ @ import url( '[URL][DOMAIN_NAME] ;500;600;70…" at bounding box center [441, 216] width 361 height 329
click at [425, 124] on div "/* ===== IMPORT CZCIONEK ===== */ @ import url( '[URL][DOMAIN_NAME] ;500;600;70…" at bounding box center [441, 216] width 361 height 329
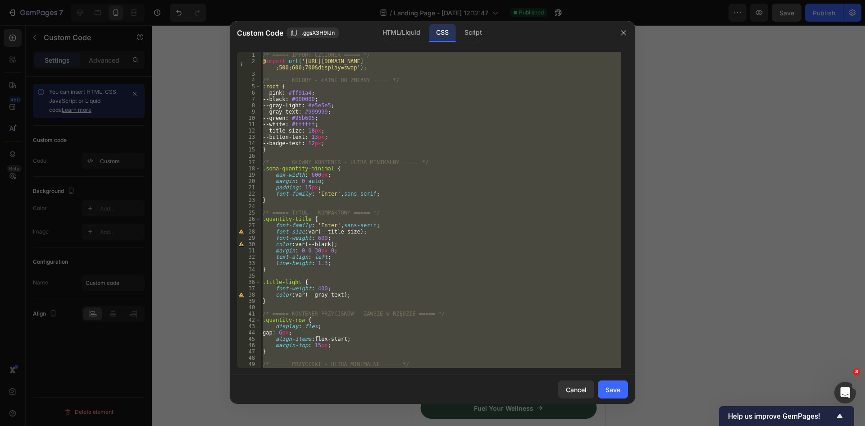
paste textarea
type textarea "}"
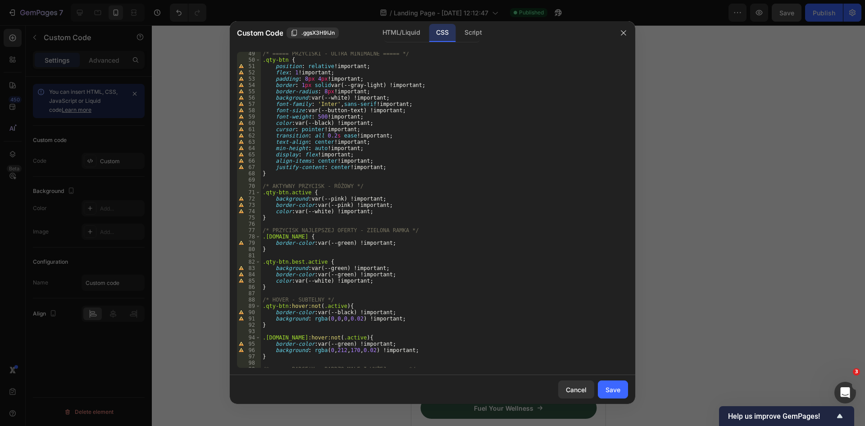
scroll to position [175, 0]
